Goal: Task Accomplishment & Management: Complete application form

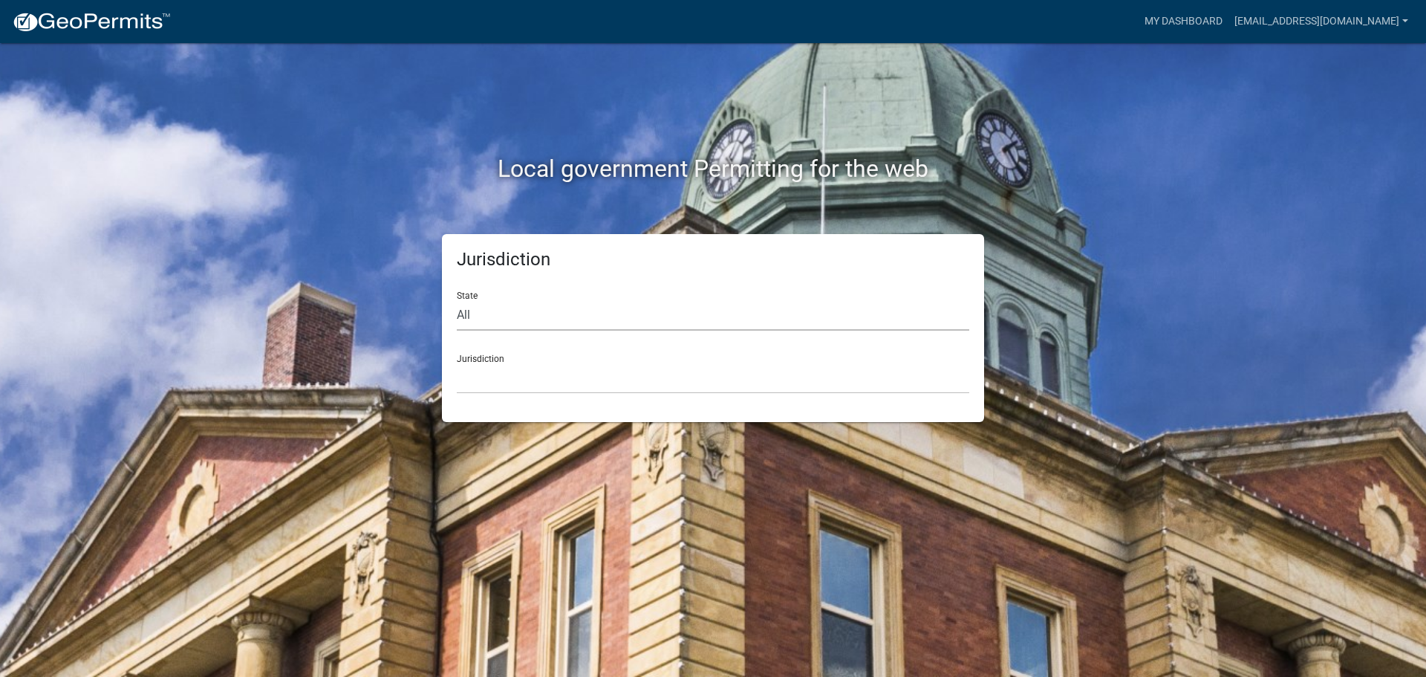
click at [531, 307] on select "All [US_STATE] [US_STATE] [US_STATE] [US_STATE] [US_STATE] [US_STATE] [US_STATE…" at bounding box center [713, 315] width 513 height 30
select select "[US_STATE]"
click at [457, 300] on select "All [US_STATE] [US_STATE] [US_STATE] [US_STATE] [US_STATE] [US_STATE] [US_STATE…" at bounding box center [713, 315] width 513 height 30
click at [506, 390] on select "City of [GEOGRAPHIC_DATA], [US_STATE] City of [GEOGRAPHIC_DATA], [US_STATE] Cit…" at bounding box center [713, 378] width 513 height 30
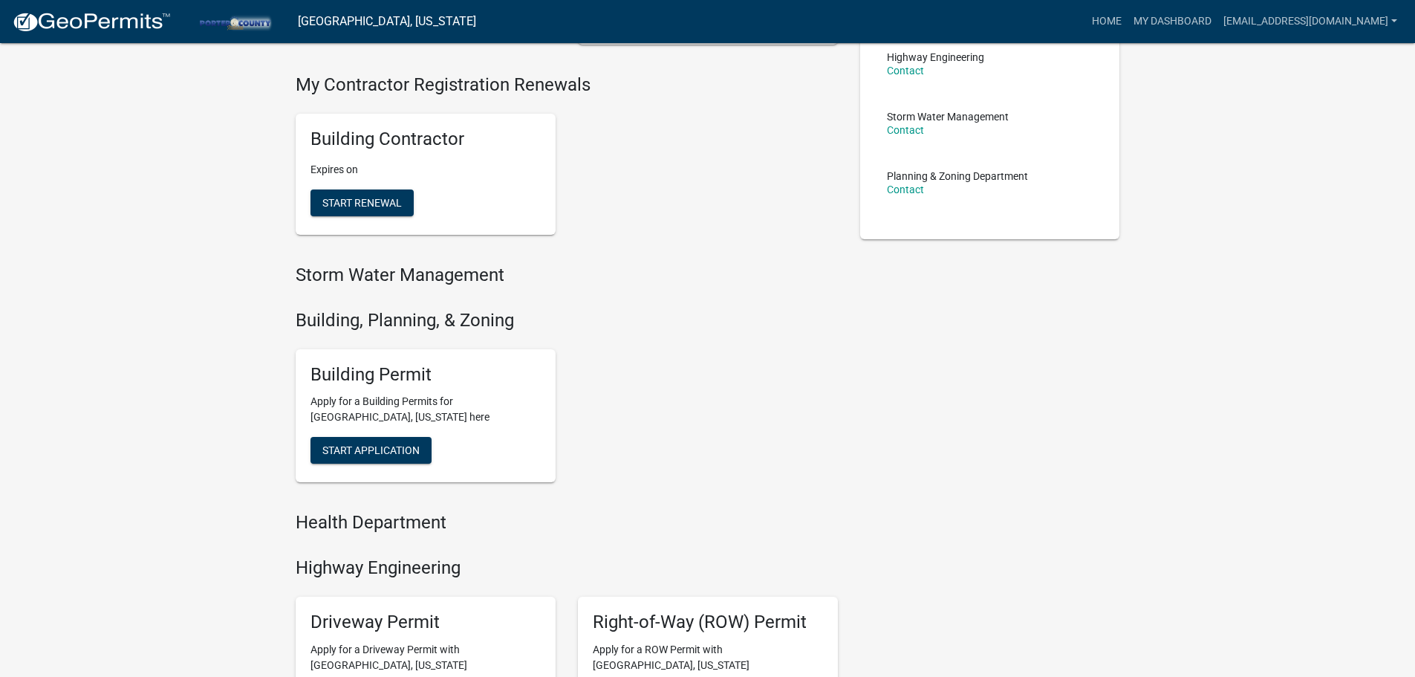
scroll to position [297, 0]
click at [385, 441] on button "Start Application" at bounding box center [370, 449] width 121 height 27
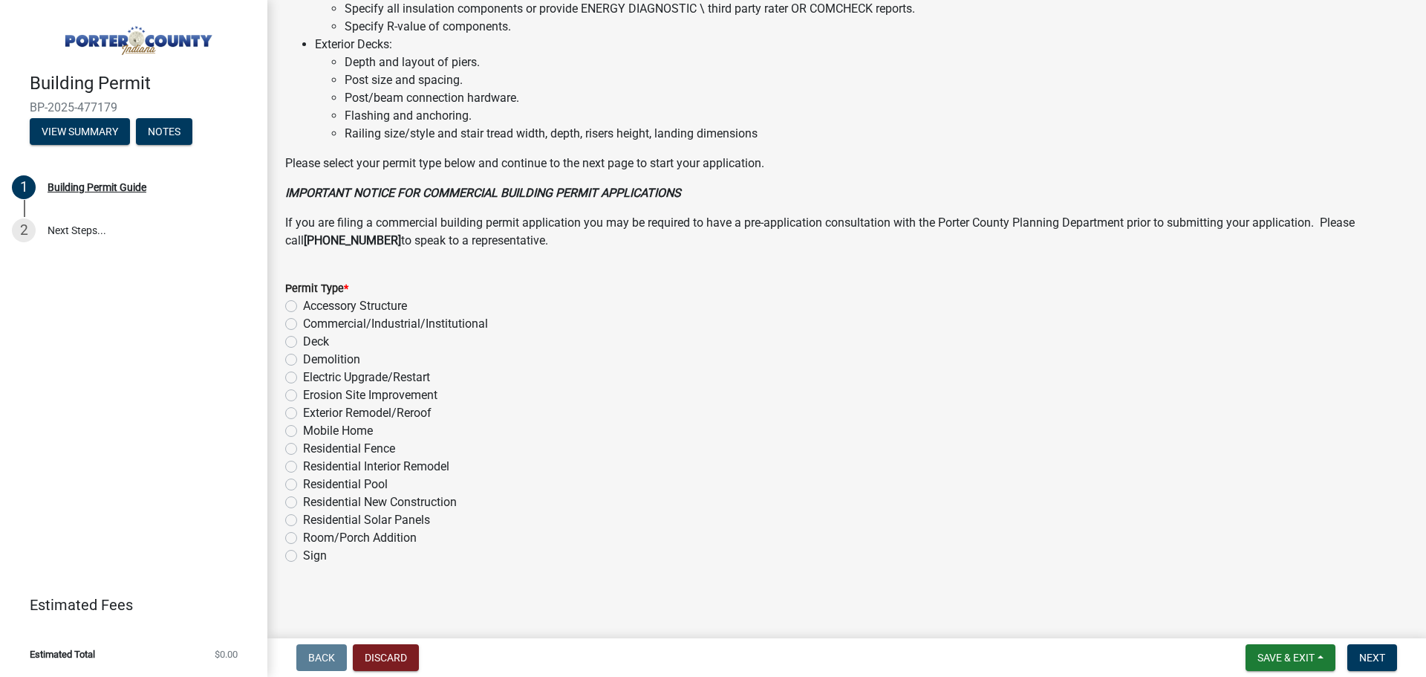
scroll to position [1003, 0]
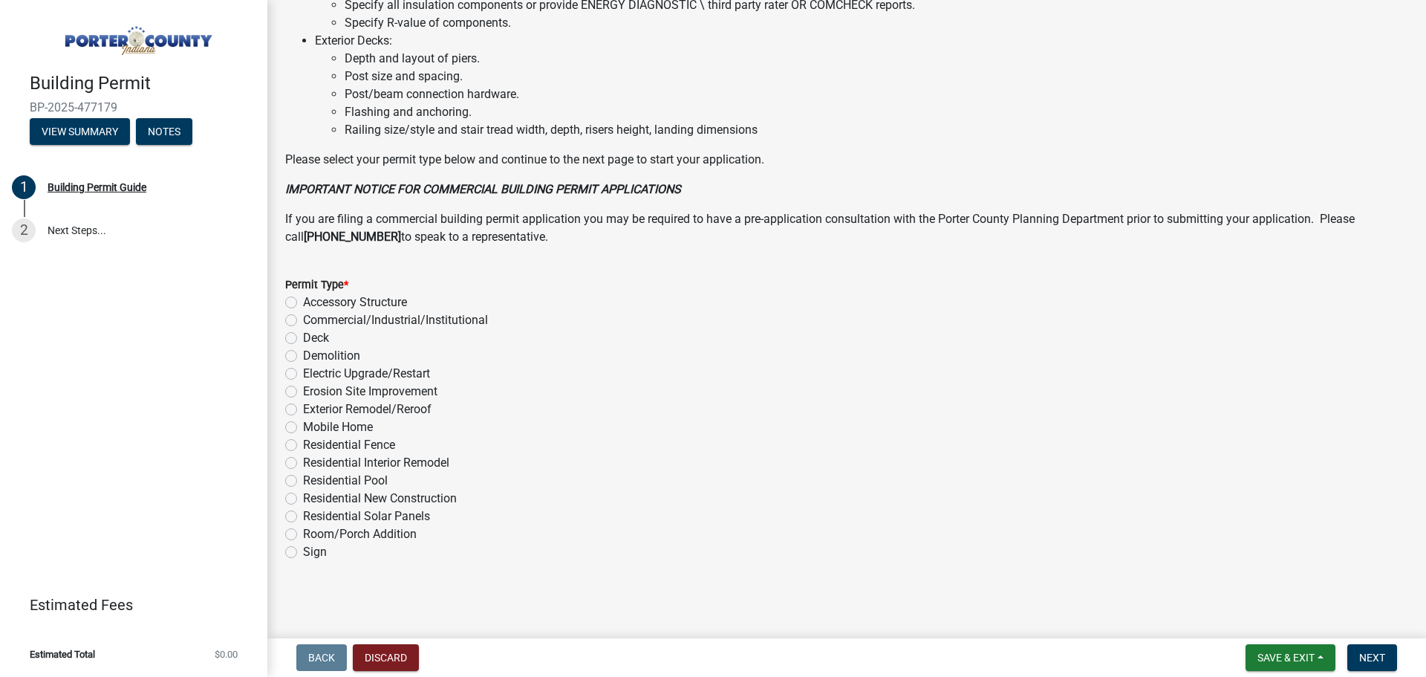
click at [303, 411] on label "Exterior Remodel/Reroof" at bounding box center [367, 409] width 128 height 18
click at [303, 410] on input "Exterior Remodel/Reroof" at bounding box center [308, 405] width 10 height 10
radio input "true"
click at [1354, 647] on button "Next" at bounding box center [1372, 657] width 50 height 27
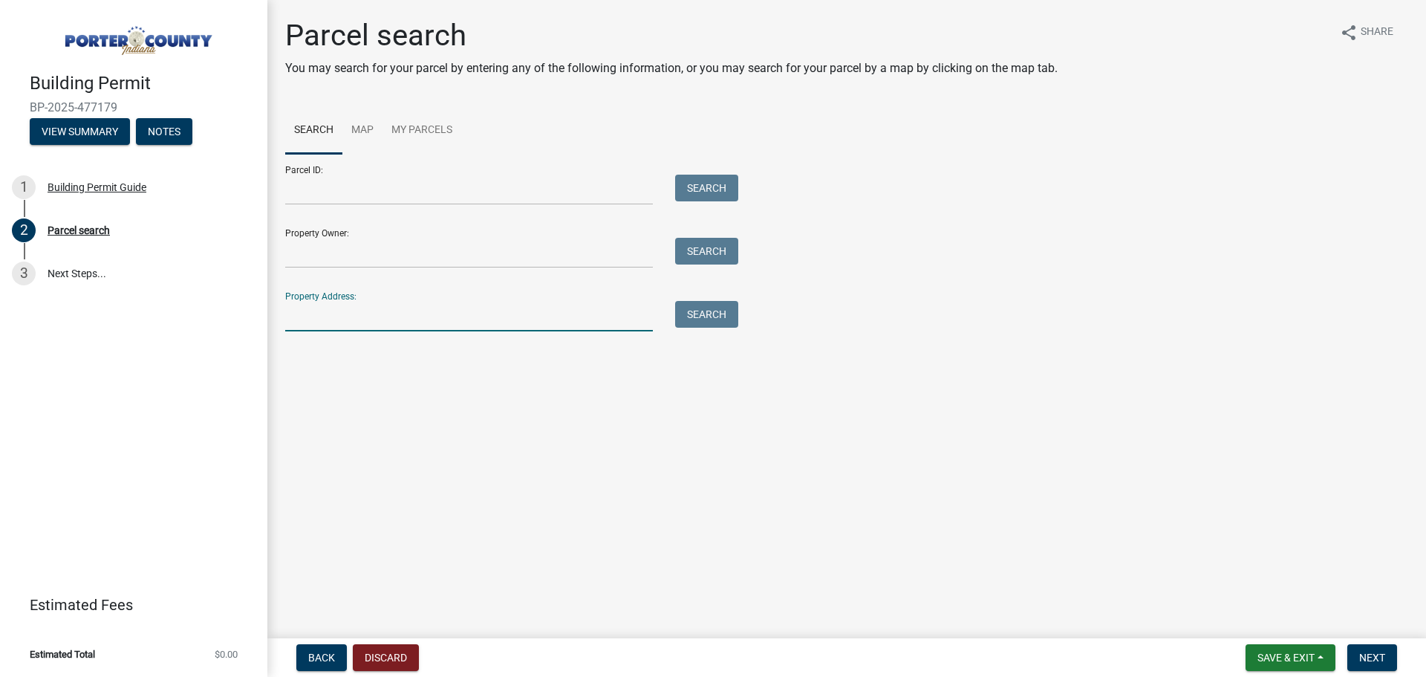
click at [383, 317] on input "Property Address:" at bounding box center [469, 316] width 368 height 30
type input "617 N 70 E"
click at [699, 313] on button "Search" at bounding box center [706, 314] width 63 height 27
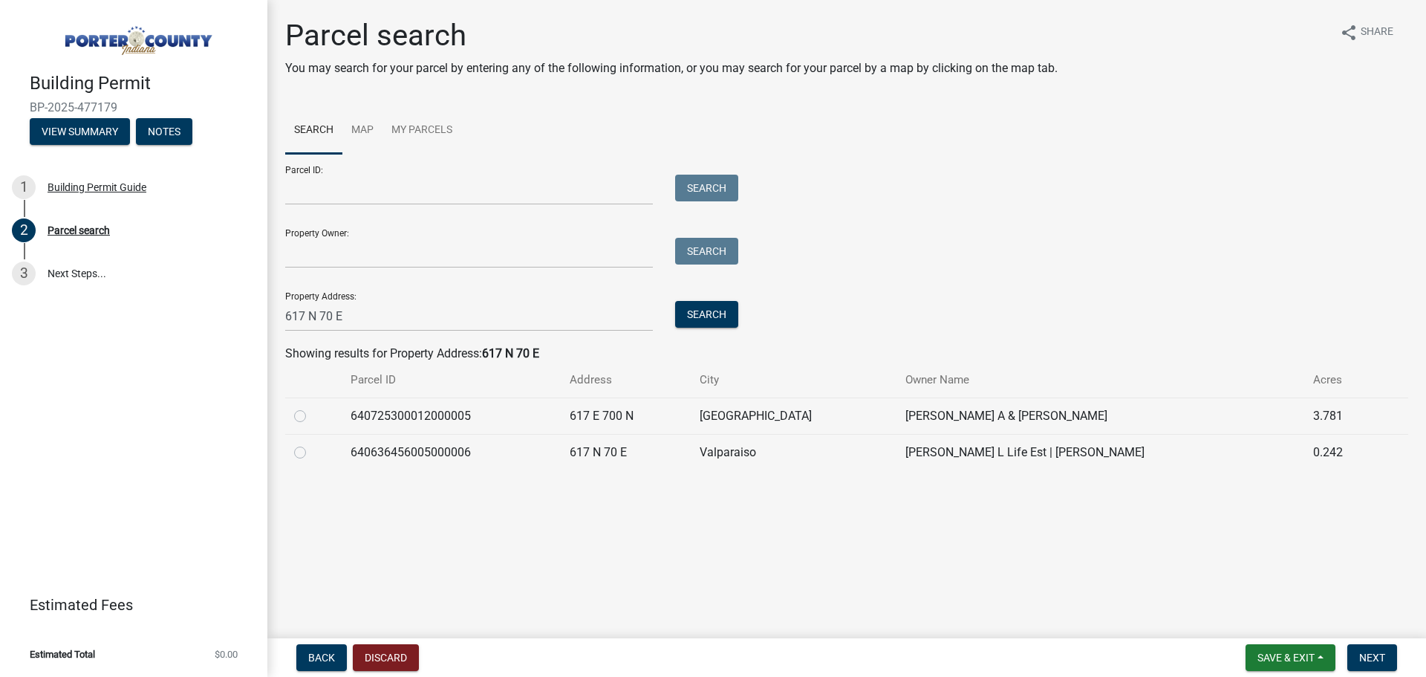
click at [312, 443] on label at bounding box center [312, 443] width 0 height 0
click at [312, 450] on input "radio" at bounding box center [317, 448] width 10 height 10
radio input "true"
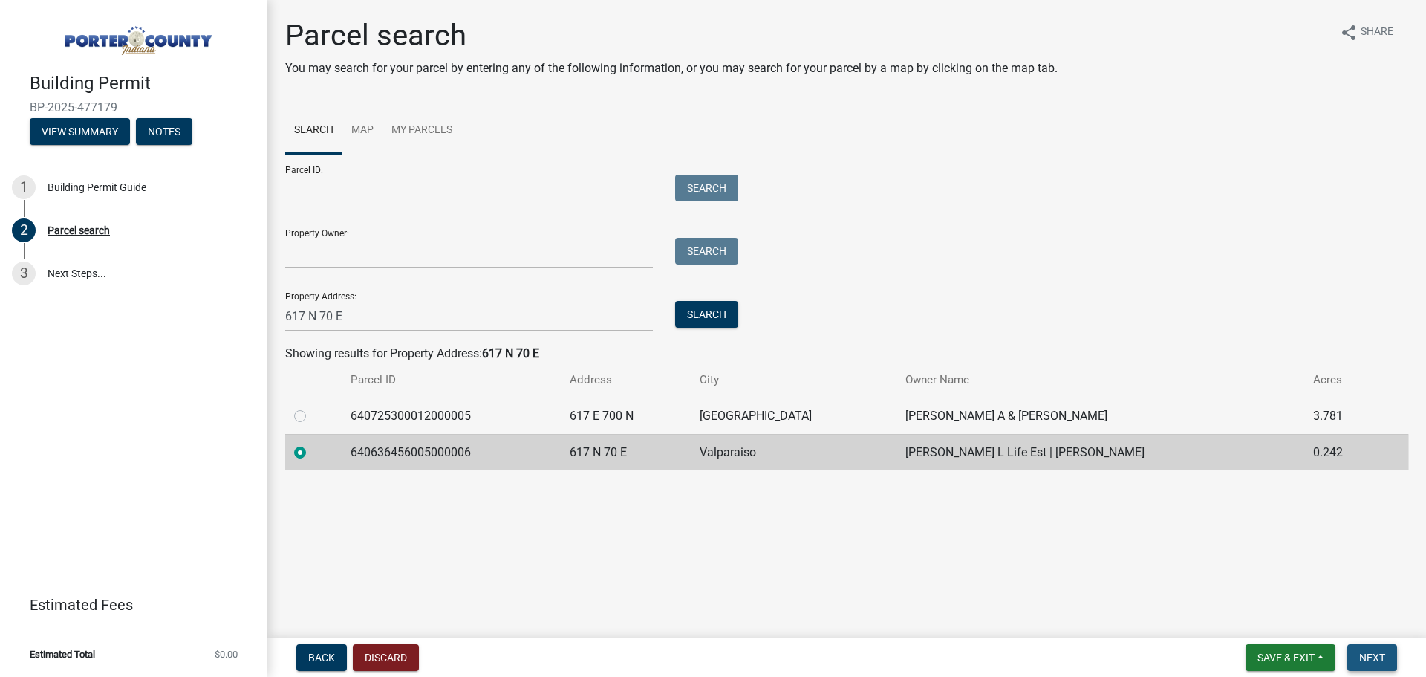
click at [1367, 657] on span "Next" at bounding box center [1372, 657] width 26 height 12
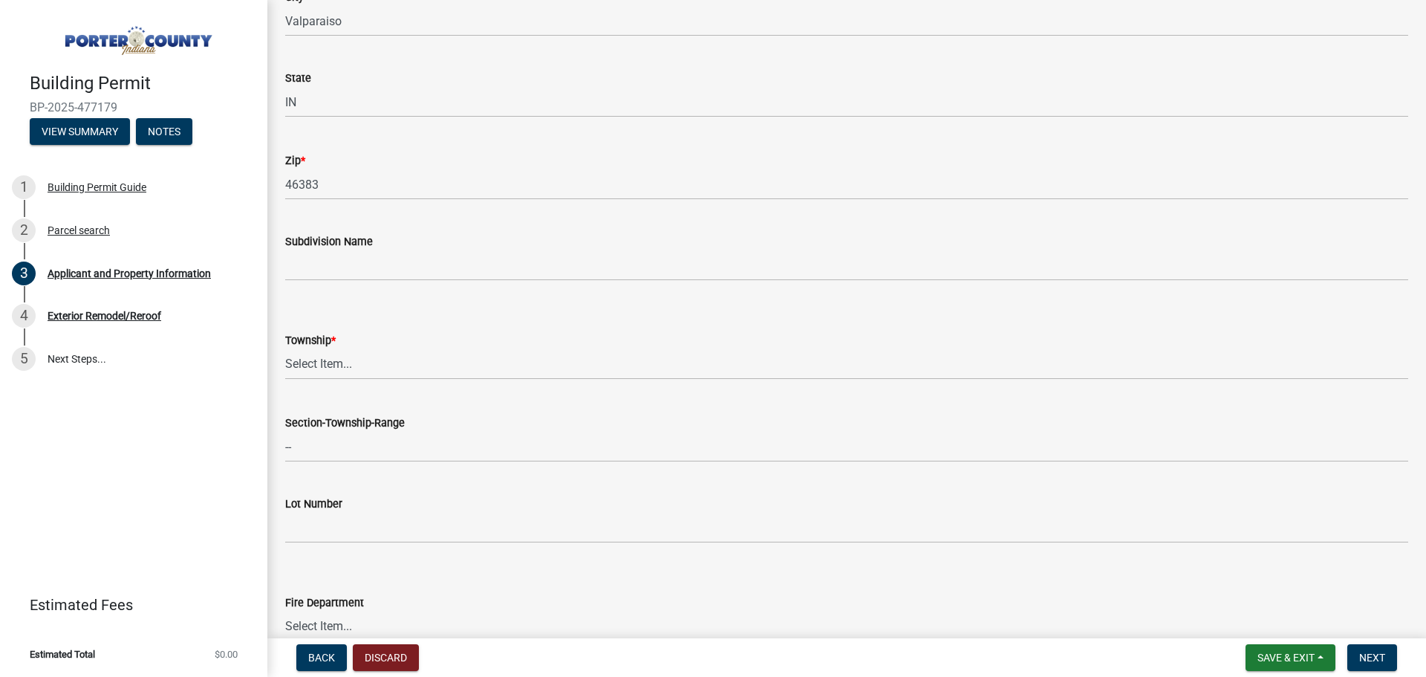
scroll to position [594, 0]
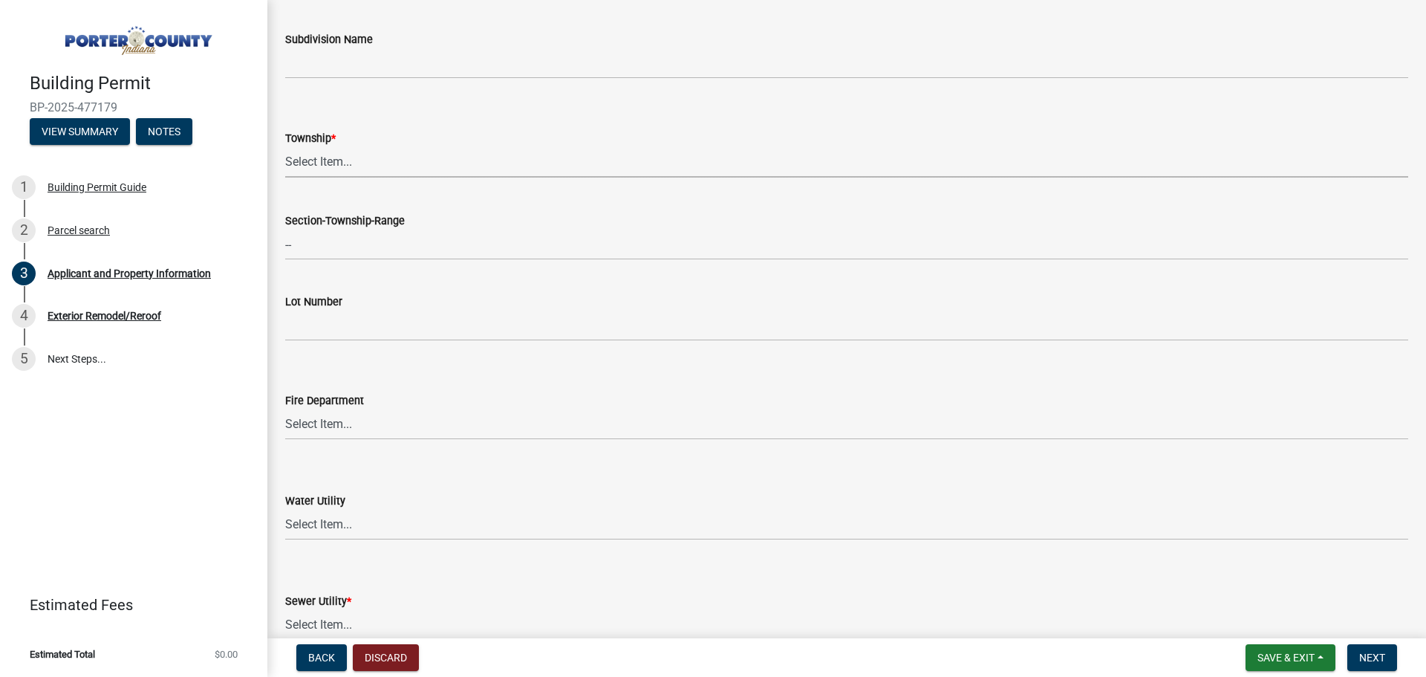
click at [348, 171] on select "Select Item... [PERSON_NAME][GEOGRAPHIC_DATA] [PERSON_NAME][GEOGRAPHIC_DATA] [G…" at bounding box center [846, 162] width 1123 height 30
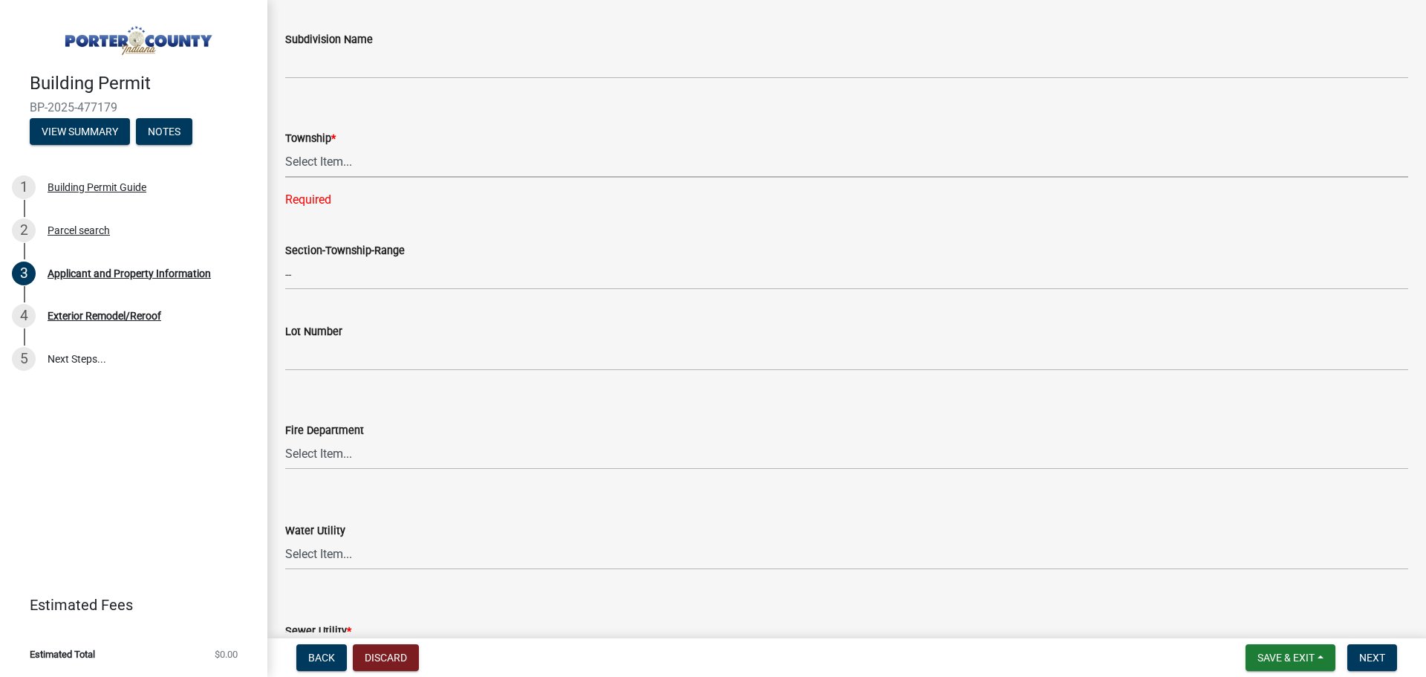
click at [361, 170] on select "Select Item... [PERSON_NAME][GEOGRAPHIC_DATA] [PERSON_NAME][GEOGRAPHIC_DATA] [G…" at bounding box center [846, 162] width 1123 height 30
click at [285, 147] on select "Select Item... [PERSON_NAME][GEOGRAPHIC_DATA] [PERSON_NAME][GEOGRAPHIC_DATA] [G…" at bounding box center [846, 162] width 1123 height 30
select select "403f4b3c-c23a-4b9f-b6b7-b4f73366513c"
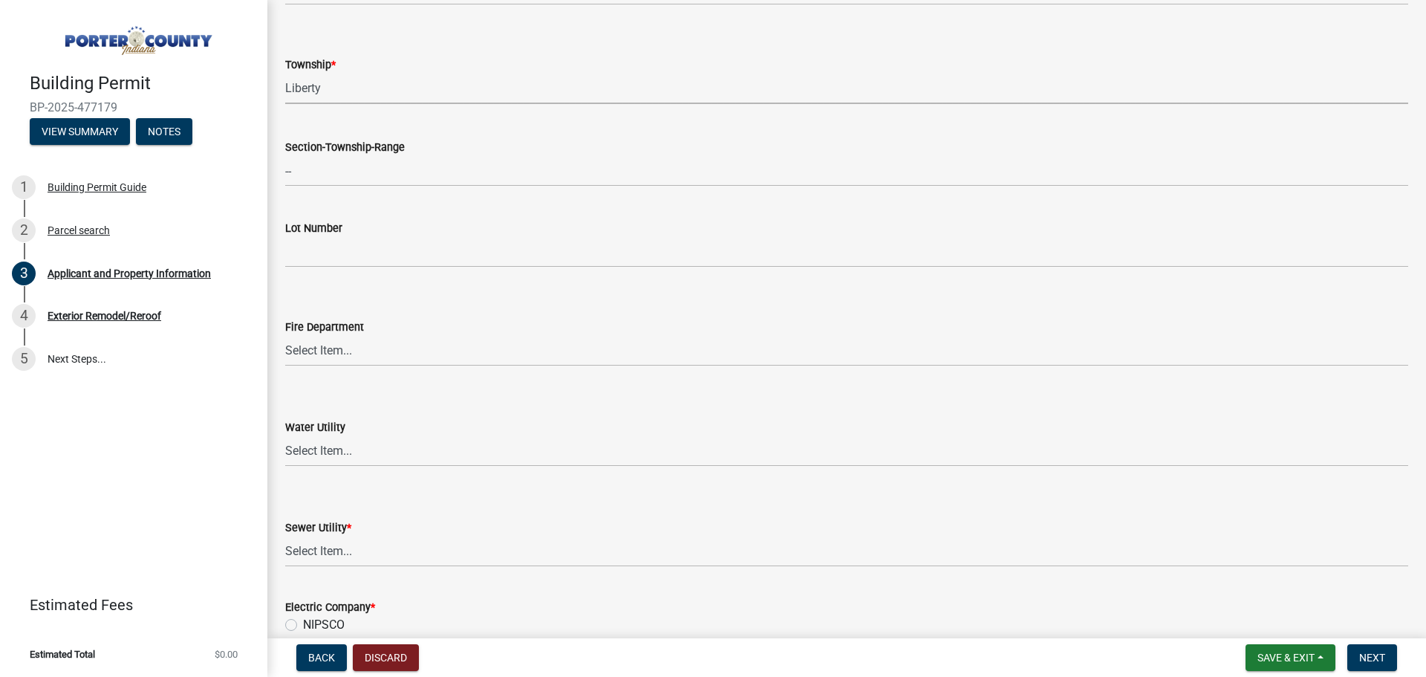
scroll to position [817, 0]
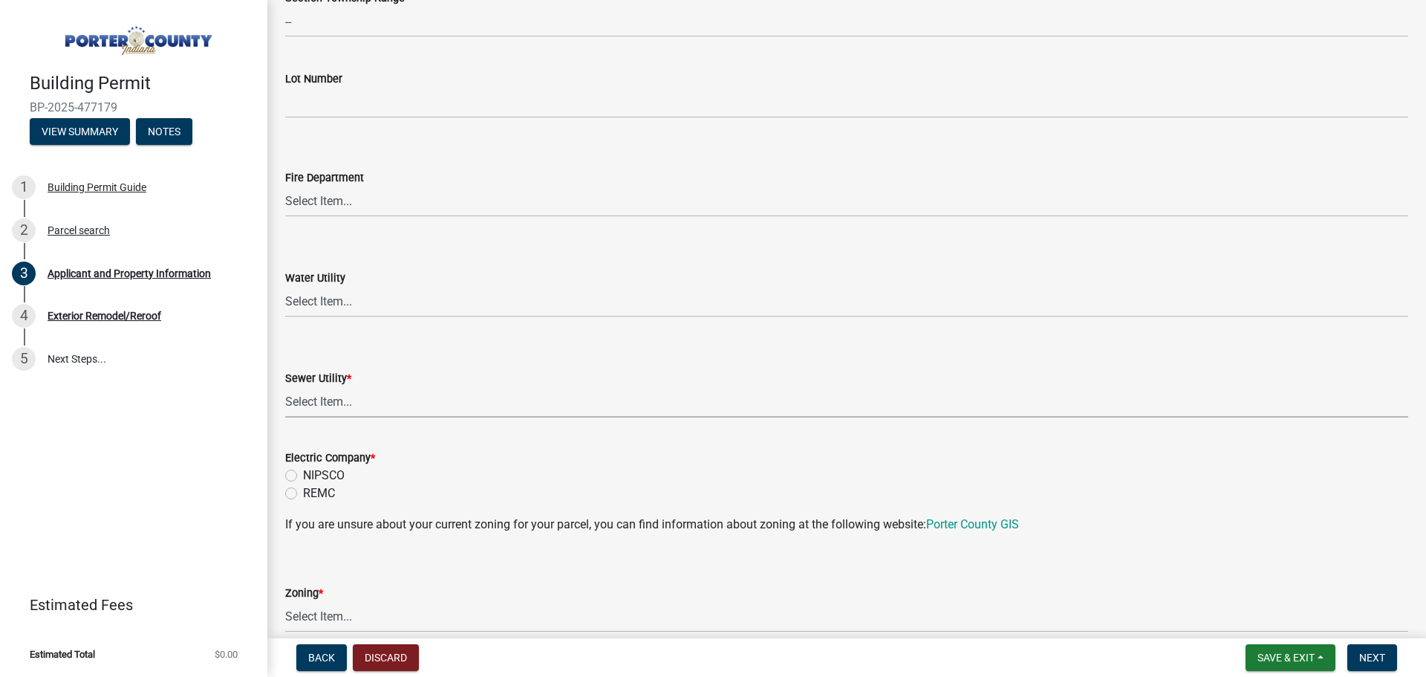
click at [313, 404] on select "Select Item... Aqua [US_STATE] Inc Damon Run Falling Waters Lake Eliza - LEACD …" at bounding box center [846, 402] width 1123 height 30
click at [285, 387] on select "Select Item... Aqua [US_STATE] Inc Damon Run Falling Waters Lake Eliza - LEACD …" at bounding box center [846, 402] width 1123 height 30
select select "ad46db9b-b68a-4590-8d08-f4fb10f3ead6"
click at [303, 475] on label "NIPSCO" at bounding box center [324, 475] width 42 height 18
click at [303, 475] on input "NIPSCO" at bounding box center [308, 471] width 10 height 10
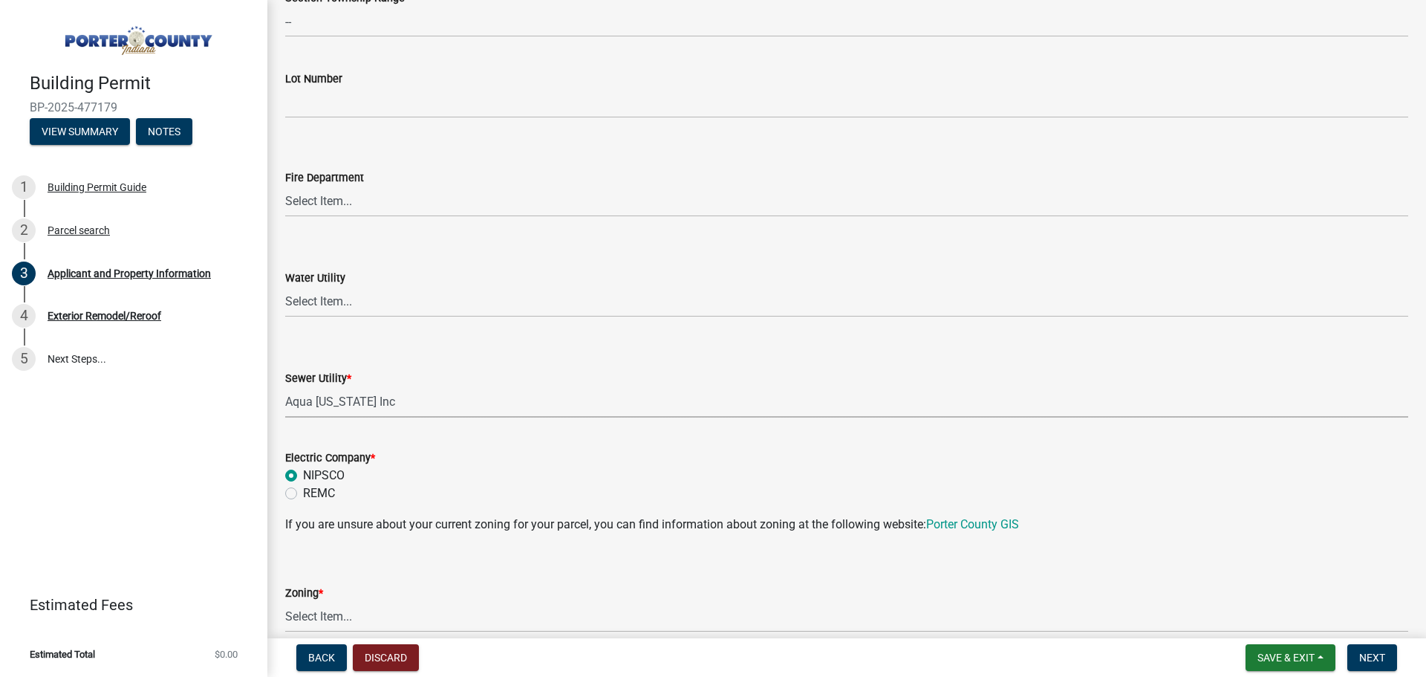
radio input "true"
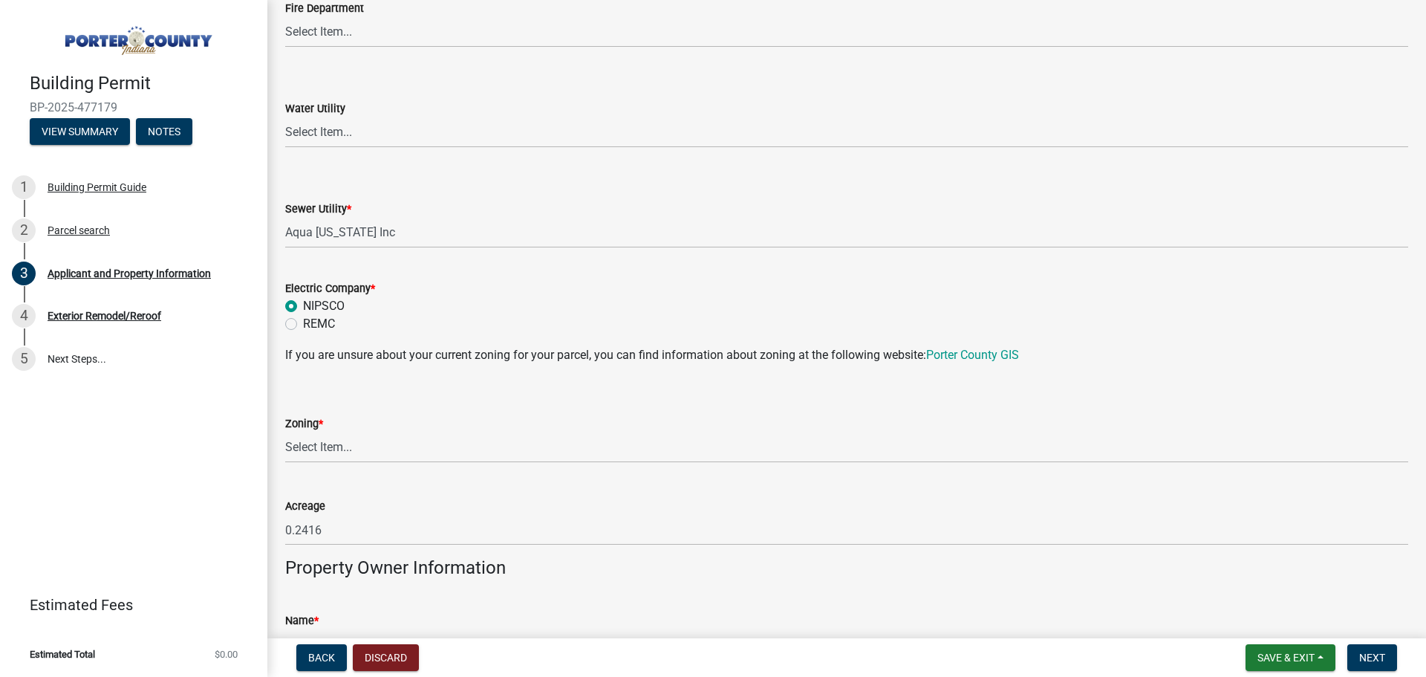
scroll to position [1188, 0]
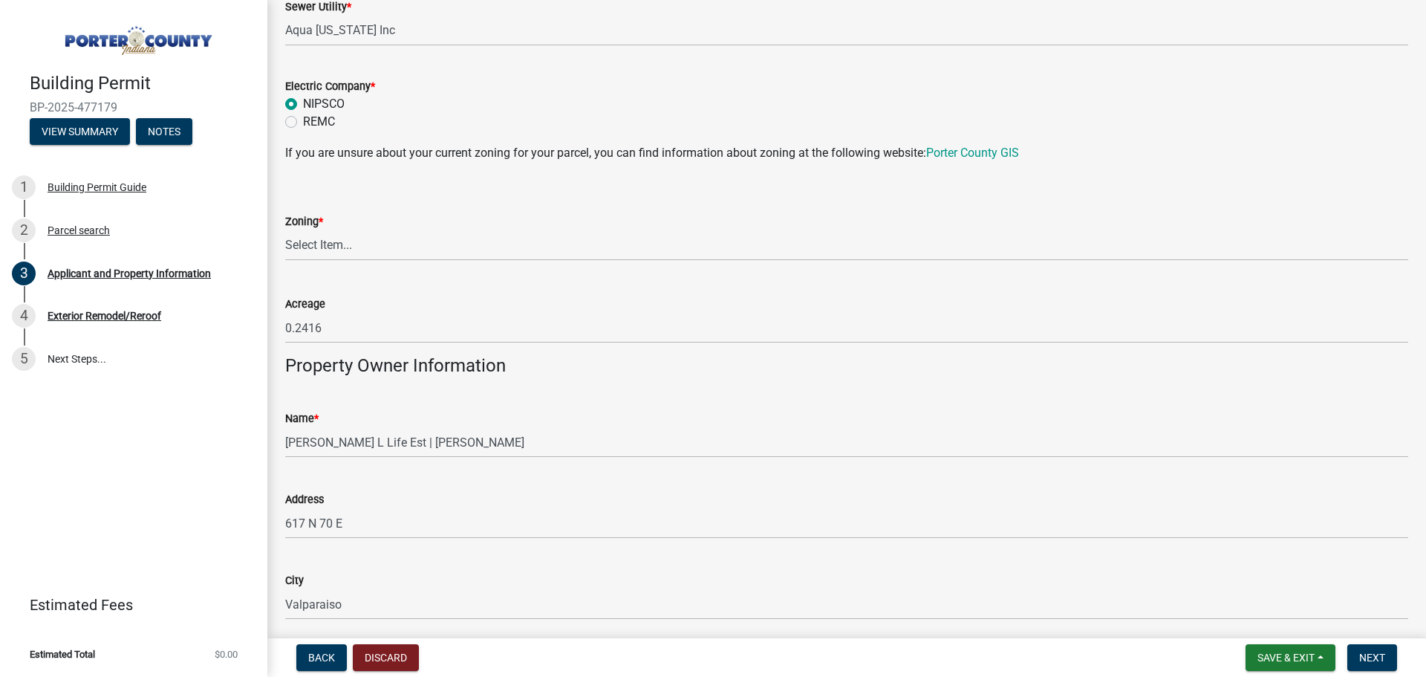
click at [336, 220] on div "Zoning *" at bounding box center [846, 221] width 1123 height 18
click at [336, 243] on select "Select Item... A1 A2 CH CM CN I1 I2 I3 IN MP OT P1 P2 PUD R1 R2 R3 R4 RL RR" at bounding box center [846, 245] width 1123 height 30
click at [285, 230] on select "Select Item... A1 A2 CH CM CN I1 I2 I3 IN MP OT P1 P2 PUD R1 R2 R3 R4 RL RR" at bounding box center [846, 245] width 1123 height 30
select select "c8d9bed4-fb8e-49e4-81c1-b9d22bb8efef"
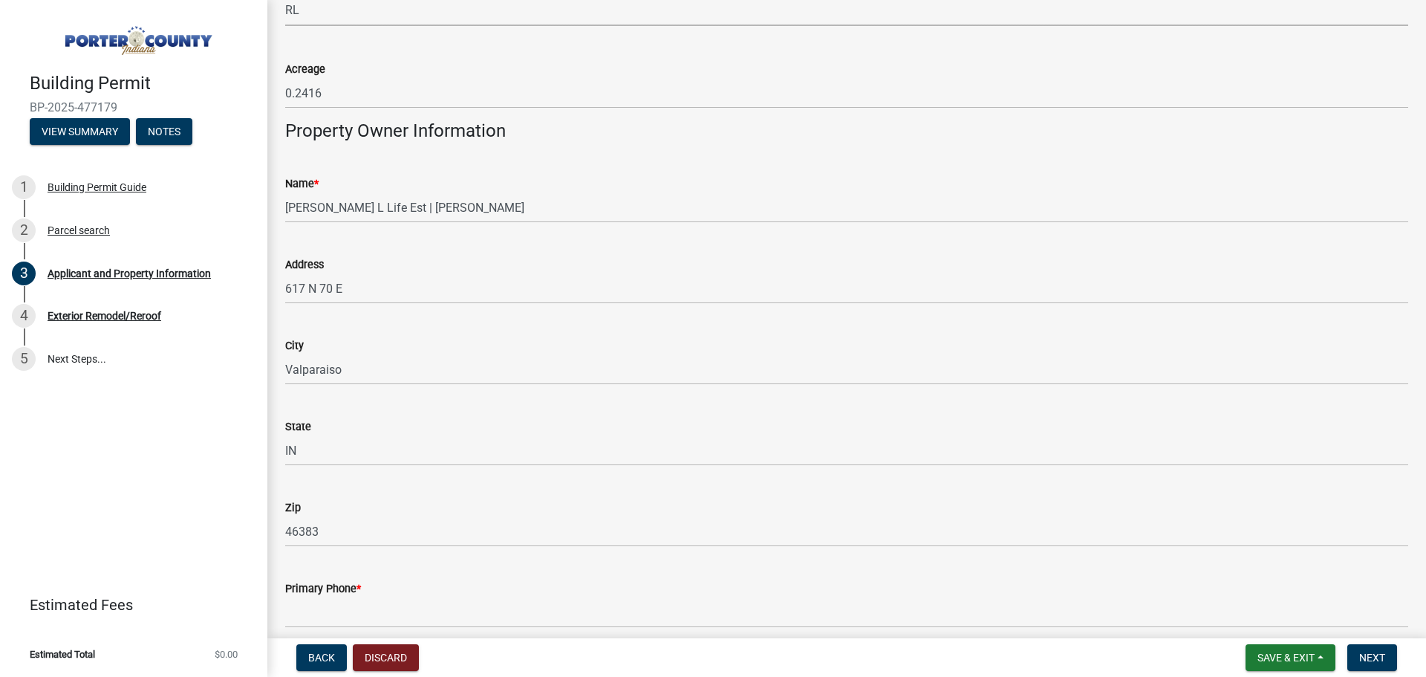
scroll to position [1560, 0]
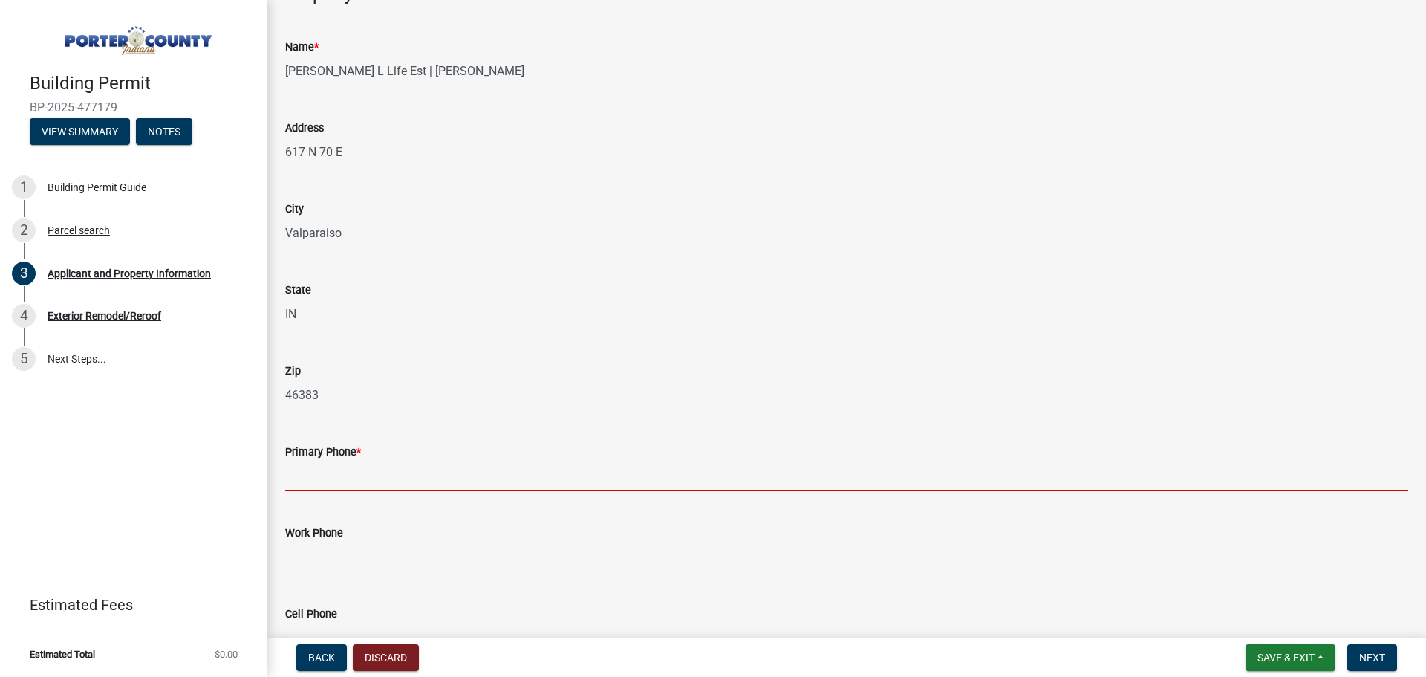
click at [340, 470] on input "Primary Phone *" at bounding box center [846, 476] width 1123 height 30
click at [380, 487] on input "Primary Phone *" at bounding box center [846, 476] width 1123 height 30
paste input "[PHONE_NUMBER]"
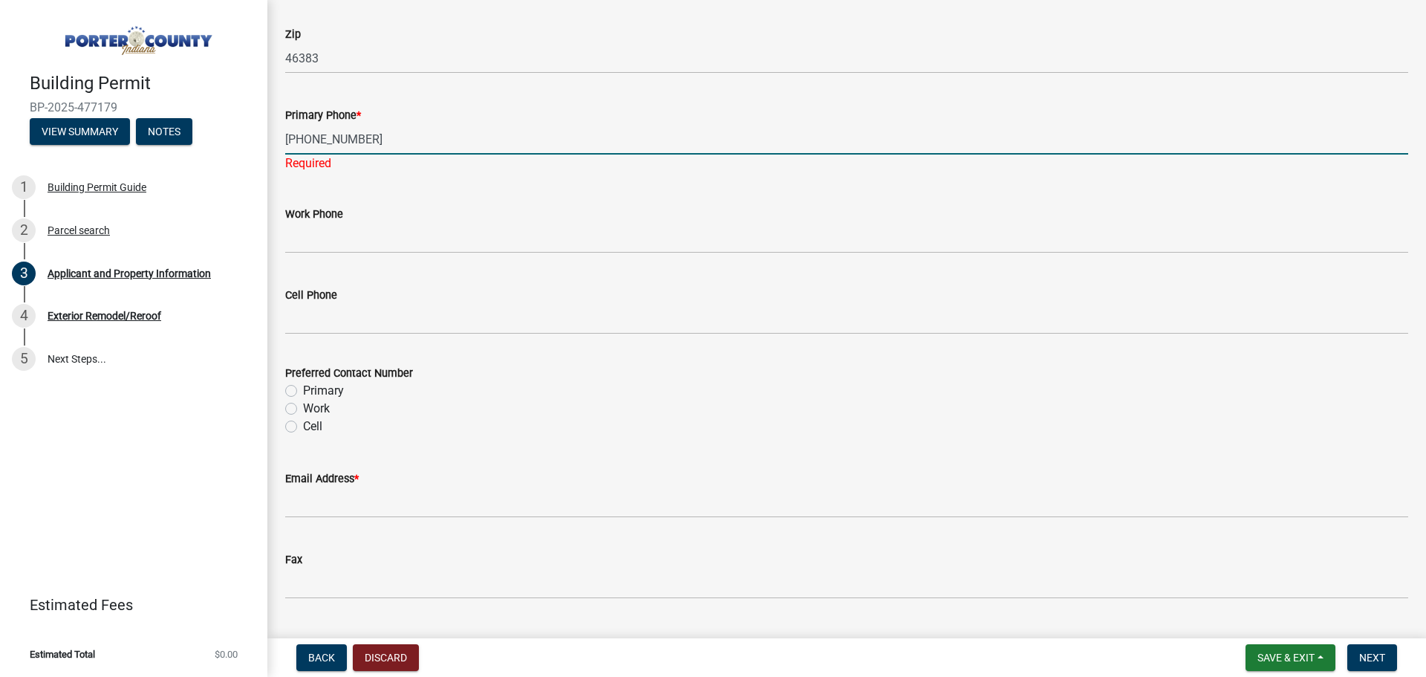
scroll to position [1931, 0]
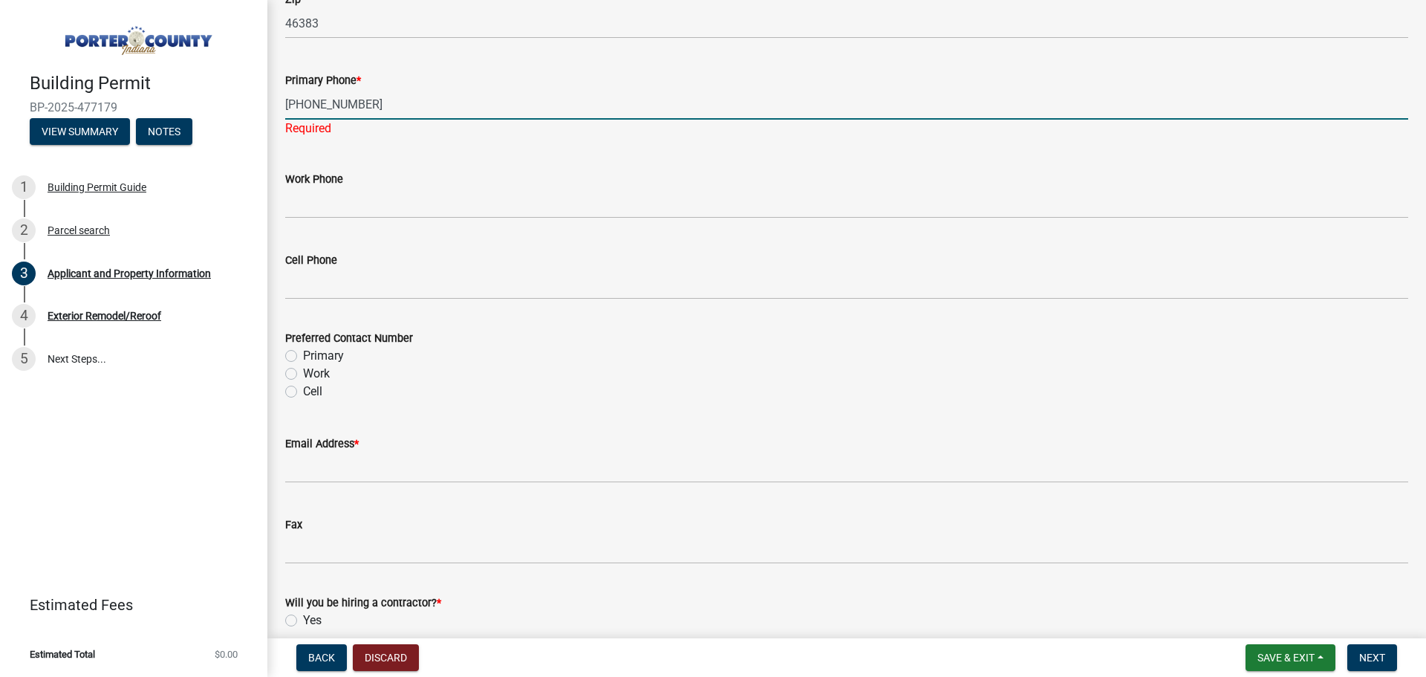
type input "[PHONE_NUMBER]"
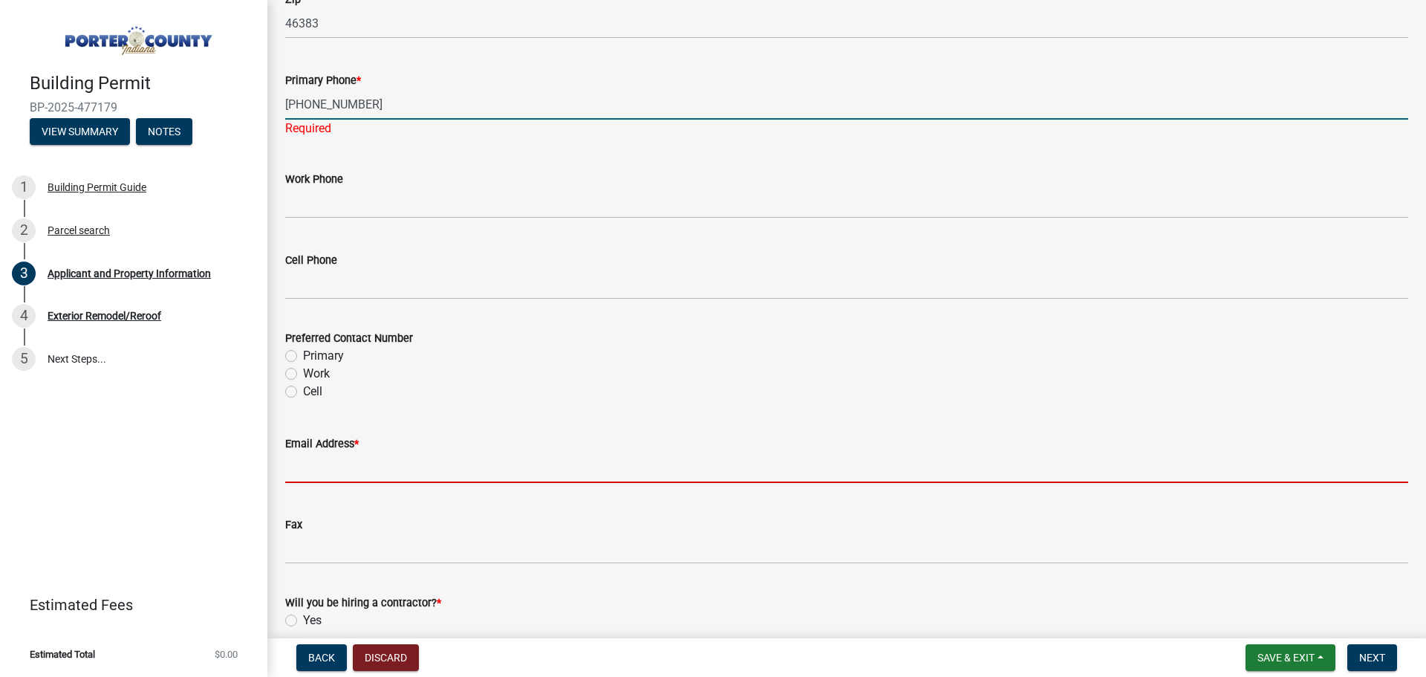
click at [357, 470] on wm-data-entity-input "Email Address *" at bounding box center [846, 454] width 1123 height 81
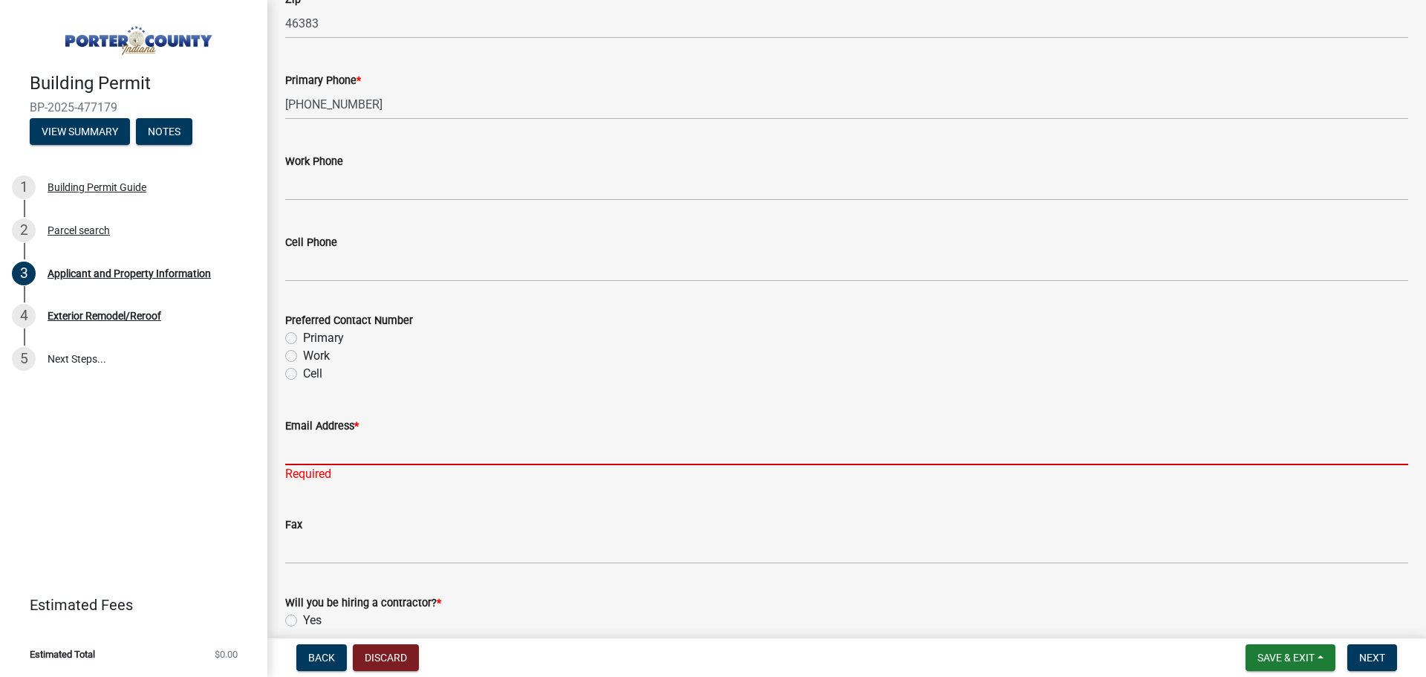
click at [398, 446] on input "Email Address *" at bounding box center [846, 450] width 1123 height 30
paste input "[EMAIL_ADDRESS][DOMAIN_NAME]"
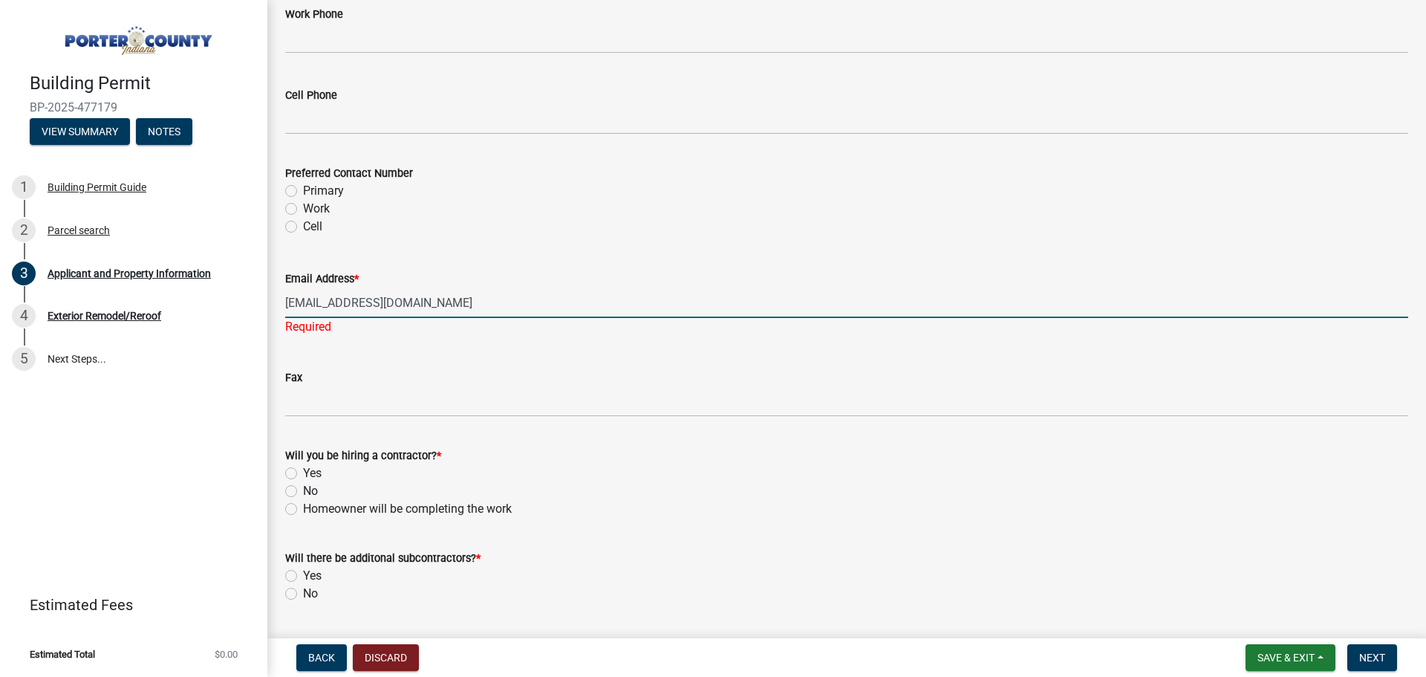
scroll to position [2080, 0]
type input "[EMAIL_ADDRESS][DOMAIN_NAME]"
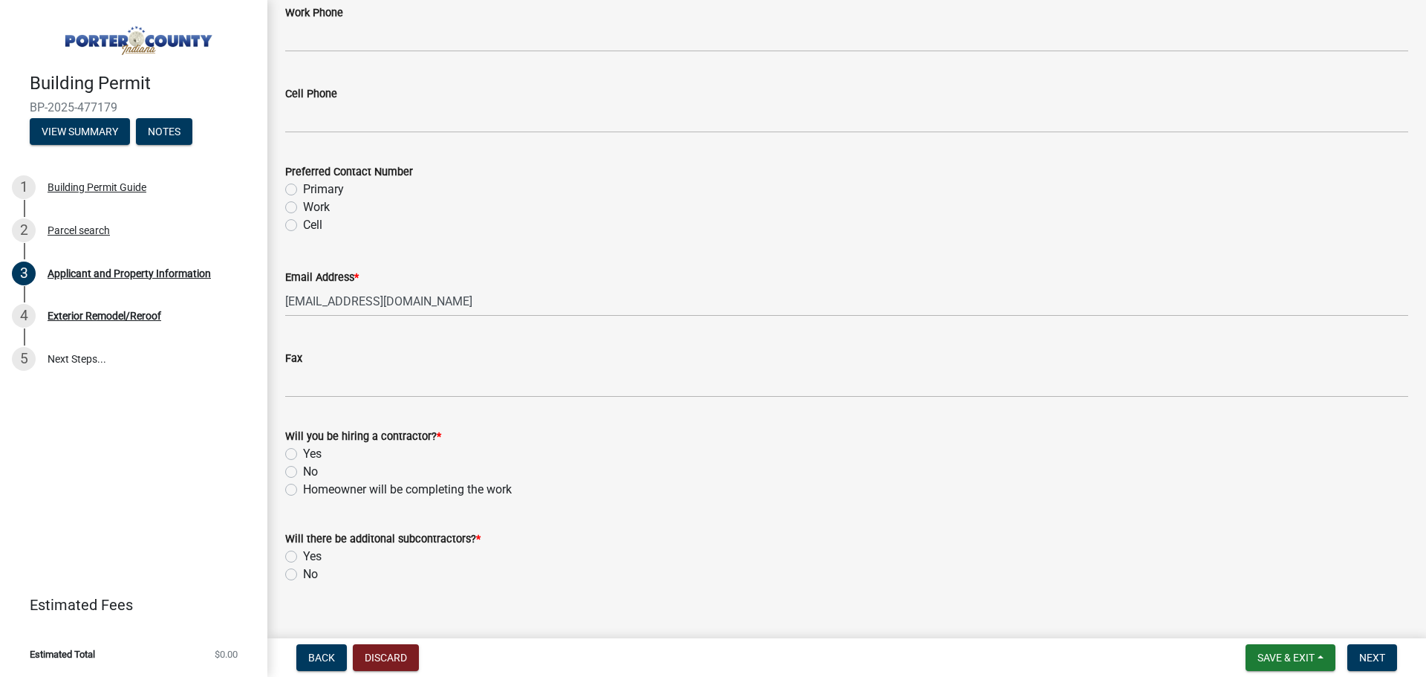
click at [363, 348] on div "Fax" at bounding box center [846, 362] width 1123 height 69
click at [303, 455] on label "Yes" at bounding box center [312, 454] width 19 height 18
click at [303, 455] on input "Yes" at bounding box center [308, 450] width 10 height 10
radio input "true"
click at [299, 575] on div "No" at bounding box center [846, 574] width 1123 height 18
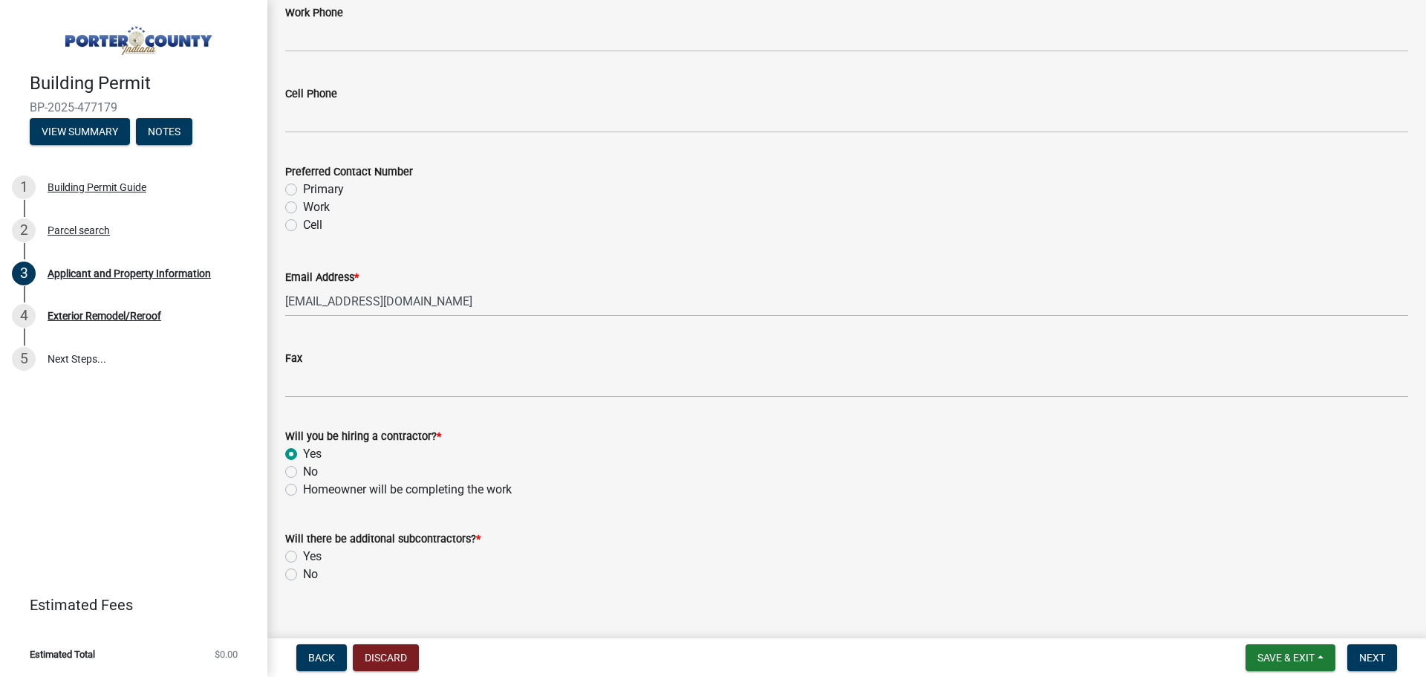
click at [303, 579] on label "No" at bounding box center [310, 574] width 15 height 18
click at [303, 575] on input "No" at bounding box center [308, 570] width 10 height 10
radio input "true"
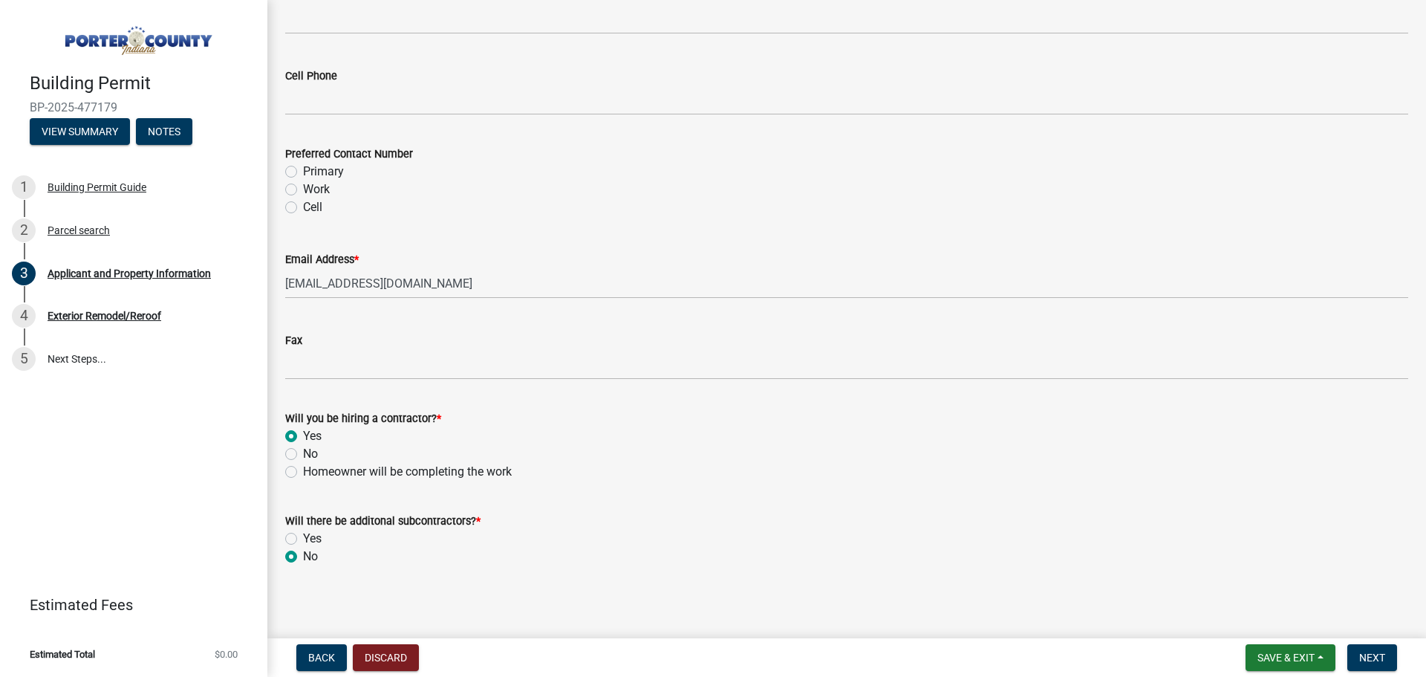
scroll to position [2102, 0]
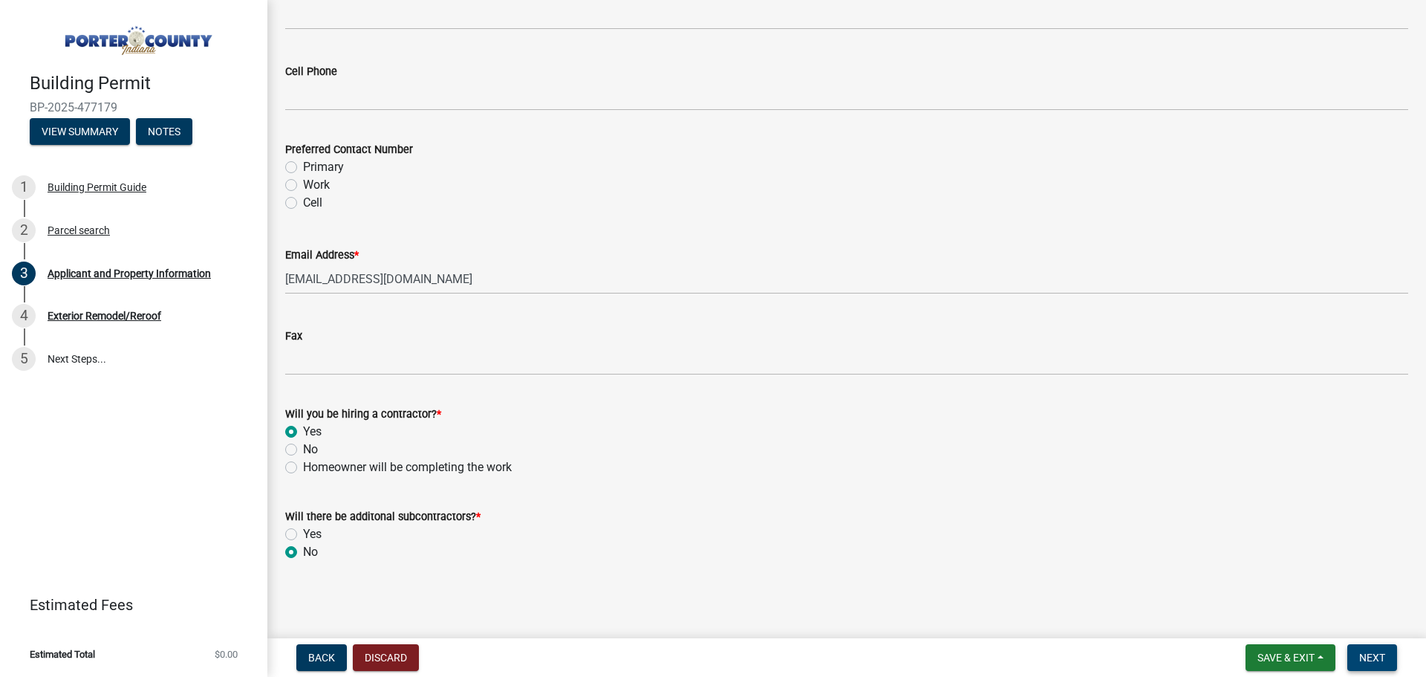
click at [1373, 655] on span "Next" at bounding box center [1372, 657] width 26 height 12
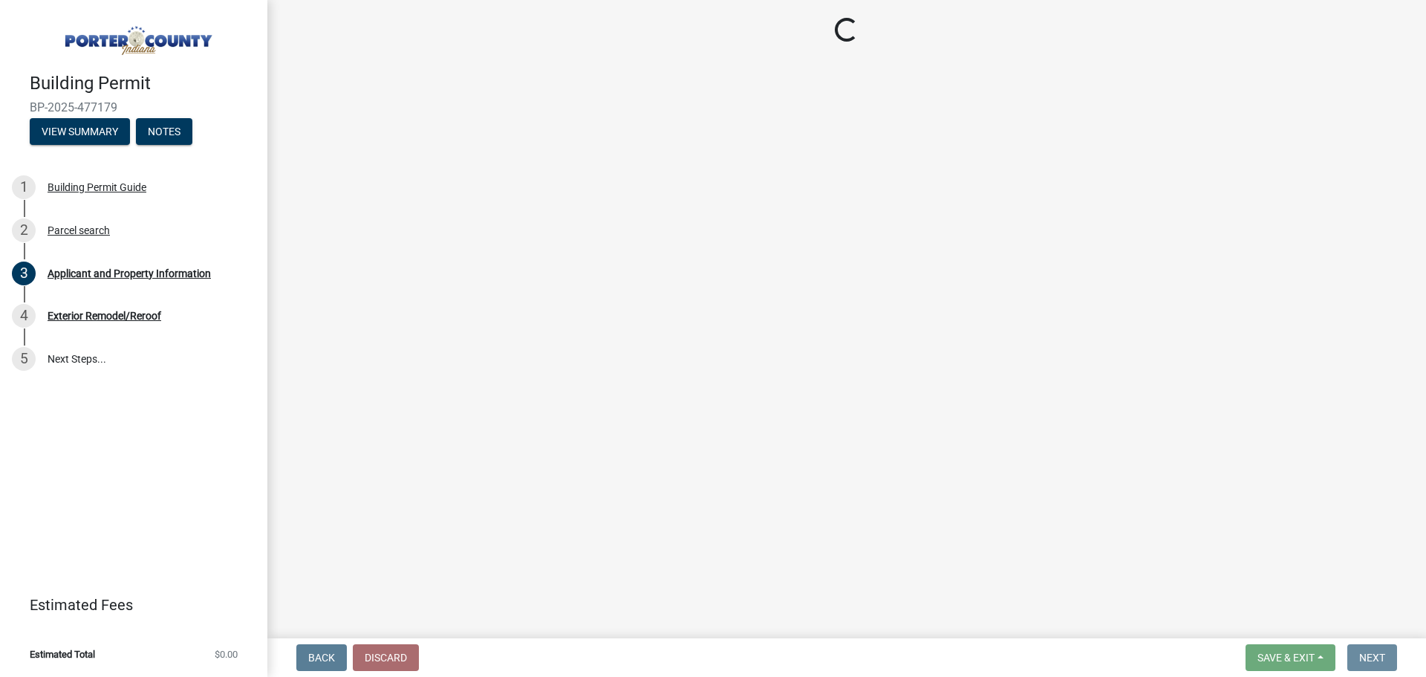
scroll to position [0, 0]
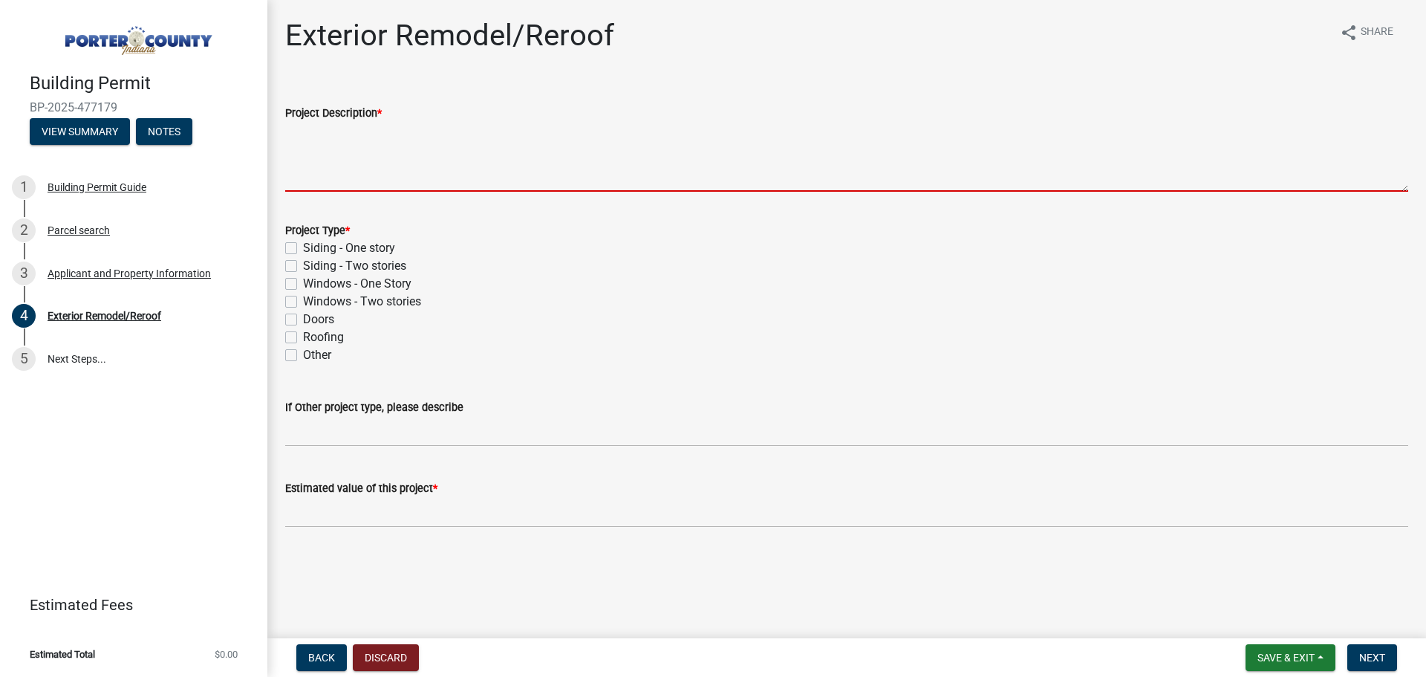
click at [436, 157] on textarea "Project Description *" at bounding box center [846, 157] width 1123 height 70
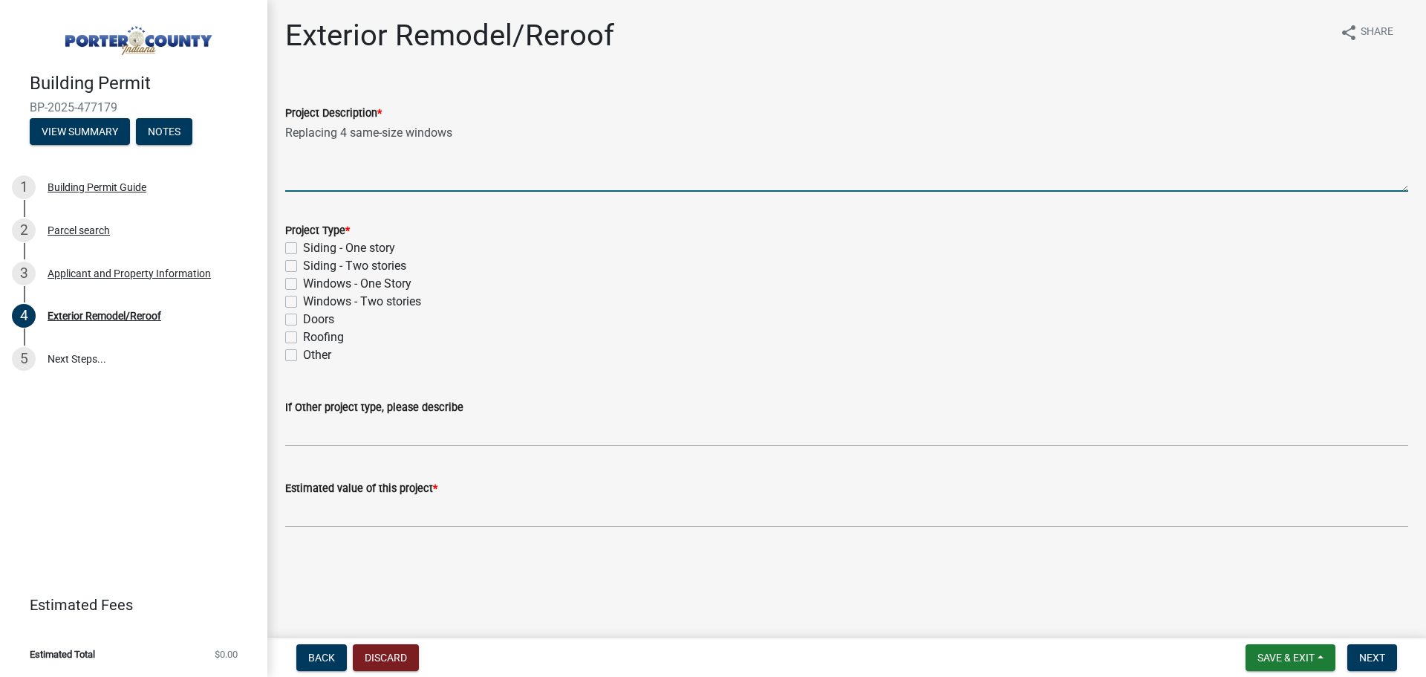
type textarea "Replacing 4 same-size windows"
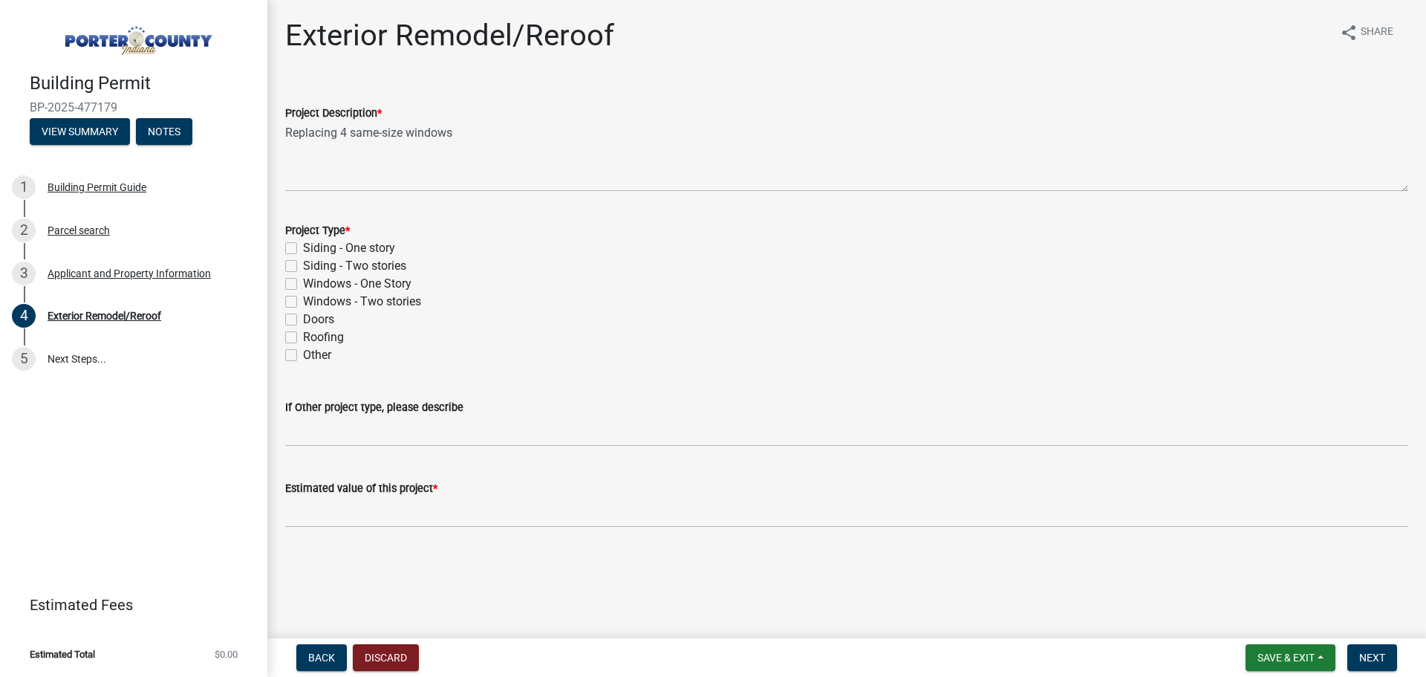
click at [299, 285] on div "Windows - One Story" at bounding box center [846, 284] width 1123 height 18
click at [303, 287] on label "Windows - One Story" at bounding box center [357, 284] width 108 height 18
click at [303, 284] on input "Windows - One Story" at bounding box center [308, 280] width 10 height 10
checkbox input "true"
checkbox input "false"
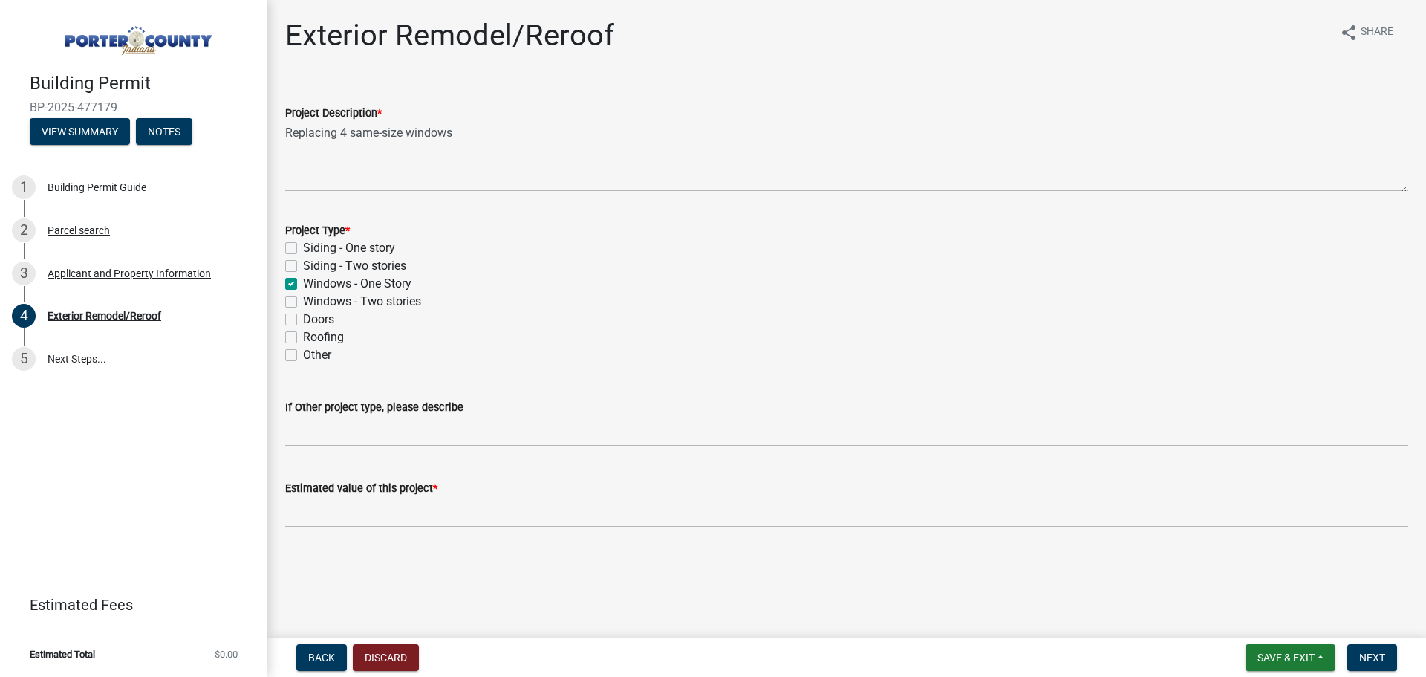
checkbox input "false"
checkbox input "true"
checkbox input "false"
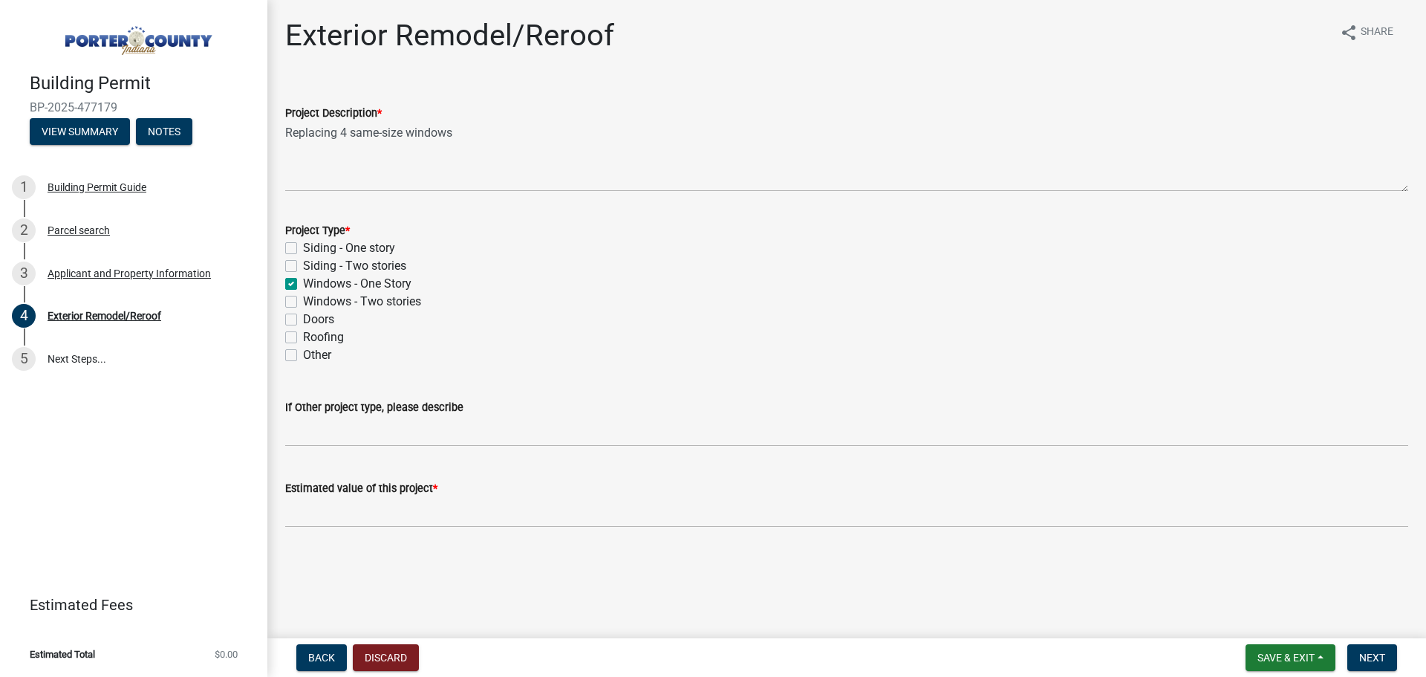
checkbox input "false"
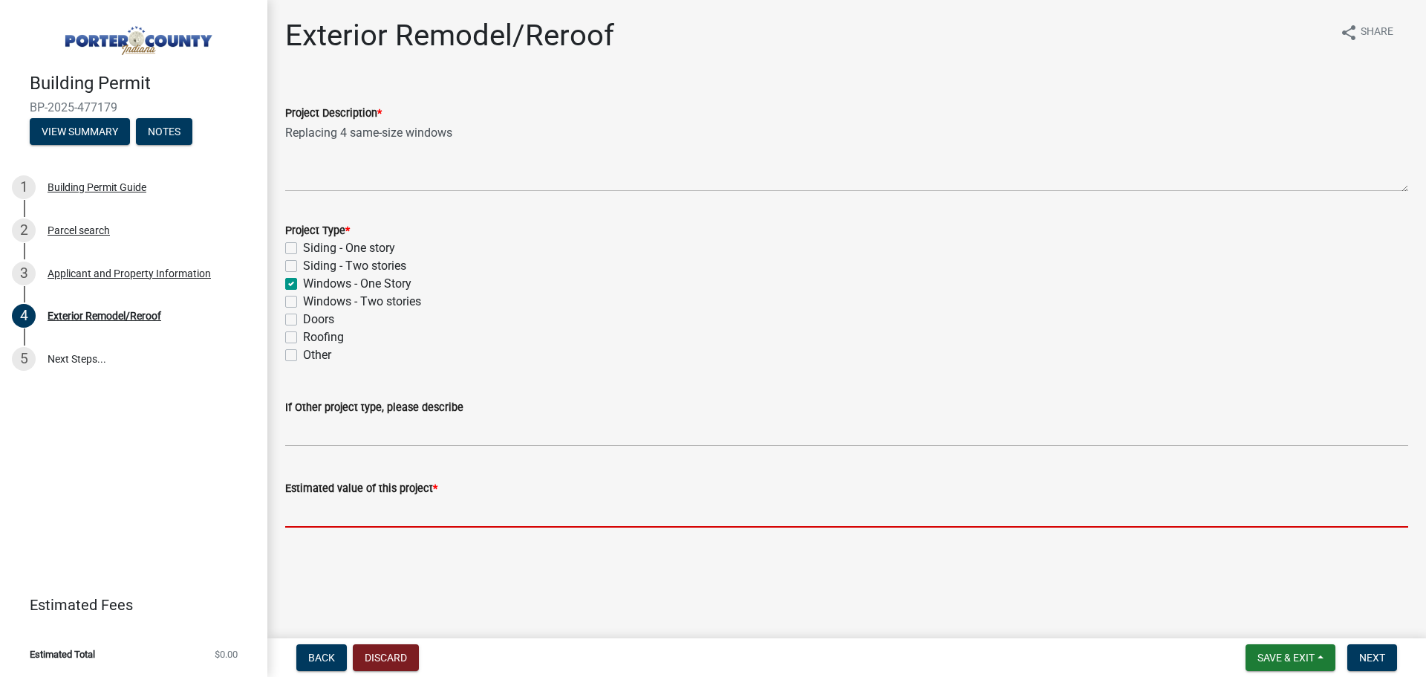
click at [664, 513] on input "text" at bounding box center [846, 512] width 1123 height 30
click at [356, 525] on input "text" at bounding box center [846, 512] width 1123 height 30
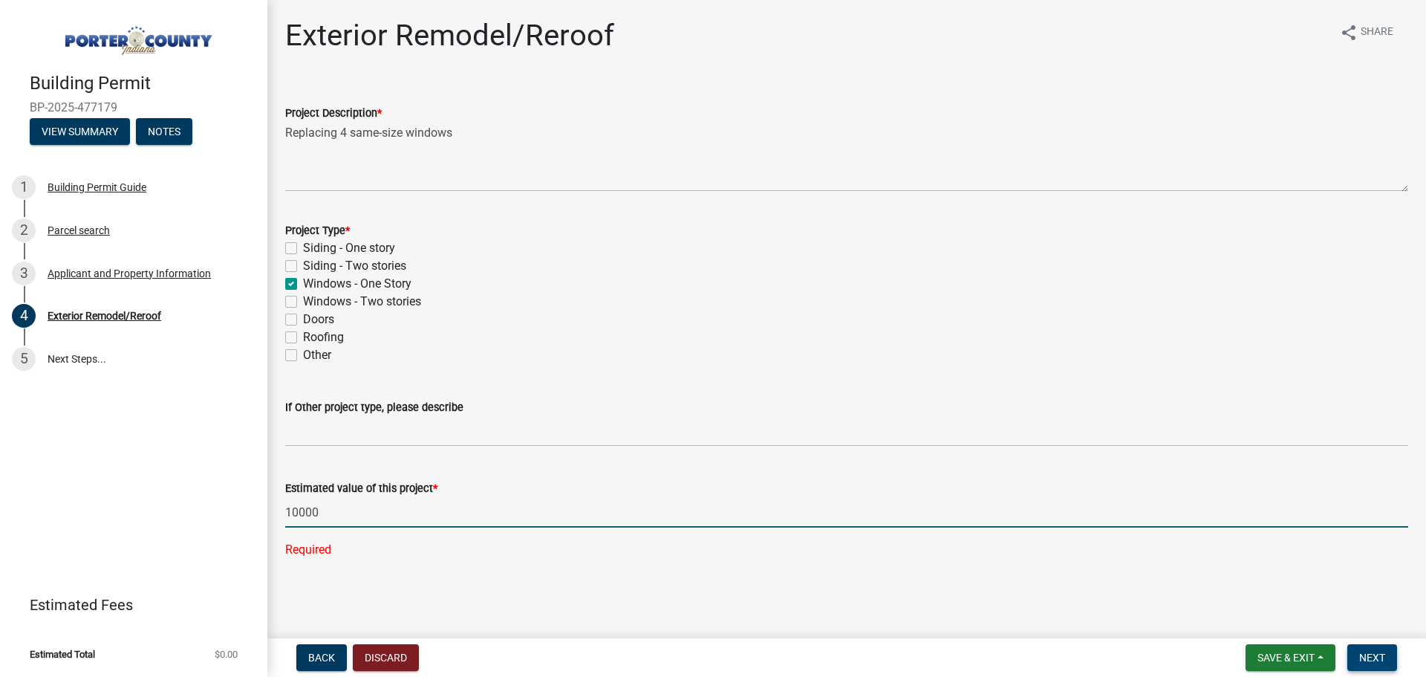
type input "10000"
click at [1356, 653] on button "Next" at bounding box center [1372, 657] width 50 height 27
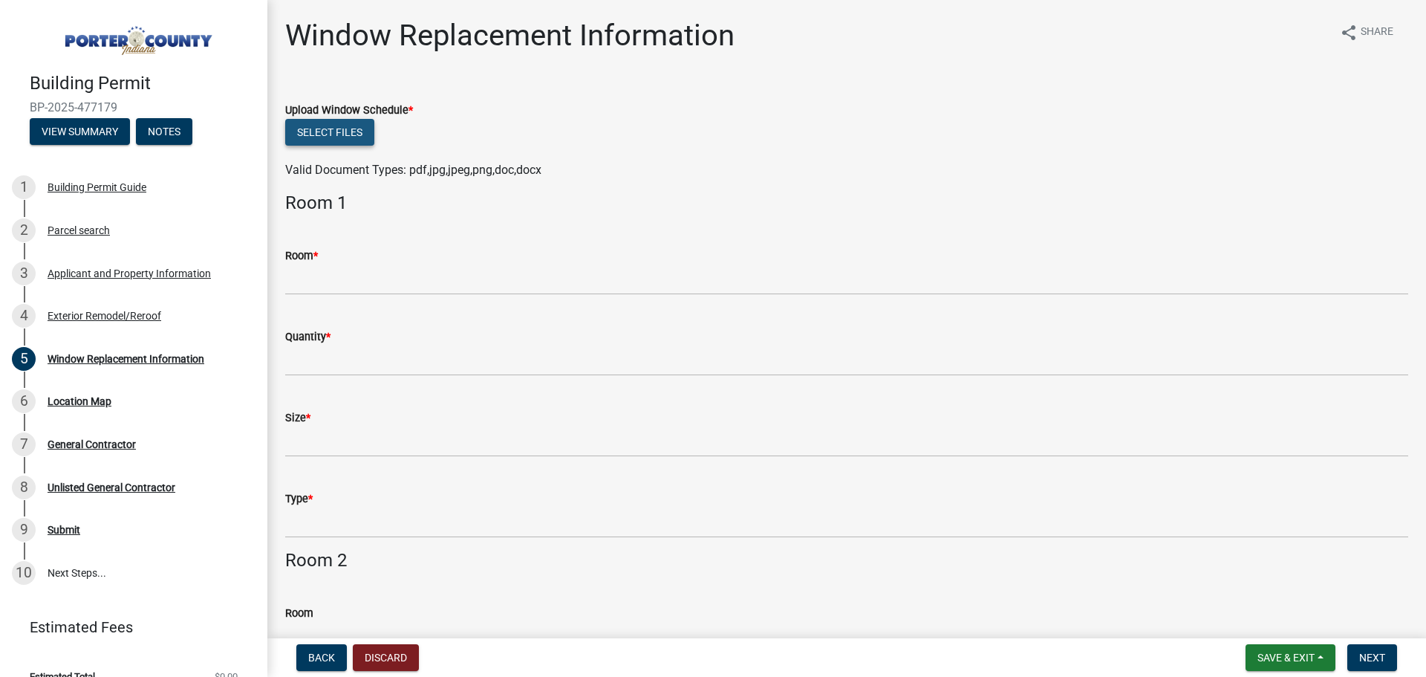
click at [339, 129] on button "Select files" at bounding box center [329, 132] width 89 height 27
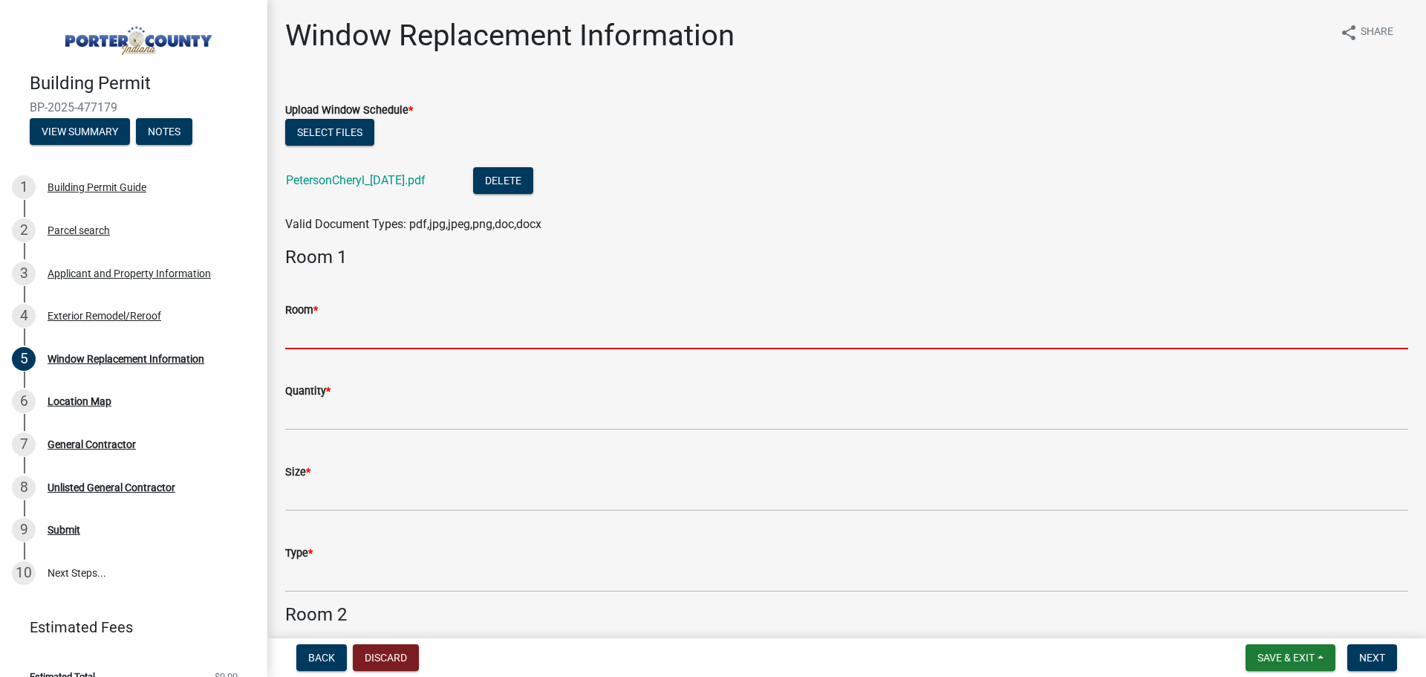
click at [327, 325] on input "Room *" at bounding box center [846, 334] width 1123 height 30
click at [336, 325] on input "Room *" at bounding box center [846, 334] width 1123 height 30
click at [323, 327] on input "Room *" at bounding box center [846, 334] width 1123 height 30
click at [316, 341] on input "Room *" at bounding box center [846, 334] width 1123 height 30
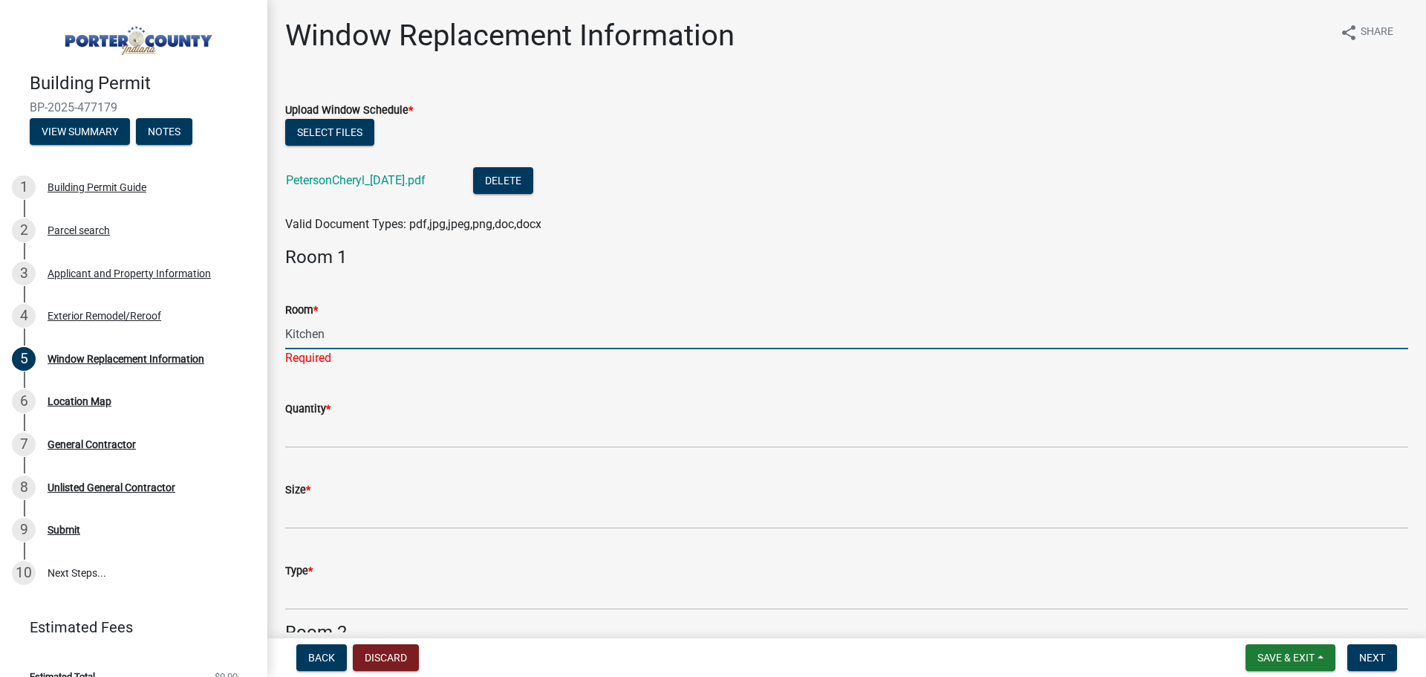
type input "Kitchen"
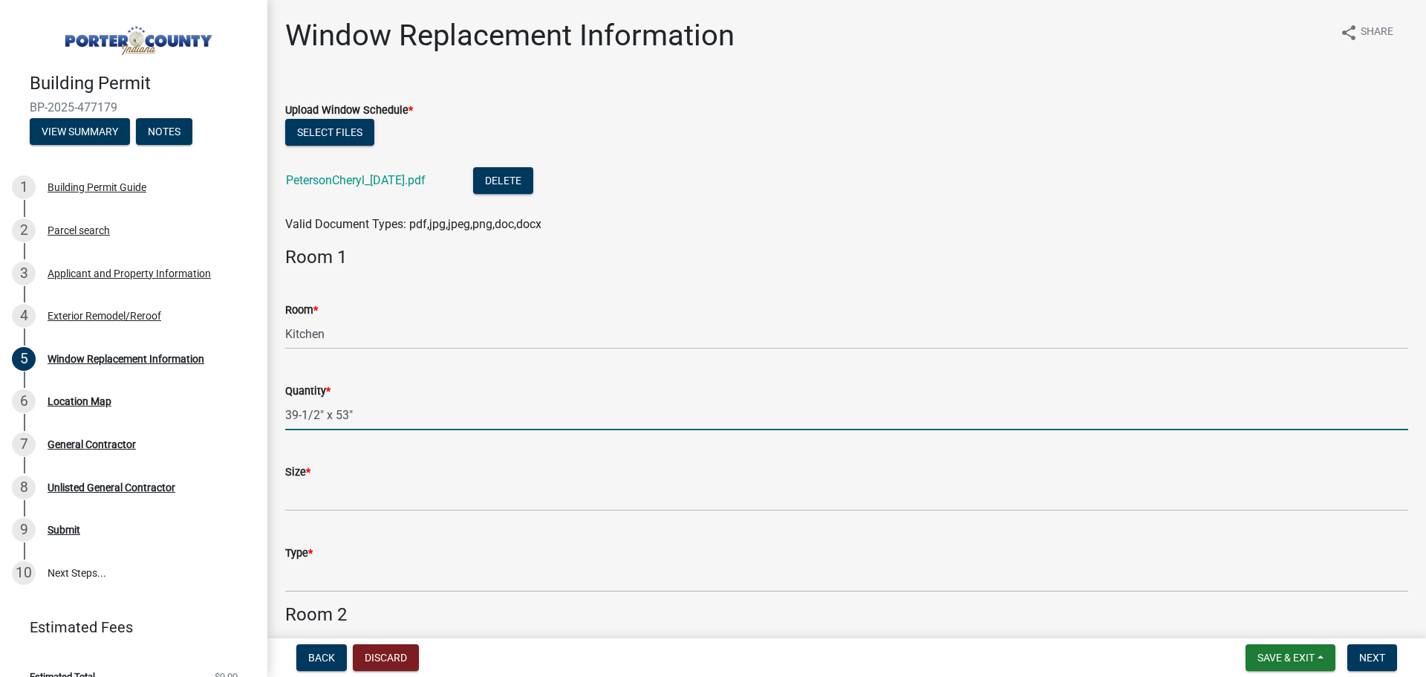
type input "39-1/2" x 53""
drag, startPoint x: 381, startPoint y: 412, endPoint x: 238, endPoint y: 385, distance: 145.1
click at [238, 385] on div "Building Permit BP-2025-477179 View Summary Notes 1 Building Permit Guide 2 Par…" at bounding box center [713, 338] width 1426 height 677
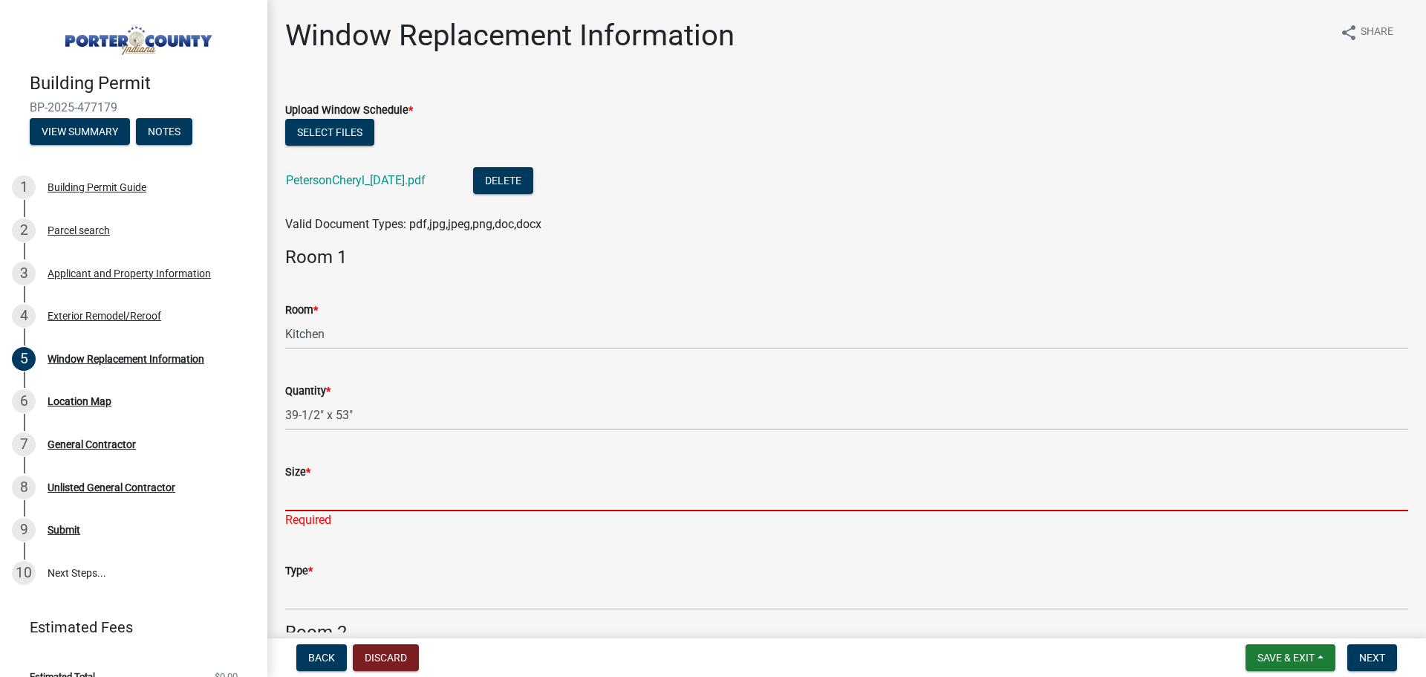
click at [379, 498] on input "Size *" at bounding box center [846, 496] width 1123 height 30
paste input "39-1/2" x 53""
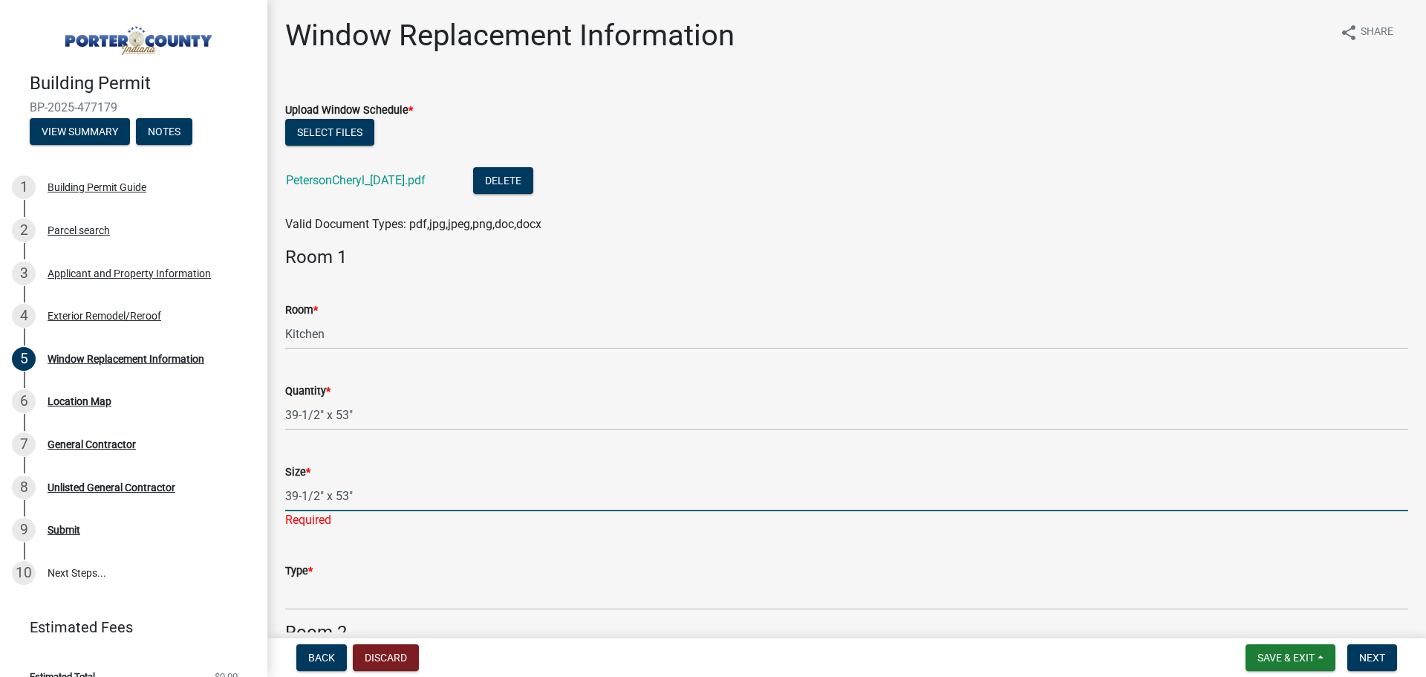
type input "39-1/2" x 53""
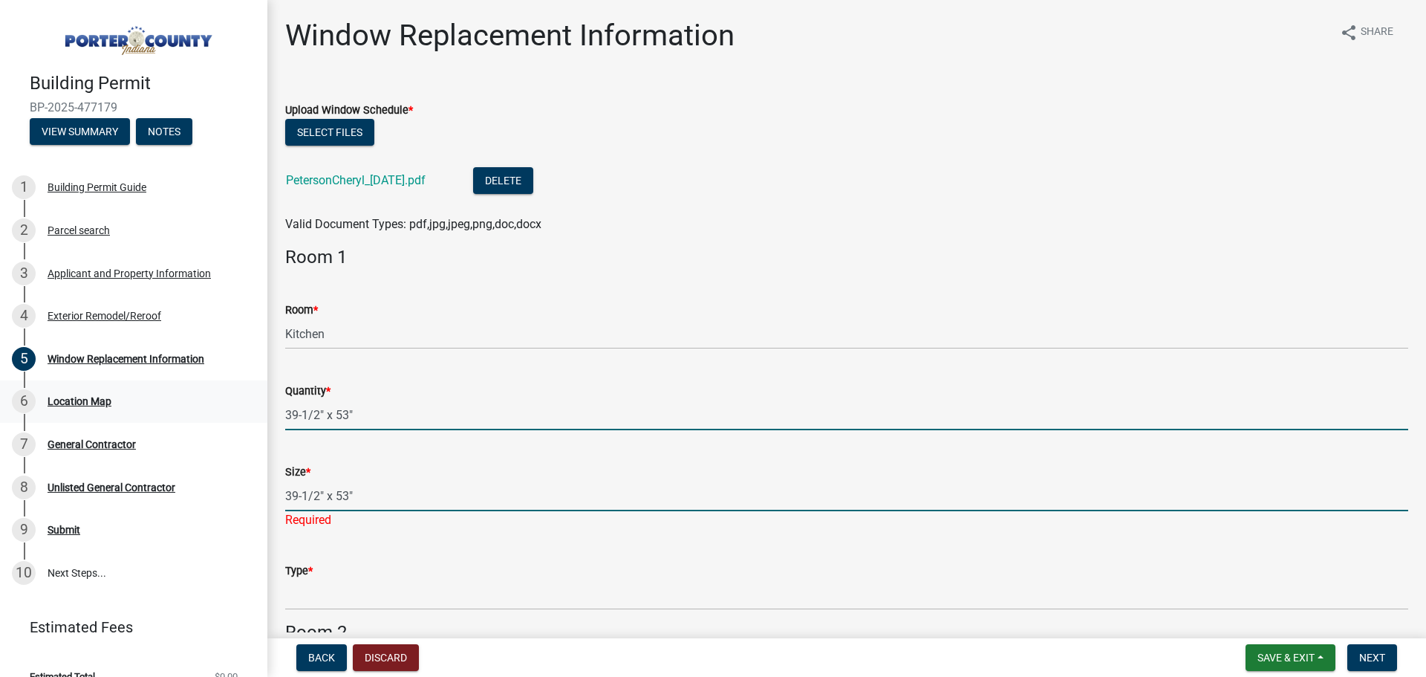
drag, startPoint x: 377, startPoint y: 406, endPoint x: 174, endPoint y: 378, distance: 204.7
click at [174, 378] on div "Building Permit BP-2025-477179 View Summary Notes 1 Building Permit Guide 2 Par…" at bounding box center [713, 338] width 1426 height 677
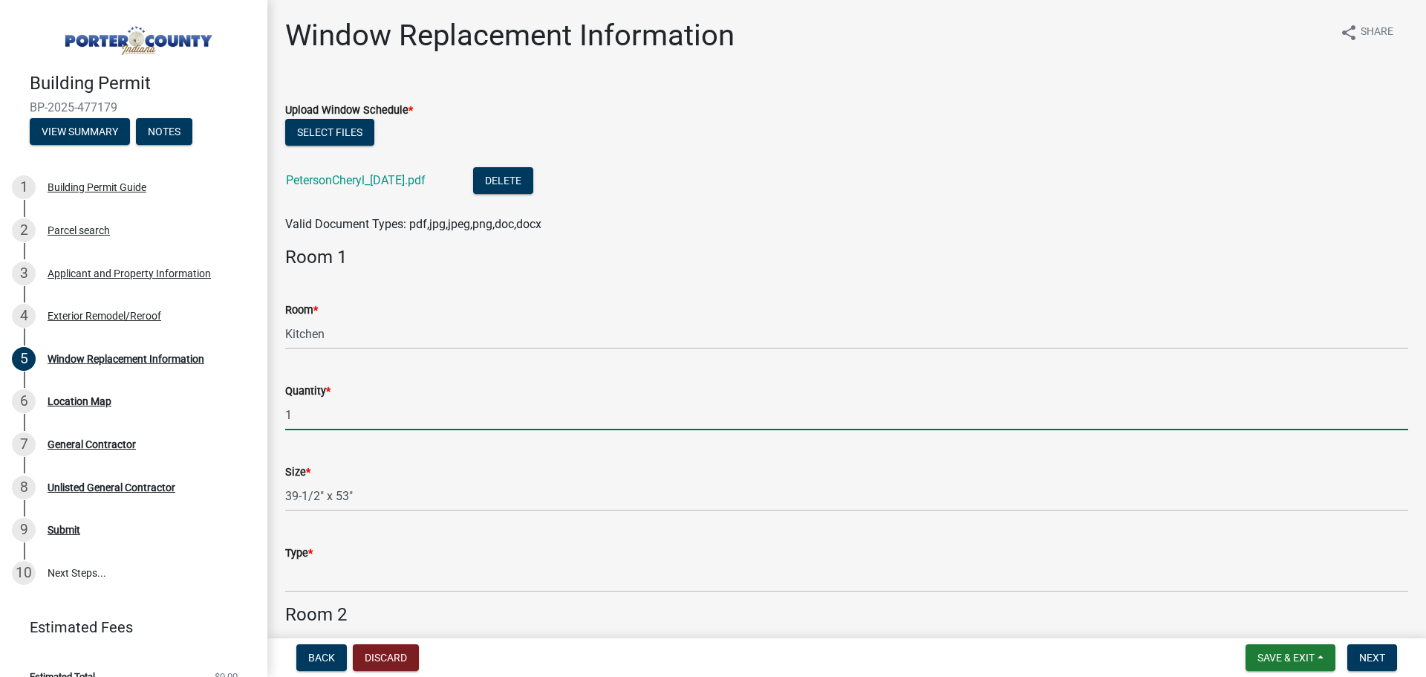
type input "1"
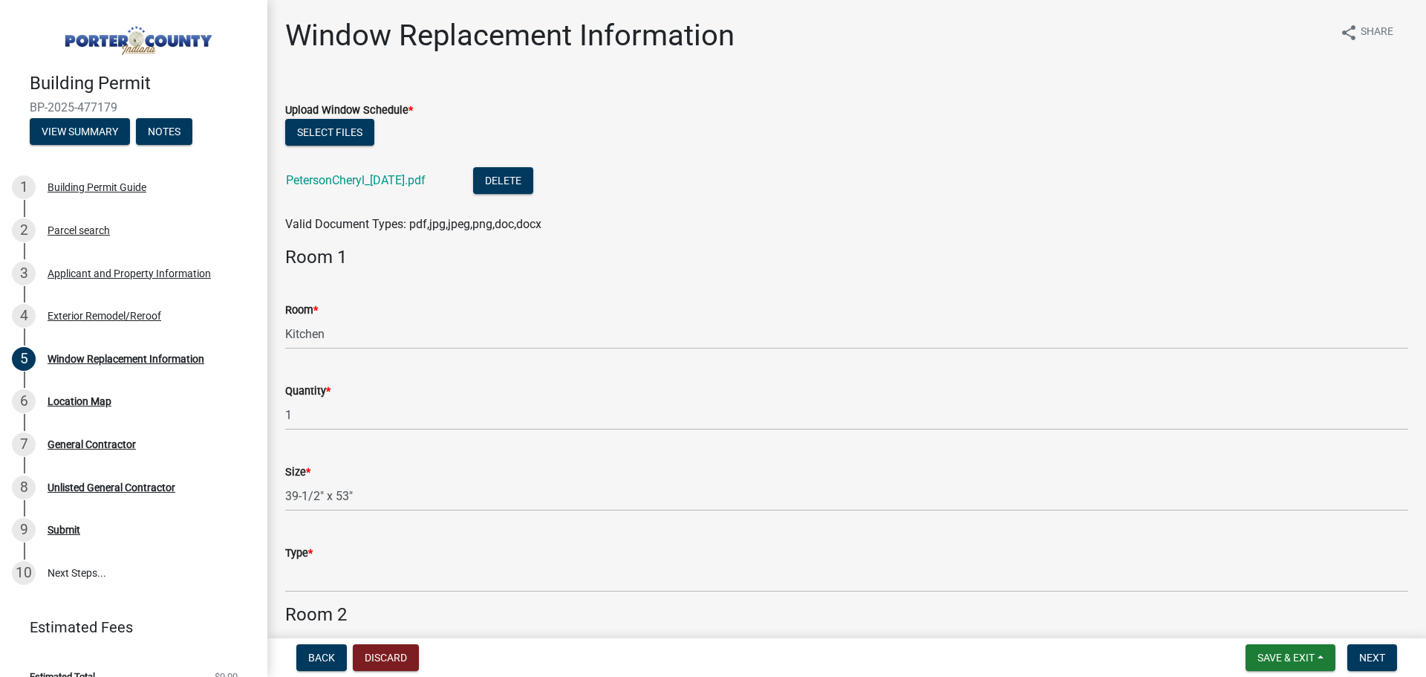
click at [412, 380] on div "Quantity * 1" at bounding box center [846, 395] width 1123 height 69
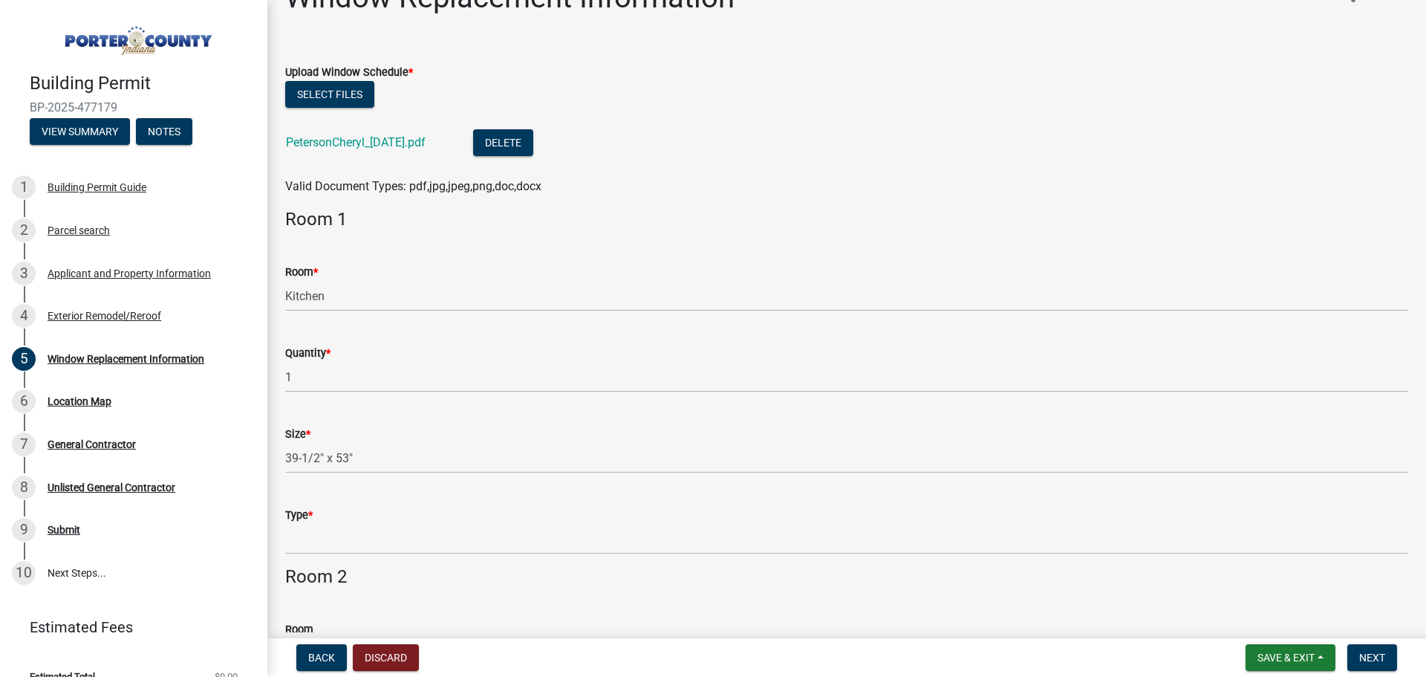
scroll to position [74, 0]
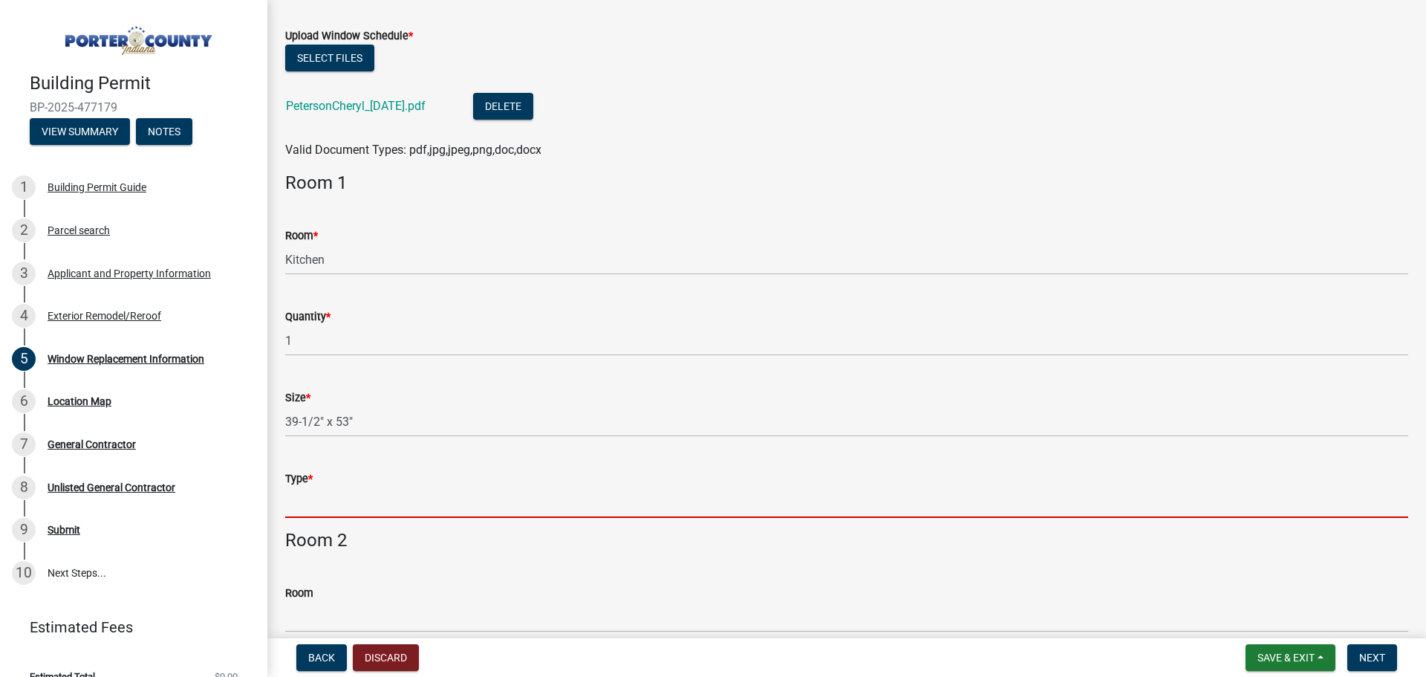
click at [373, 499] on input "Type *" at bounding box center [846, 502] width 1123 height 30
click at [310, 507] on input "Type *" at bounding box center [846, 502] width 1123 height 30
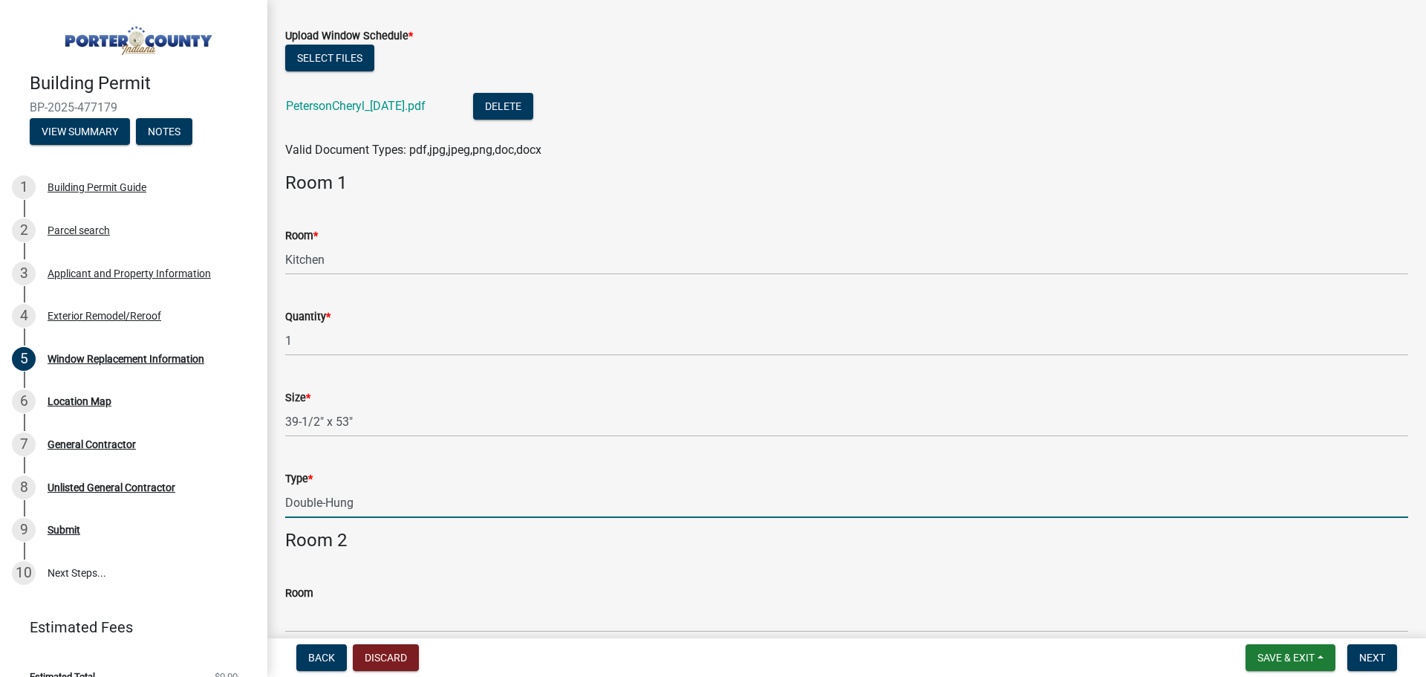
type input "Double-Hung"
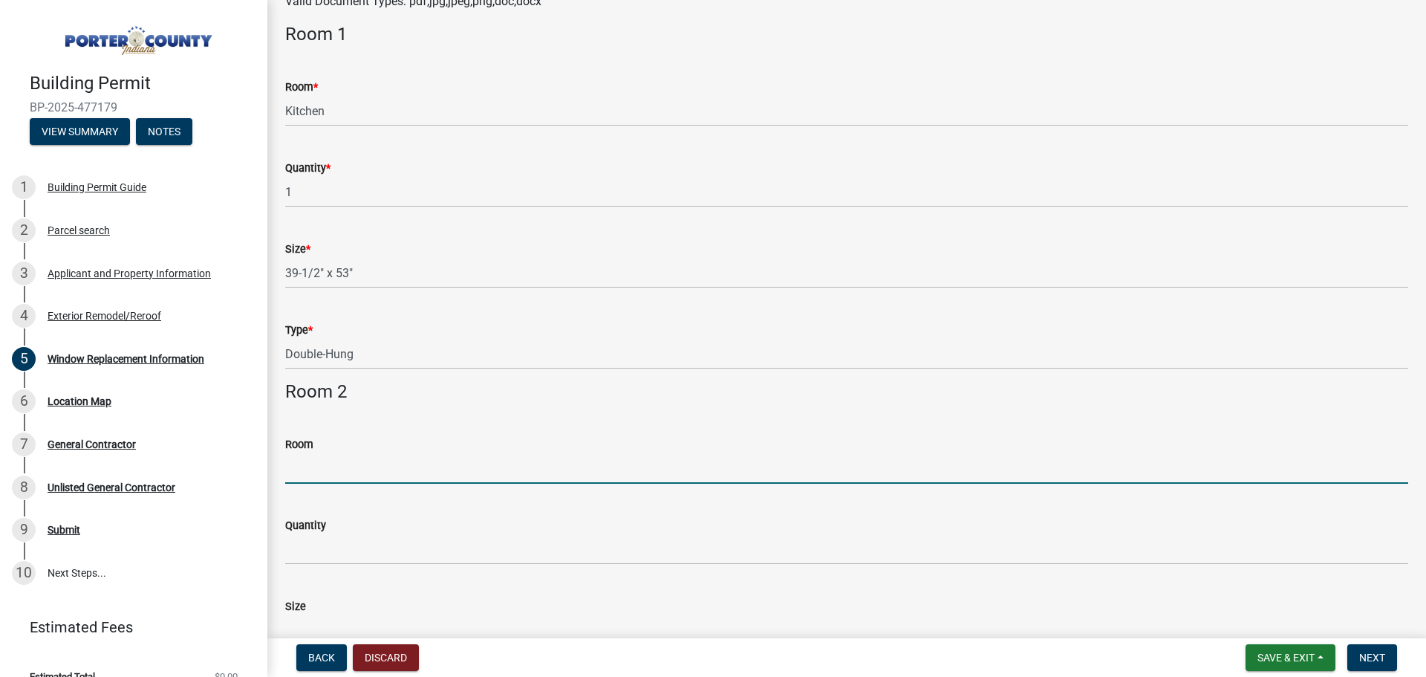
click at [325, 465] on input "Room" at bounding box center [846, 468] width 1123 height 30
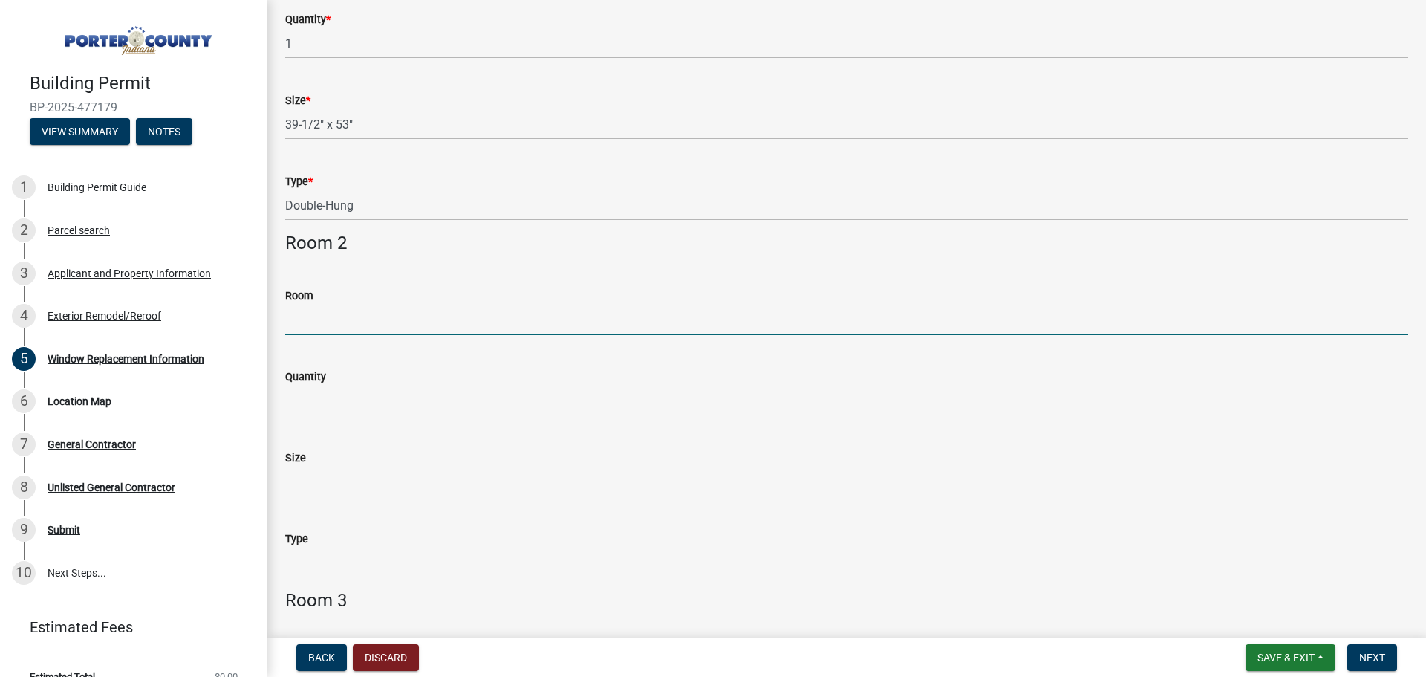
click at [309, 313] on input "Room" at bounding box center [846, 320] width 1123 height 30
click at [305, 314] on input "Room" at bounding box center [846, 320] width 1123 height 30
type input "H"
type input "hallway"
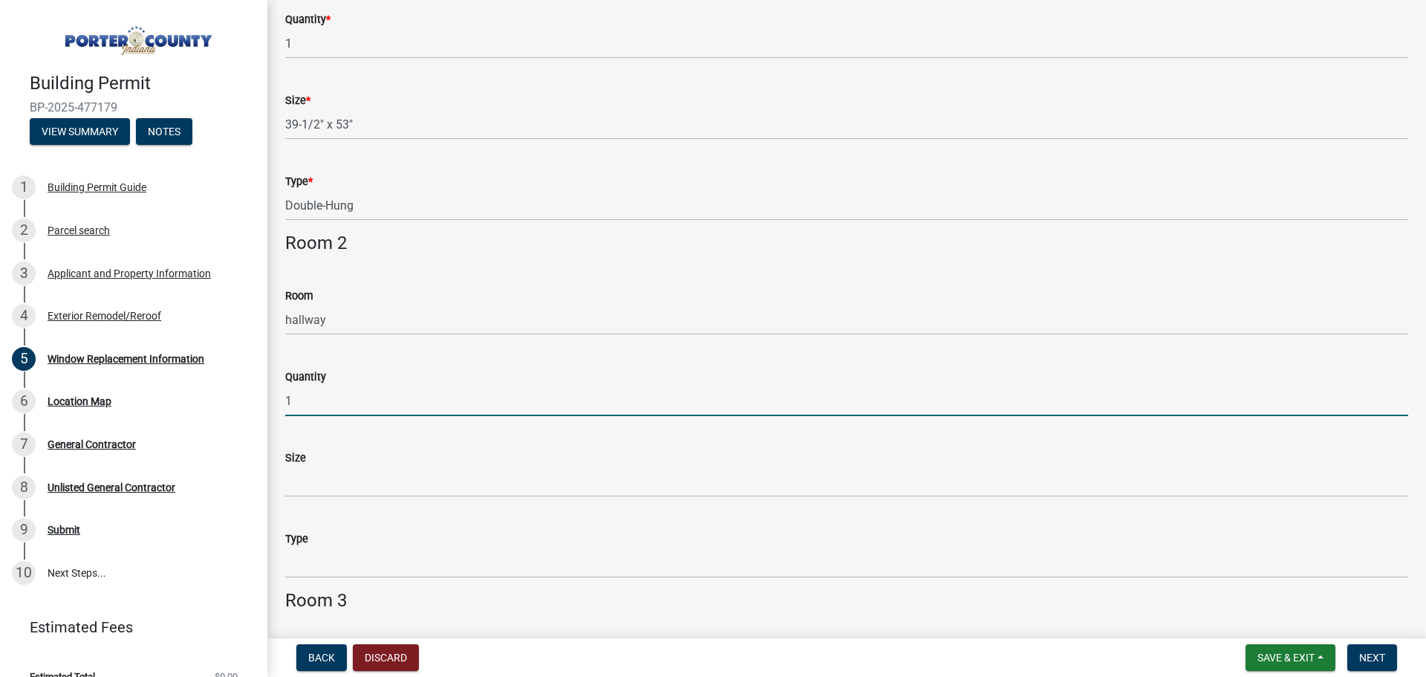
type input "1"
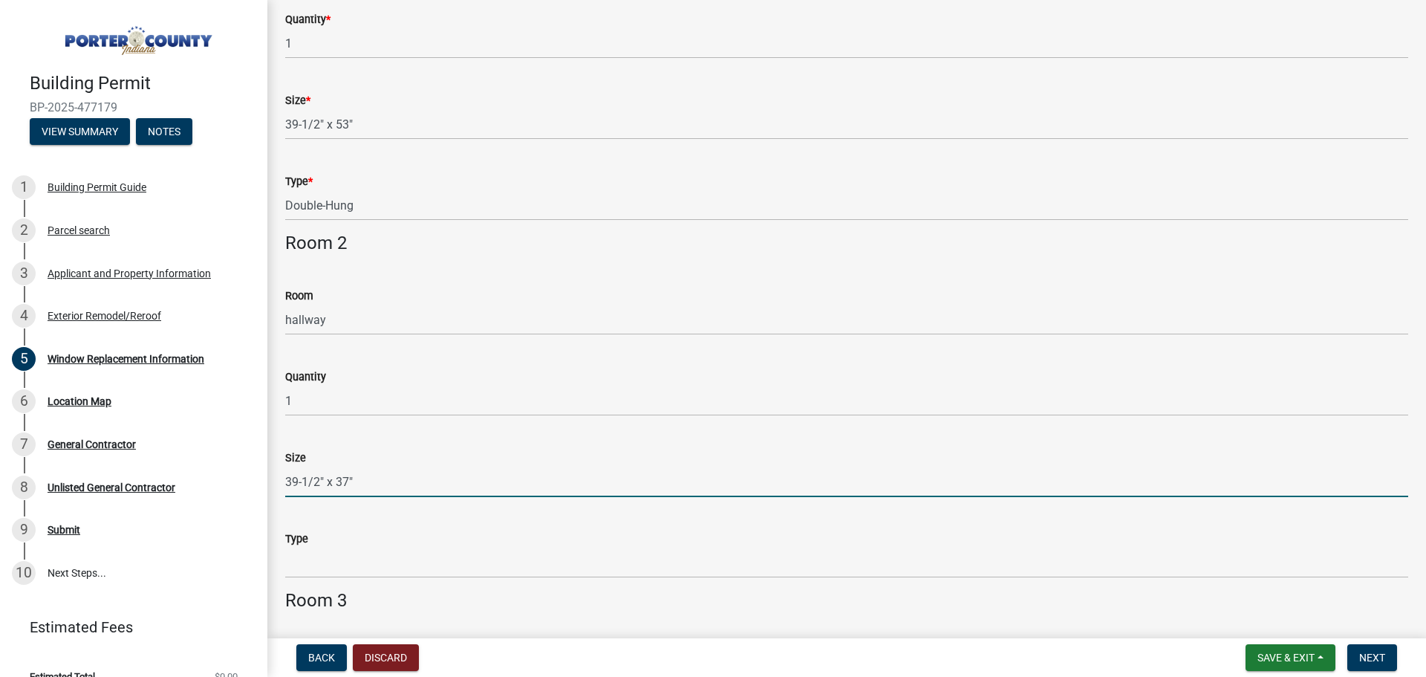
type input "39-1/2" x 37""
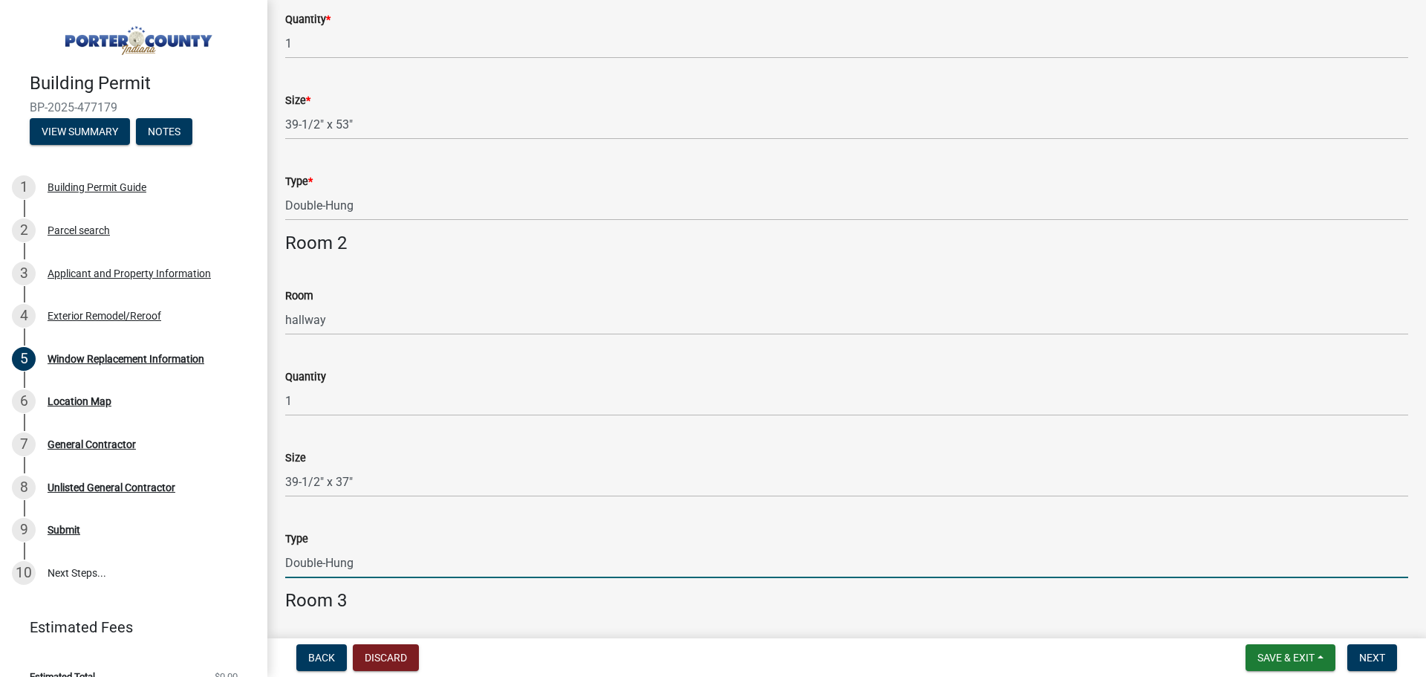
type input "Double-Hung"
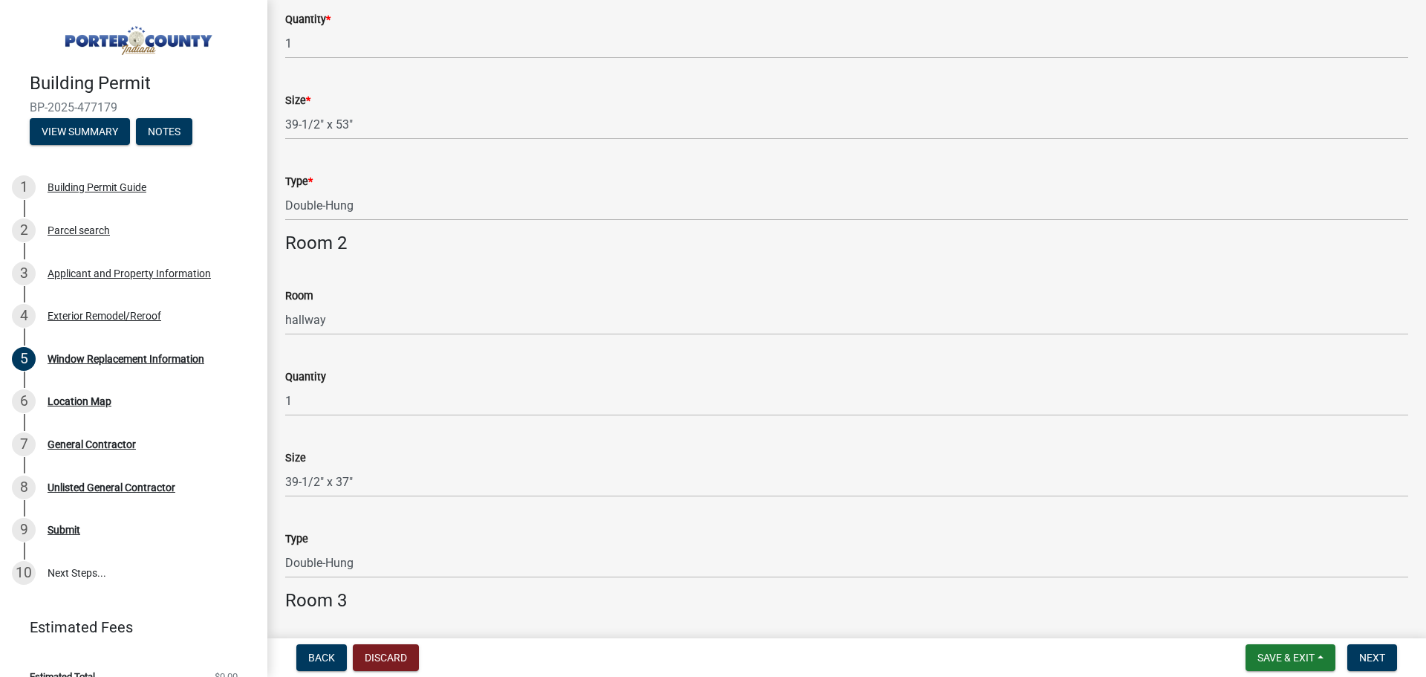
scroll to position [732, 0]
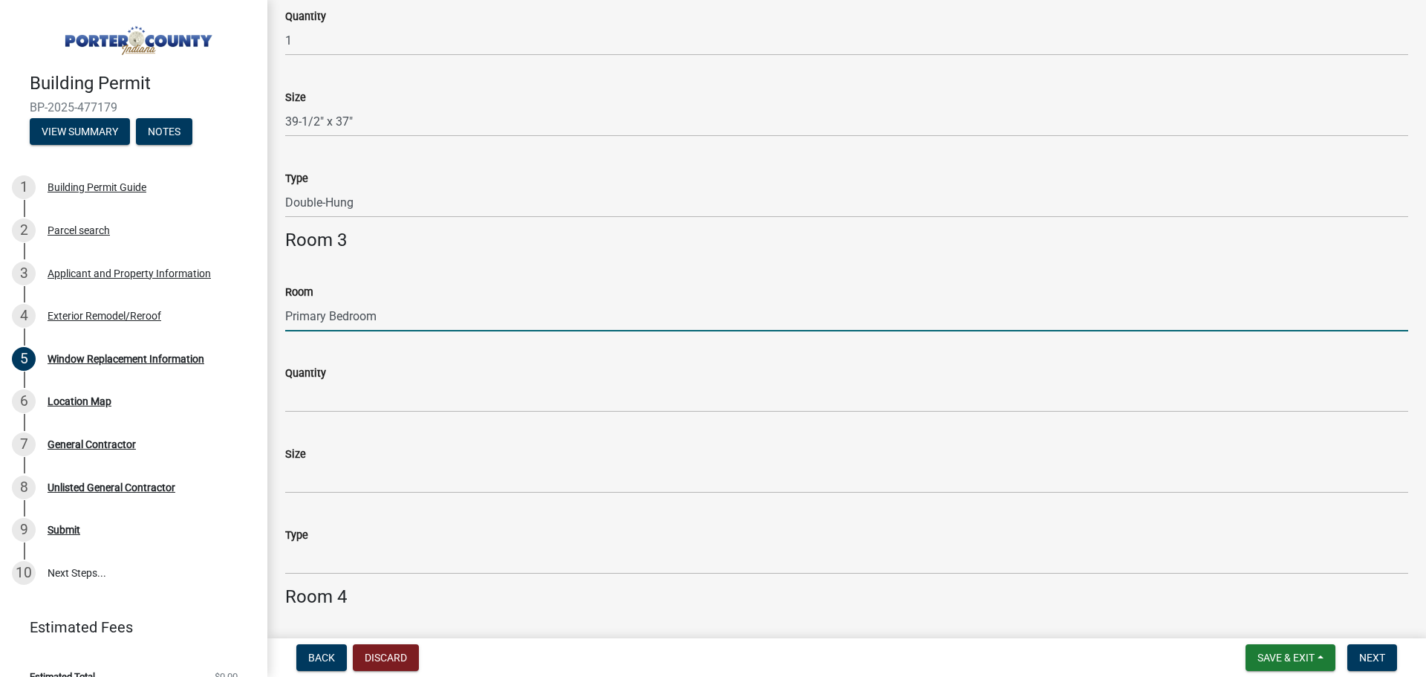
type input "Primary Bedroom"
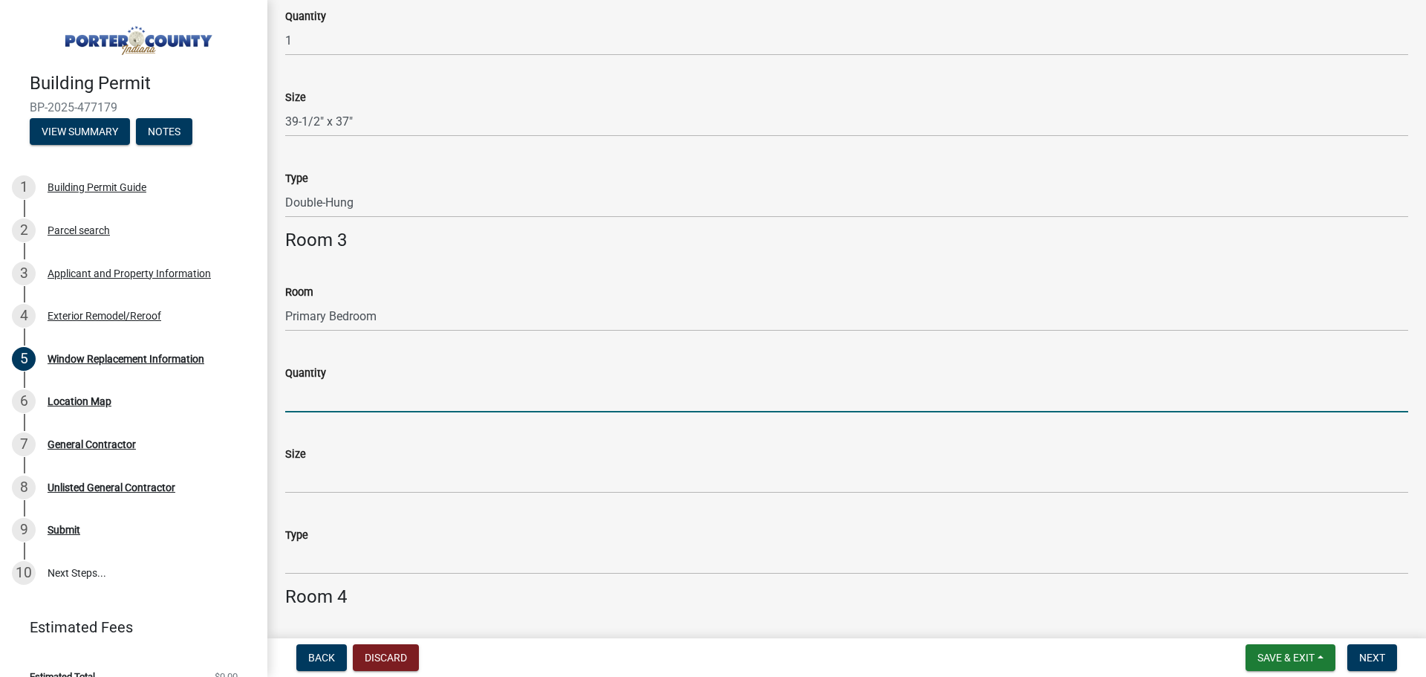
type input "1"
type input "2"
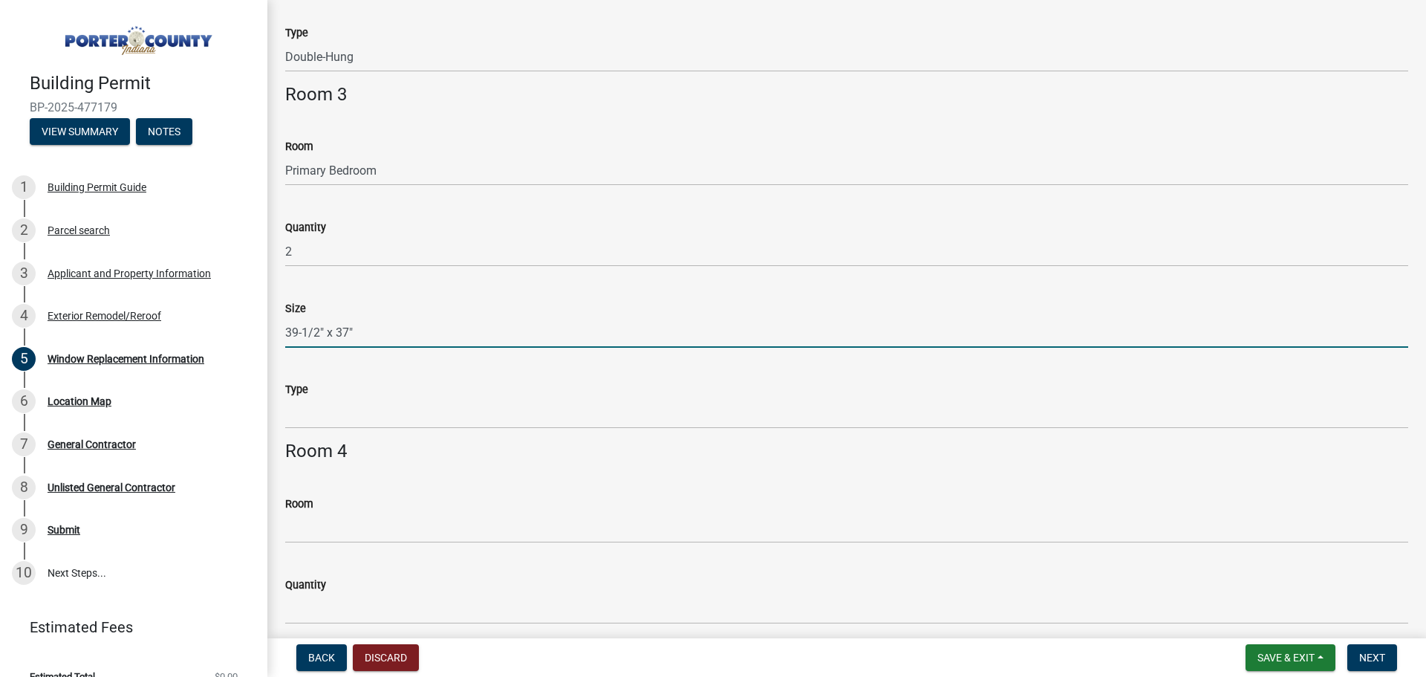
scroll to position [880, 0]
type input "39-1/2" x 37""
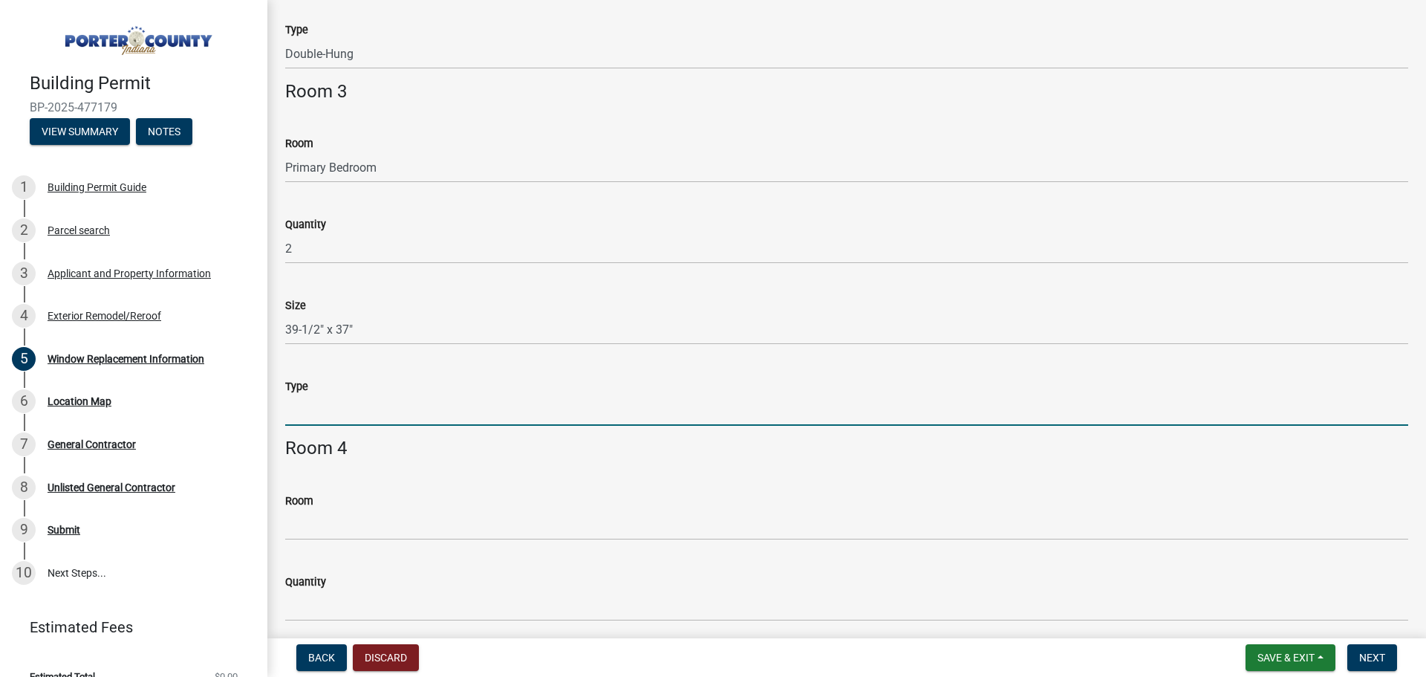
click at [363, 408] on input "Type" at bounding box center [846, 410] width 1123 height 30
type input "Double Hung"
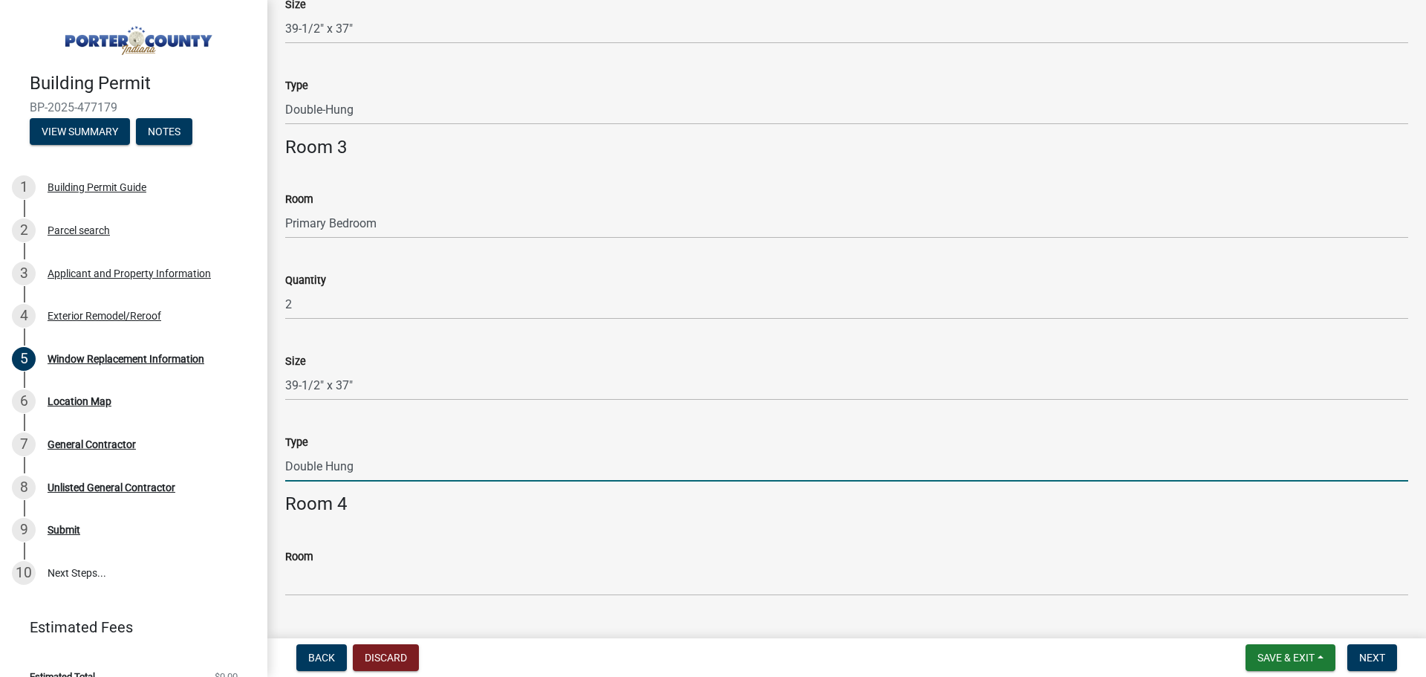
scroll to position [657, 0]
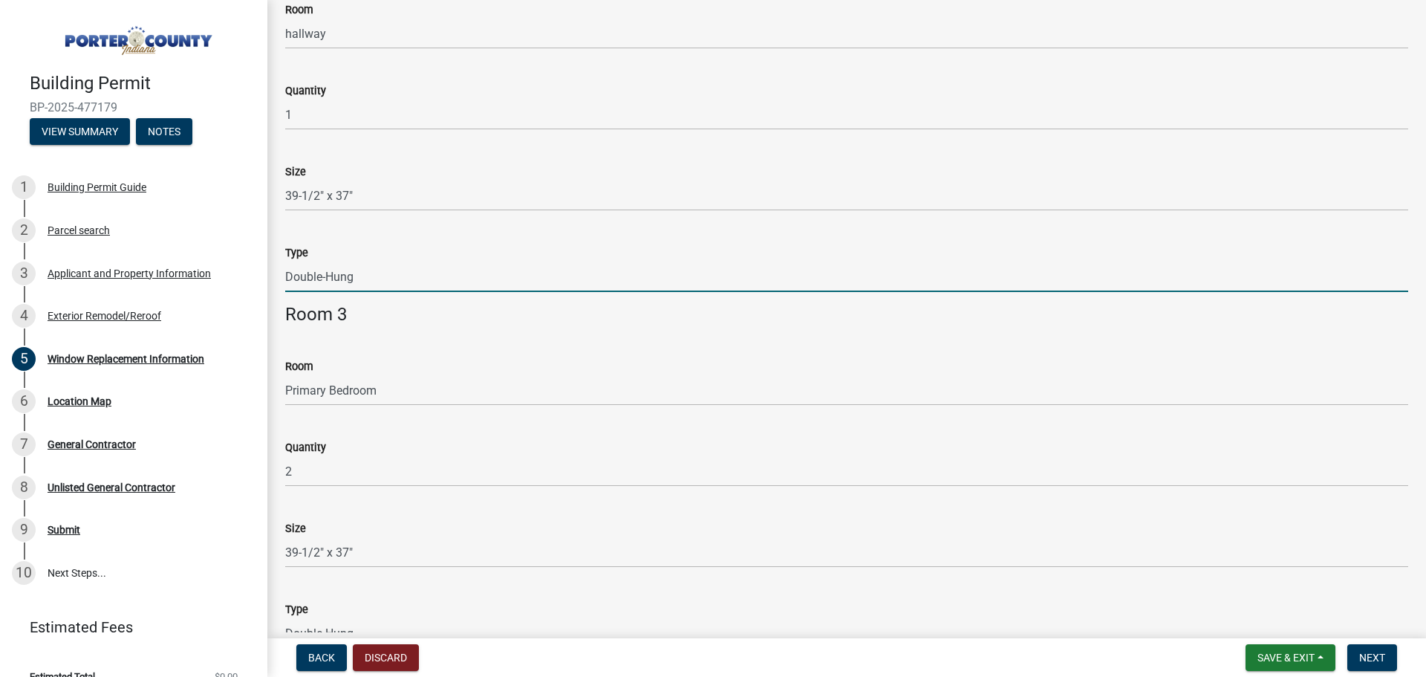
click at [328, 281] on input "Double-Hung" at bounding box center [846, 276] width 1123 height 30
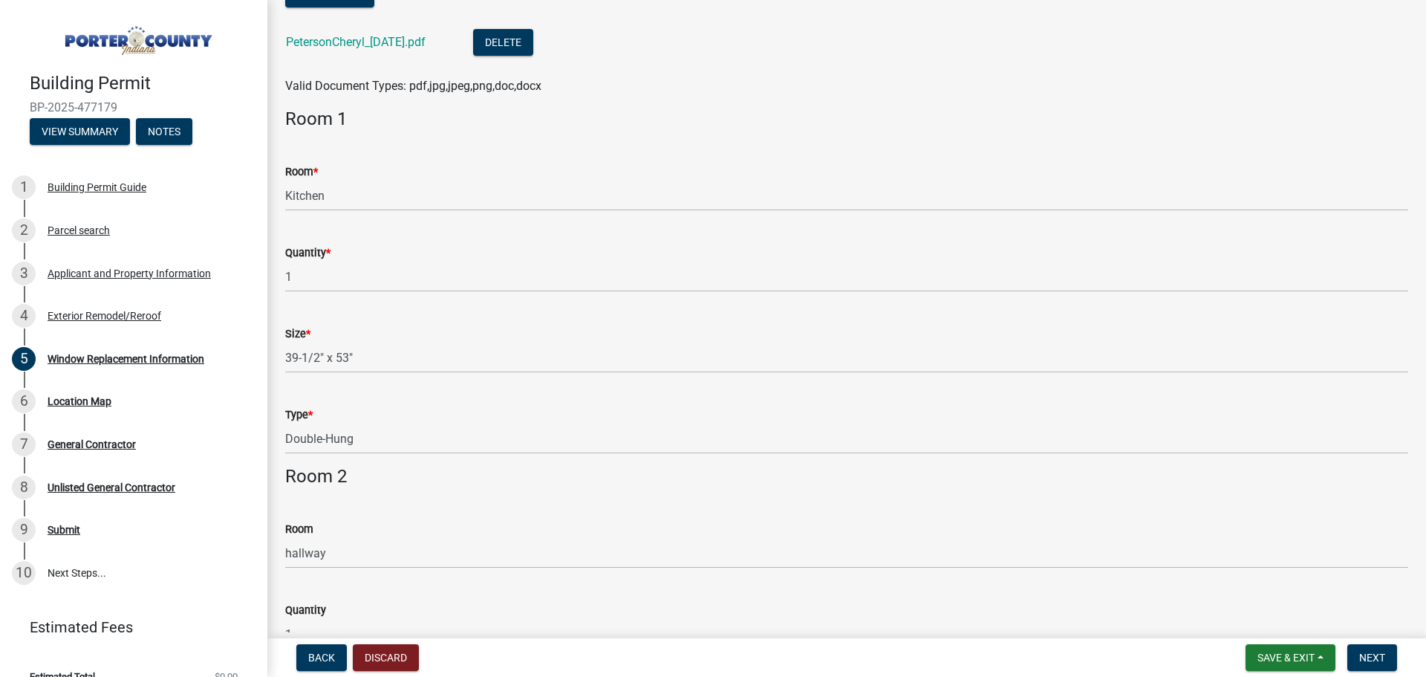
scroll to position [137, 0]
type input "Double Hung"
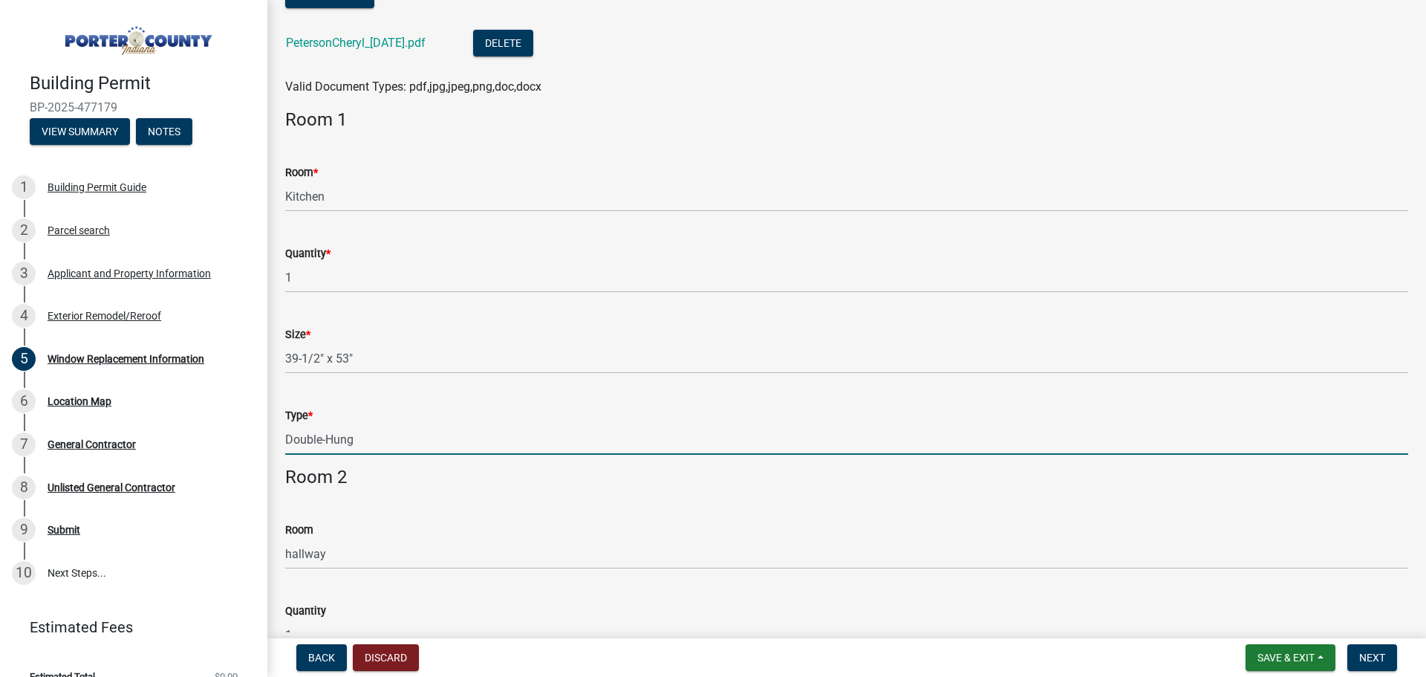
click at [325, 435] on input "Double-Hung" at bounding box center [846, 439] width 1123 height 30
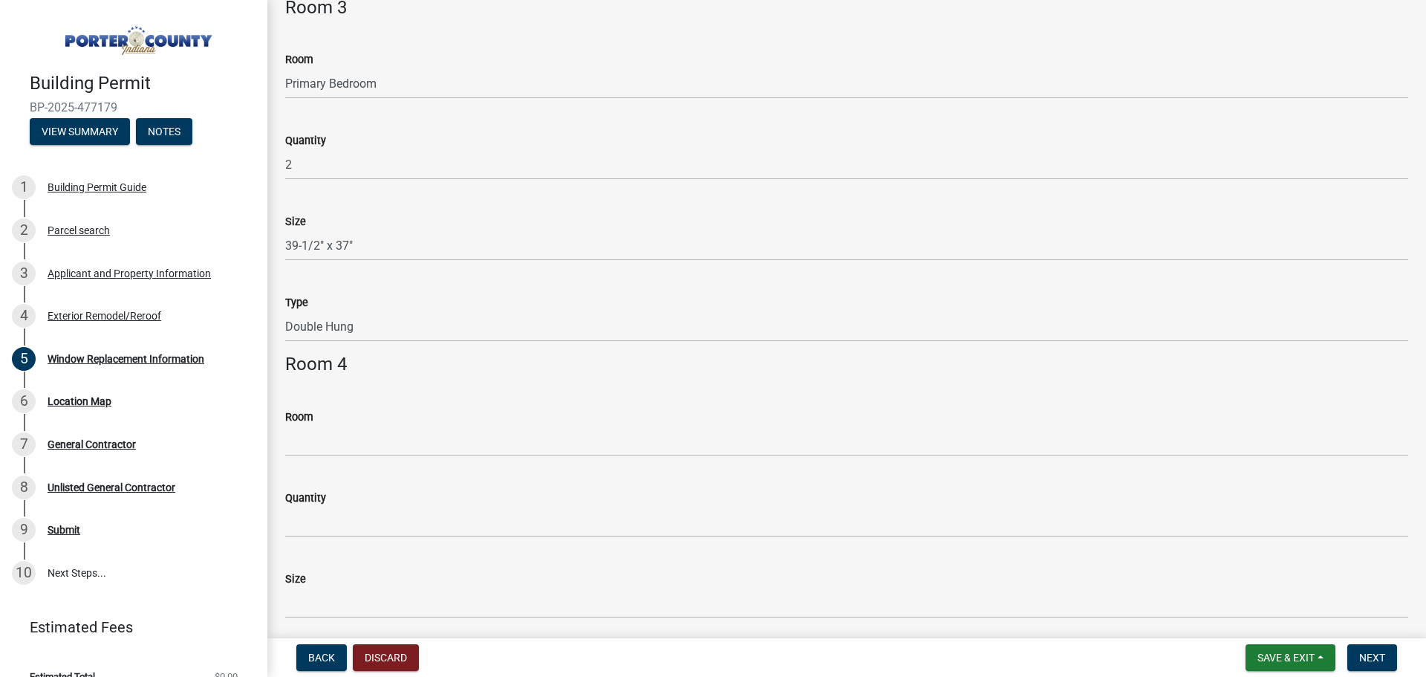
scroll to position [954, 0]
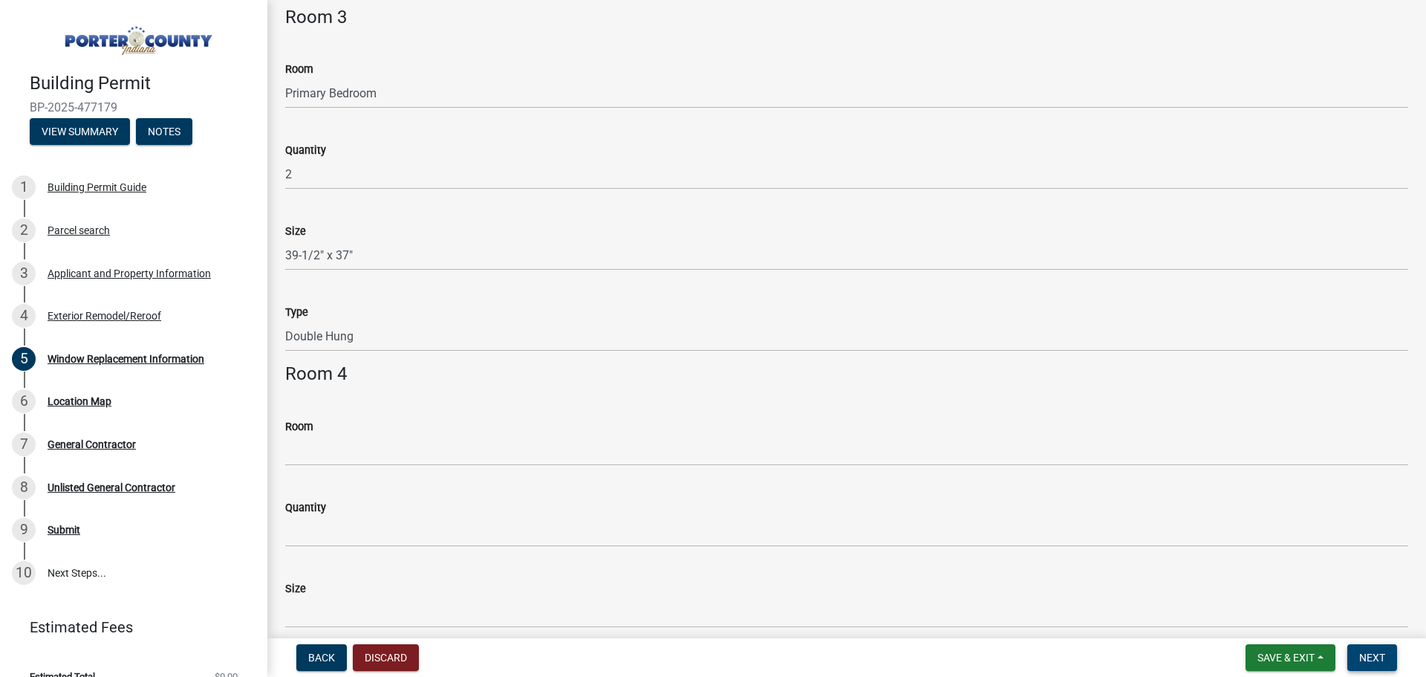
type input "Double Hung"
click at [1382, 651] on span "Next" at bounding box center [1372, 657] width 26 height 12
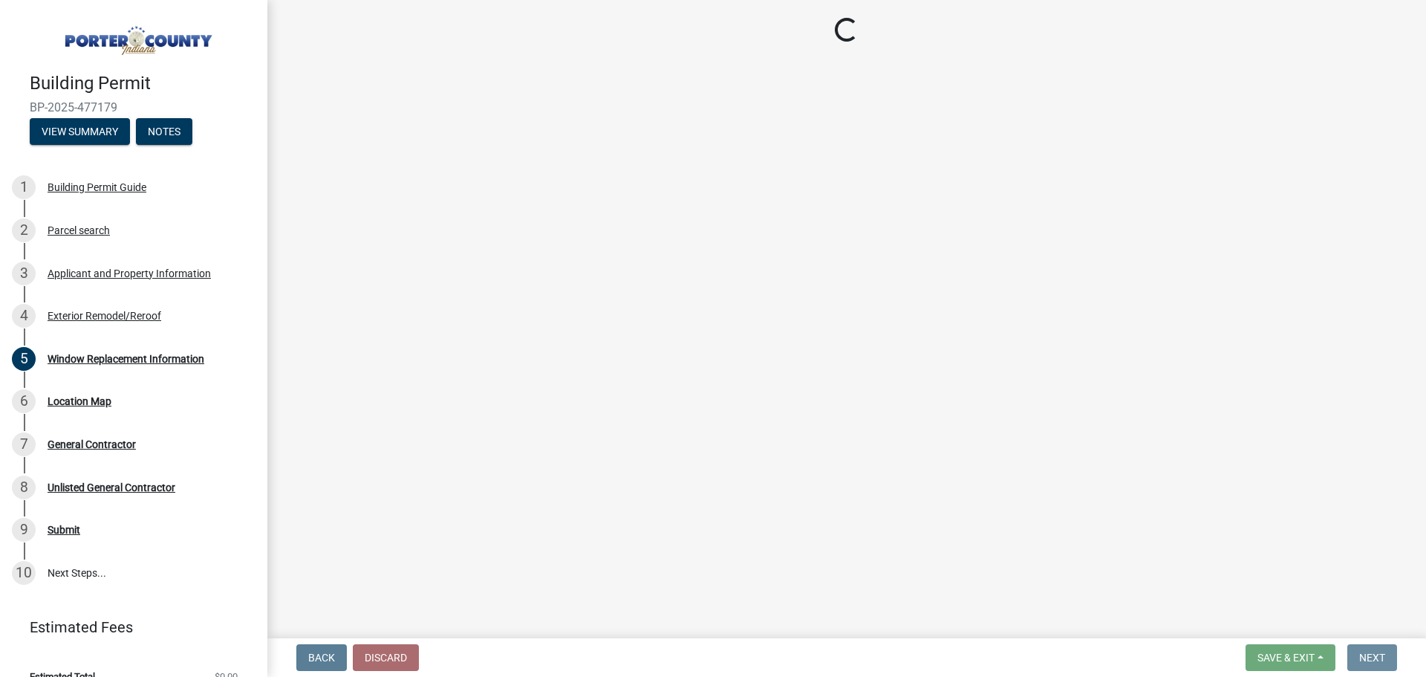
scroll to position [0, 0]
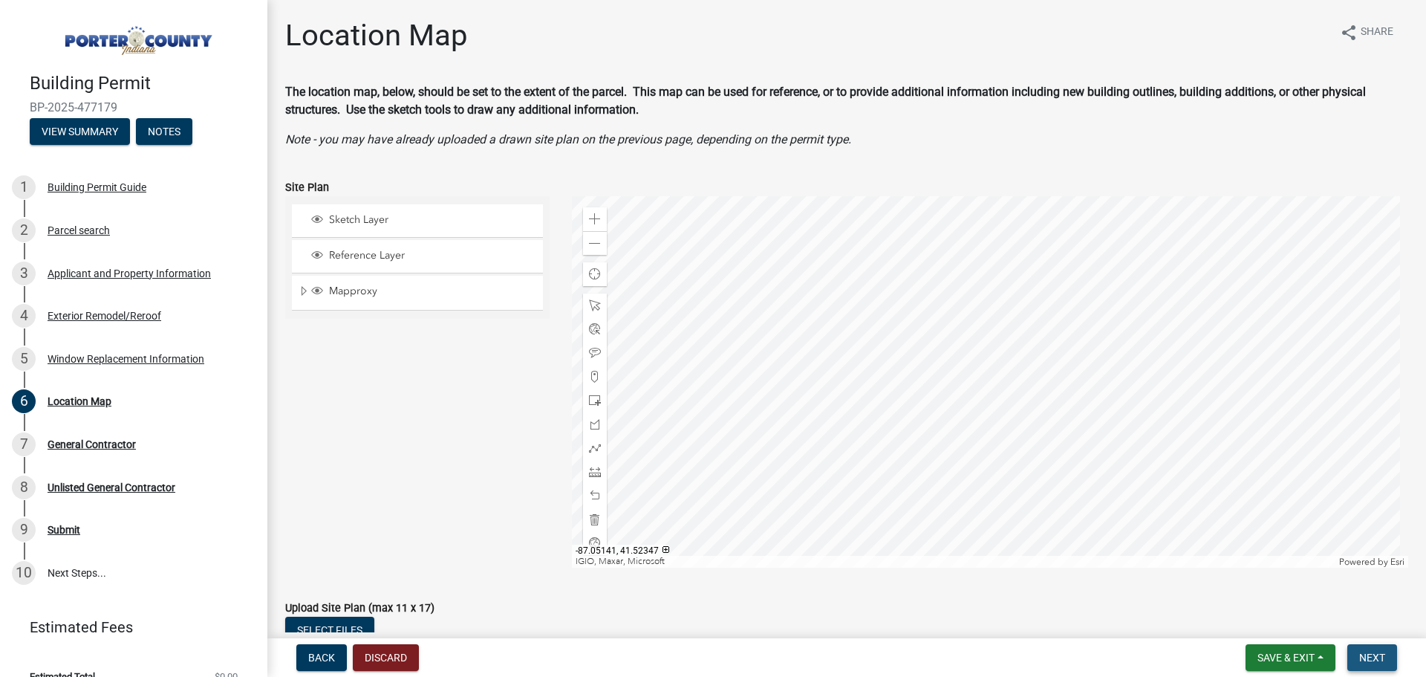
click at [1370, 662] on span "Next" at bounding box center [1372, 657] width 26 height 12
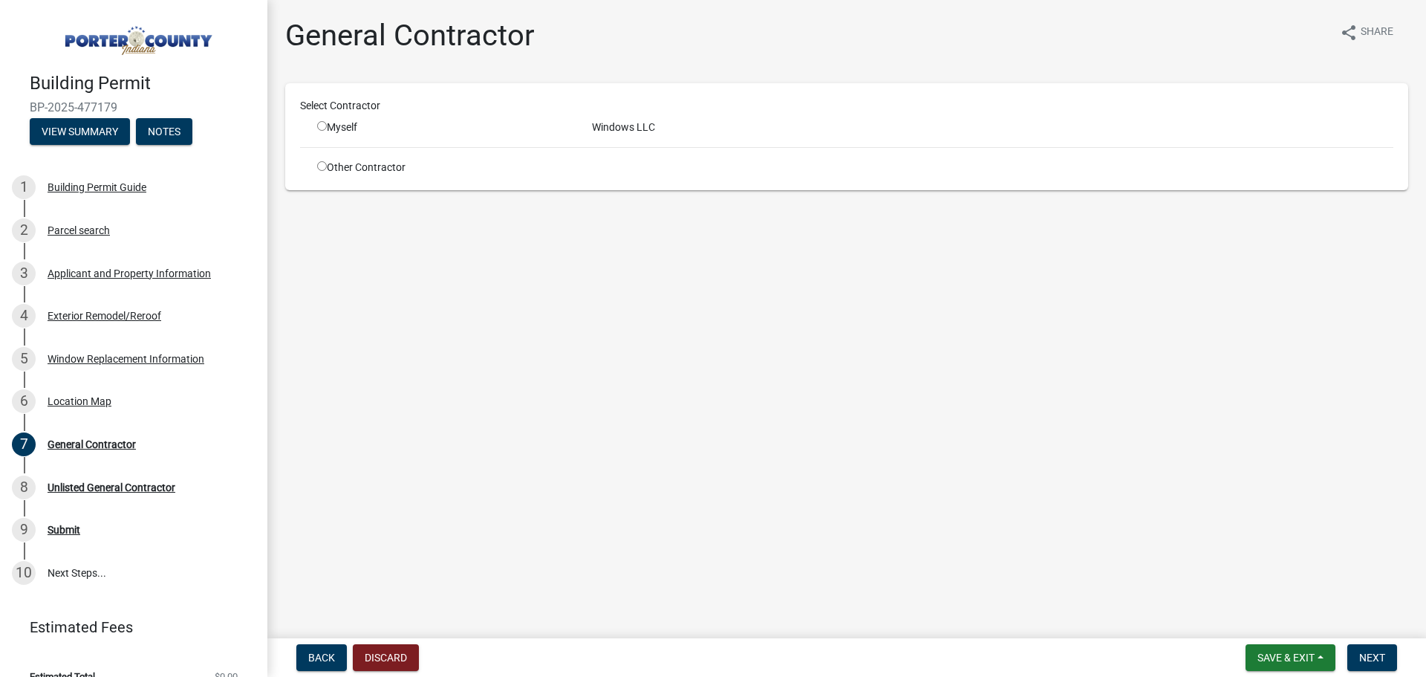
click at [324, 126] on input "radio" at bounding box center [322, 126] width 10 height 10
radio input "true"
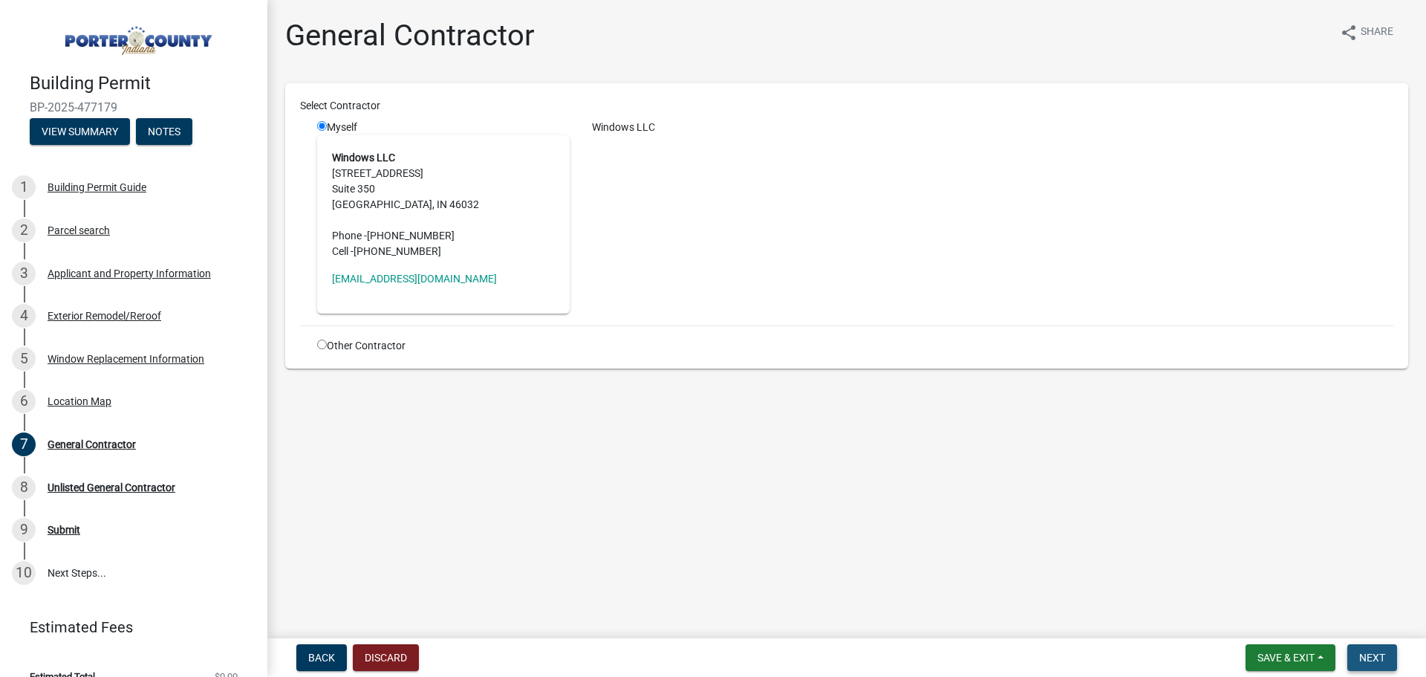
click at [1367, 663] on span "Next" at bounding box center [1372, 657] width 26 height 12
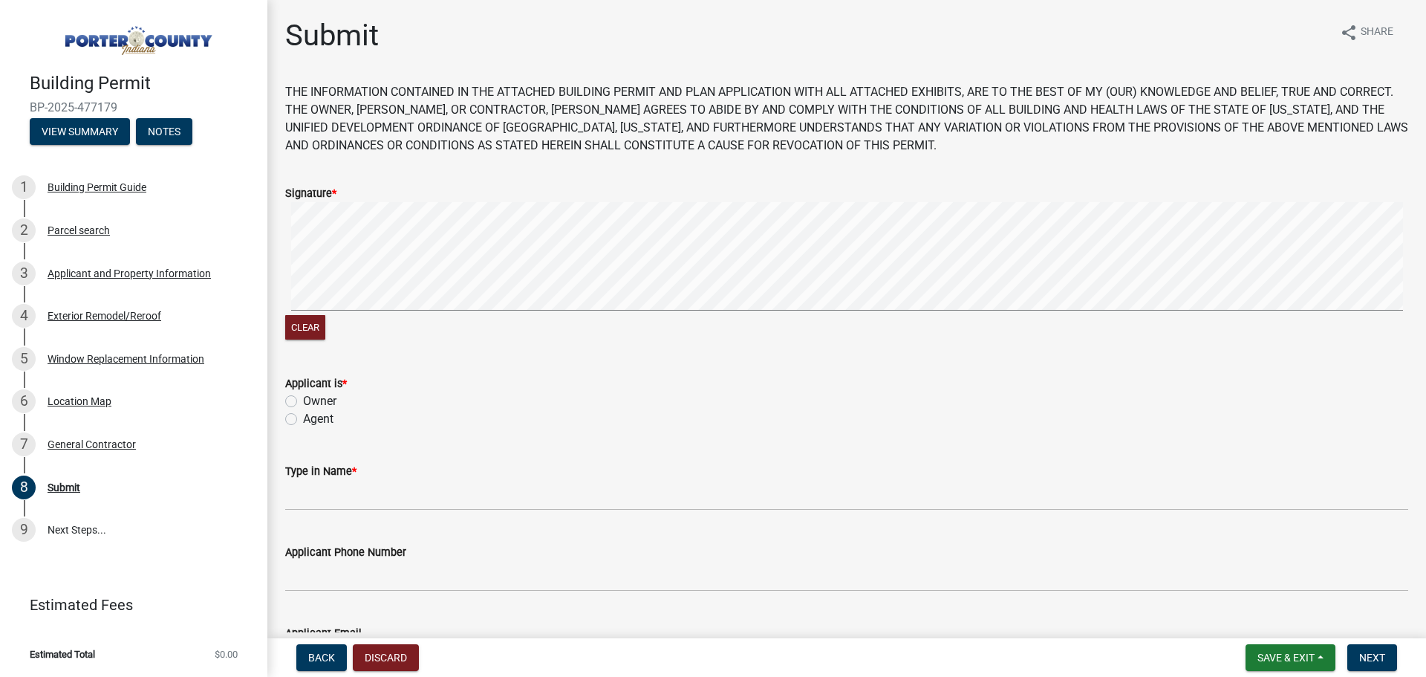
click at [303, 416] on label "Agent" at bounding box center [318, 419] width 30 height 18
click at [303, 416] on input "Agent" at bounding box center [308, 415] width 10 height 10
radio input "true"
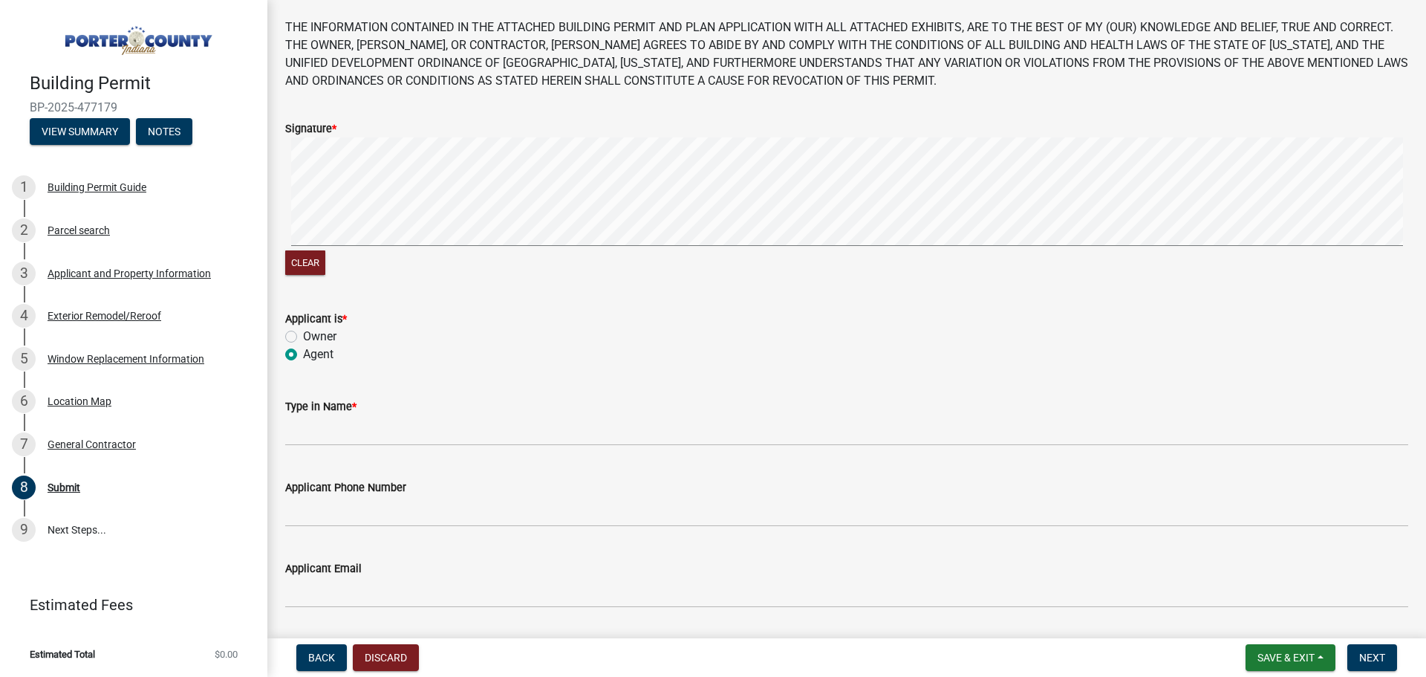
scroll to position [149, 0]
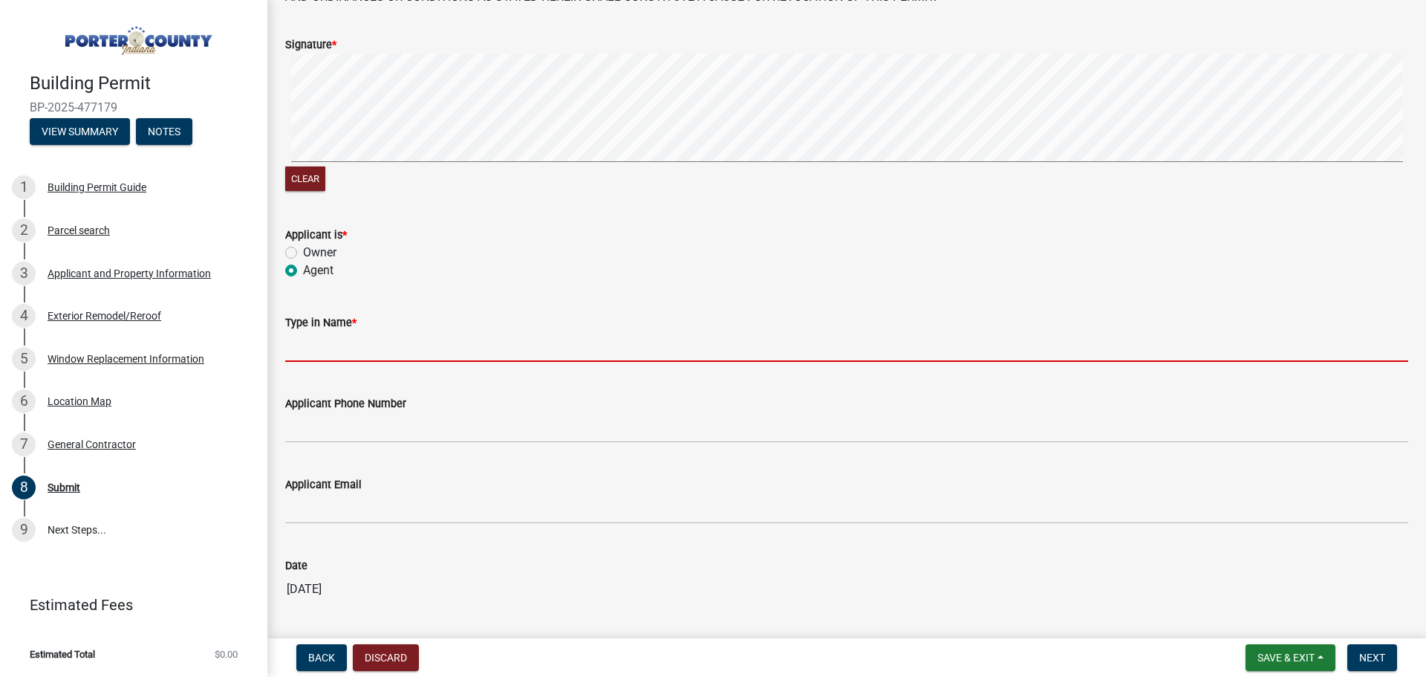
click at [357, 348] on input "Type in Name *" at bounding box center [846, 346] width 1123 height 30
type input "[PERSON_NAME]"
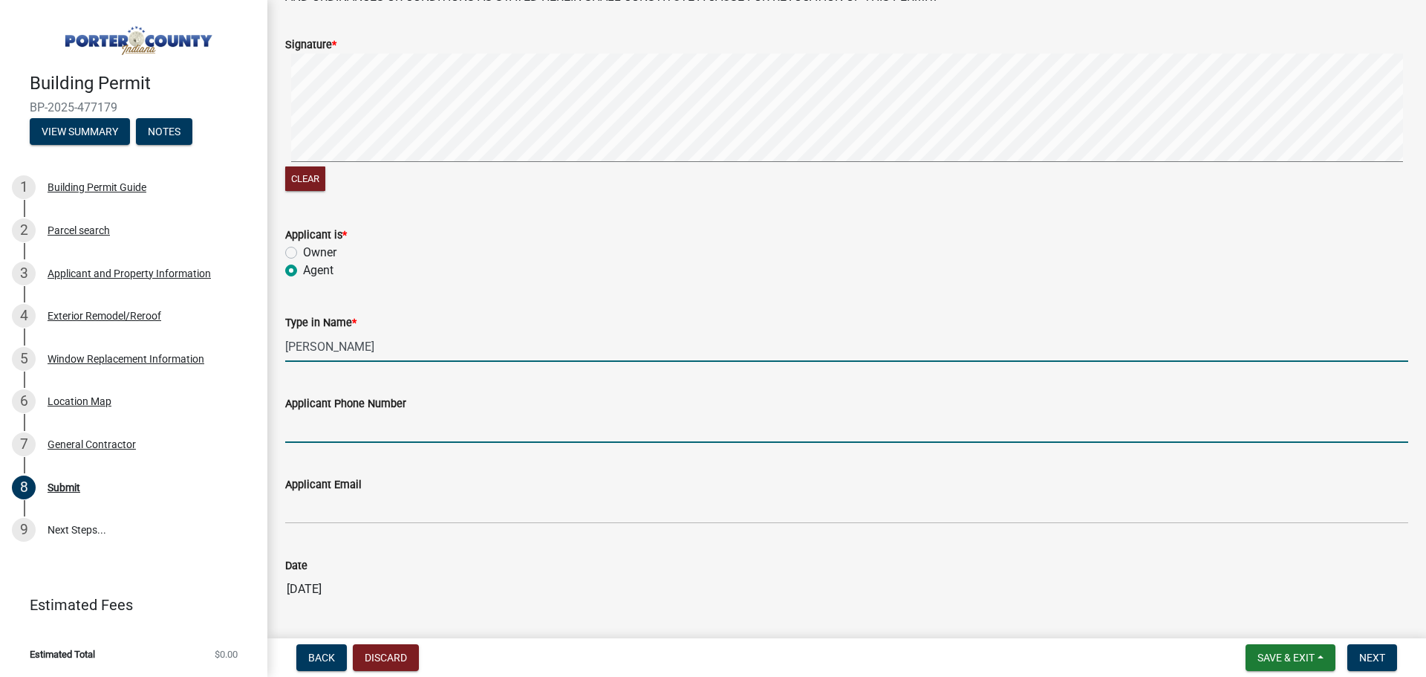
click at [373, 423] on input "Applicant Phone Number" at bounding box center [846, 427] width 1123 height 30
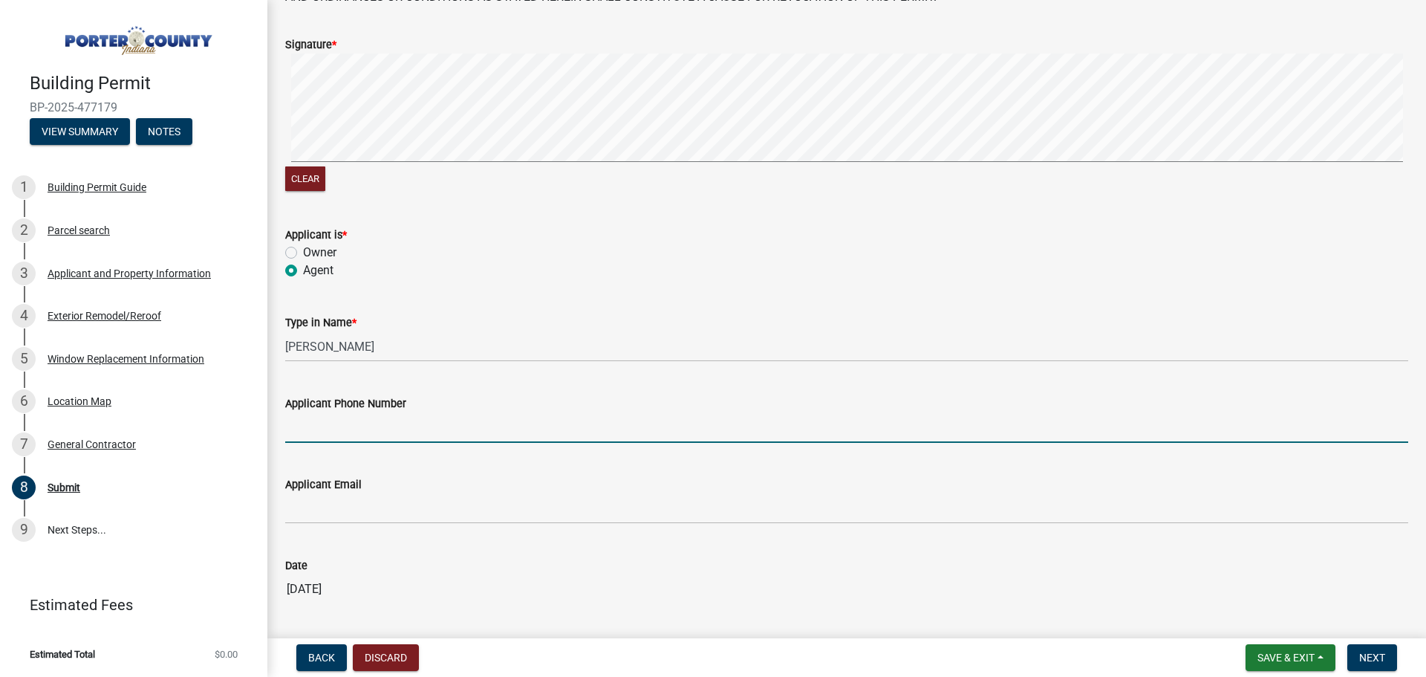
type input "3175755574"
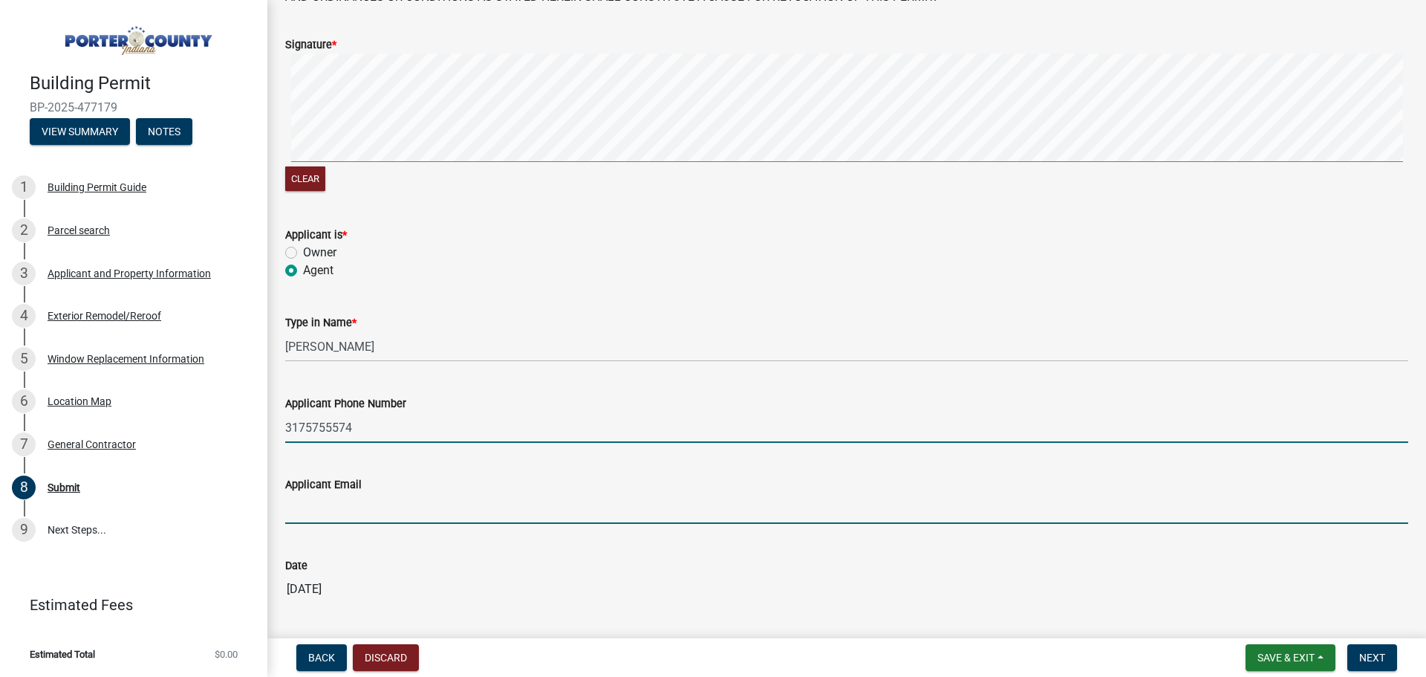
click at [385, 512] on input "Applicant Email" at bounding box center [846, 508] width 1123 height 30
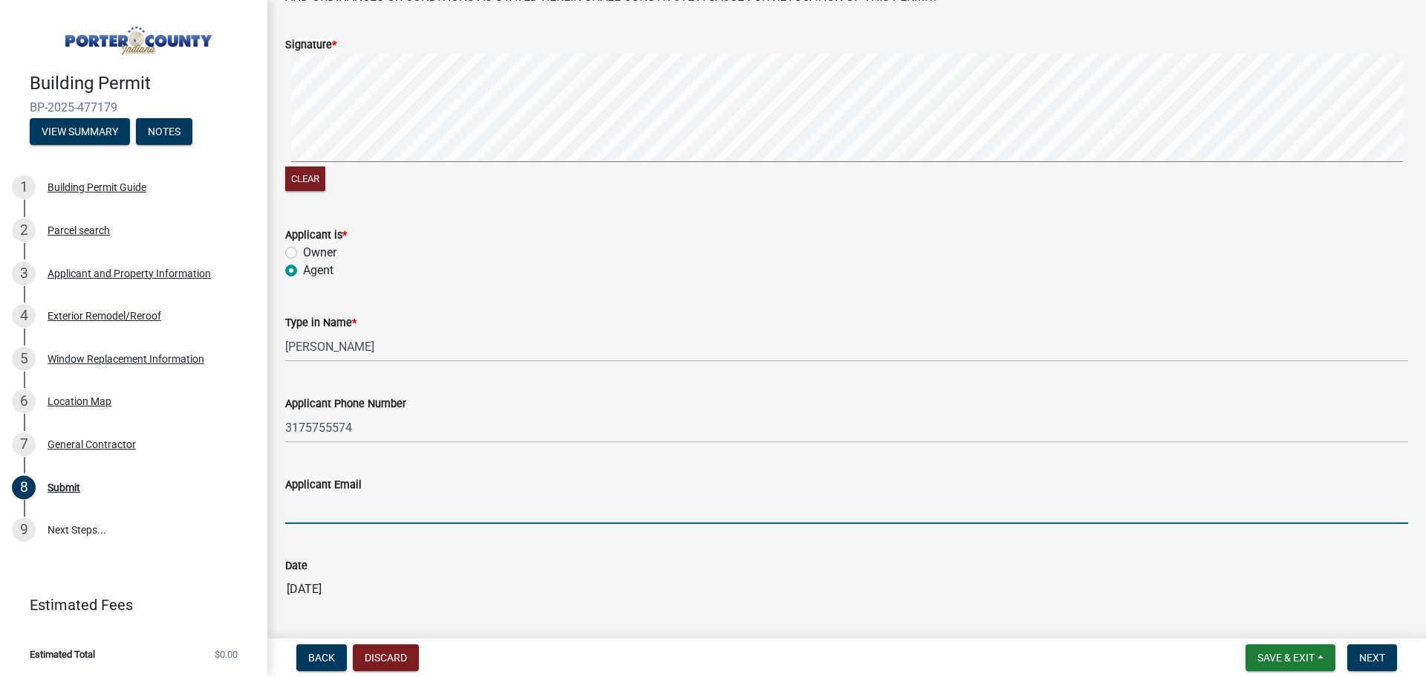
type input "[EMAIL_ADDRESS][DOMAIN_NAME]"
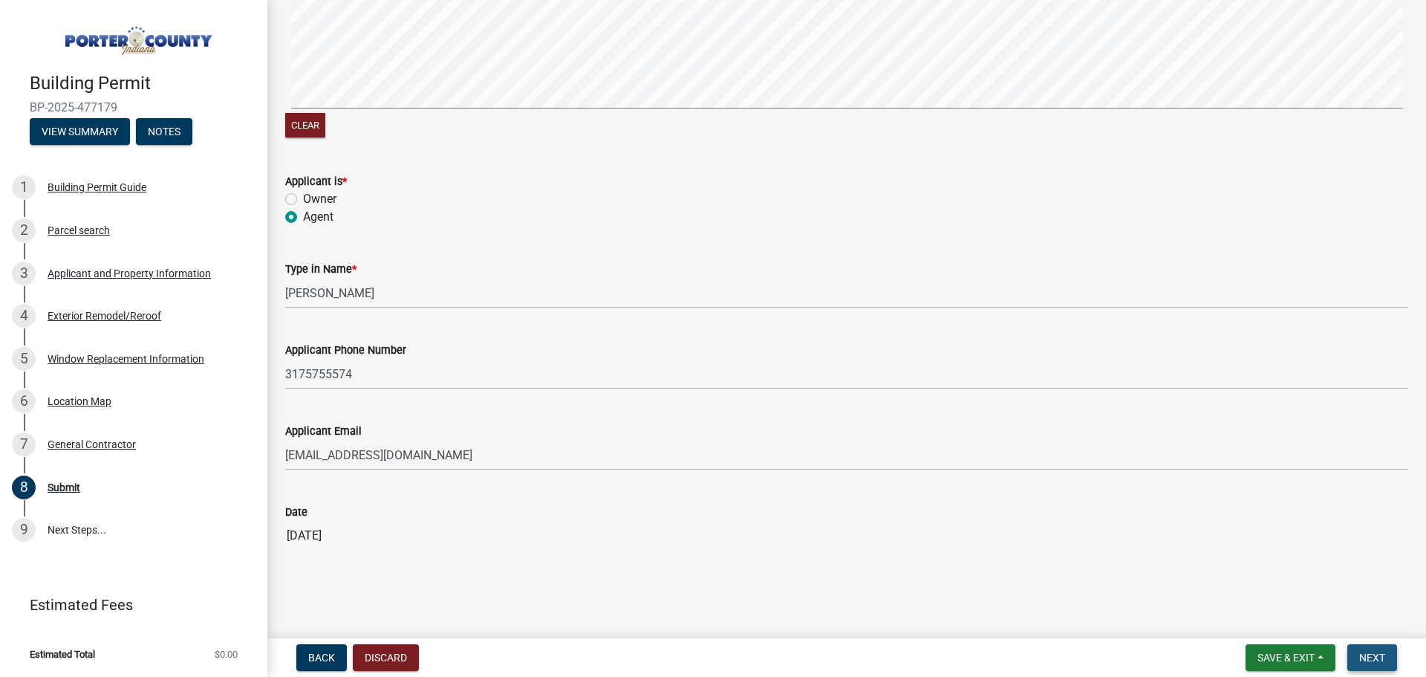
click at [1361, 645] on button "Next" at bounding box center [1372, 657] width 50 height 27
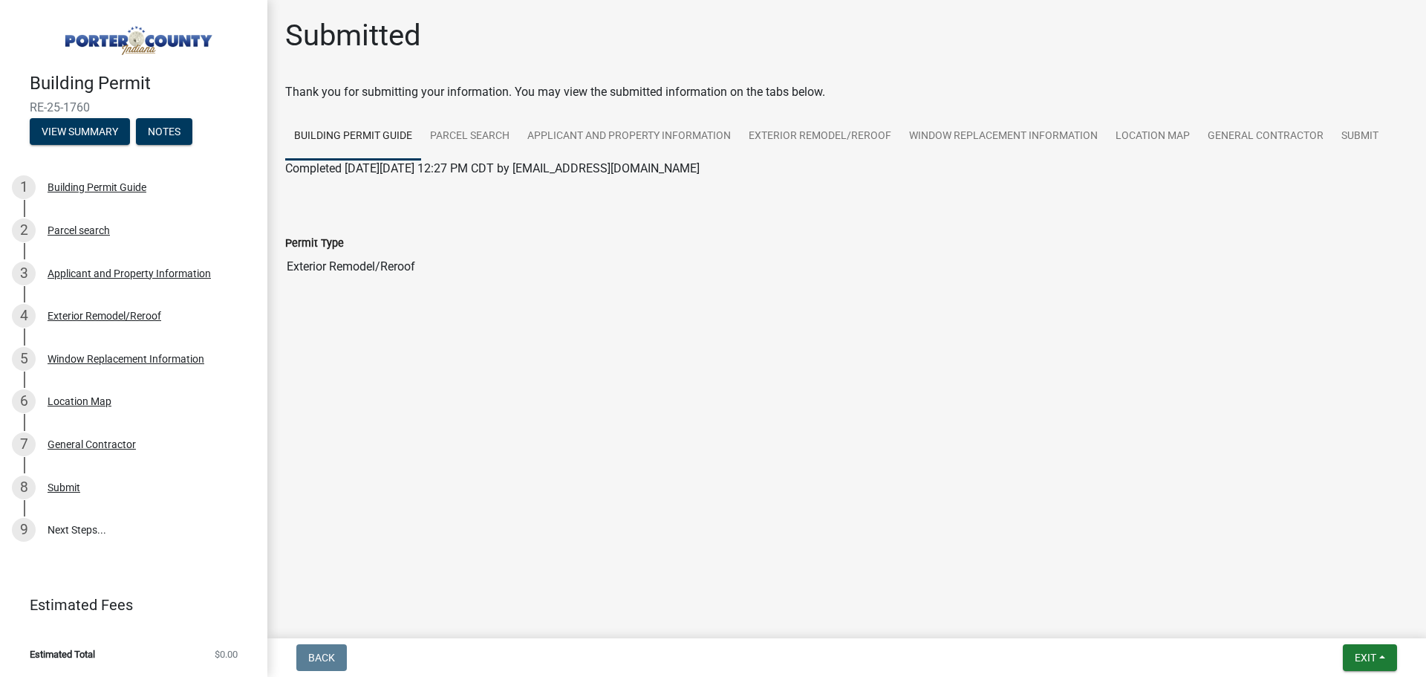
click at [319, 642] on nav "Back Exit Save Save & Exit" at bounding box center [846, 657] width 1159 height 39
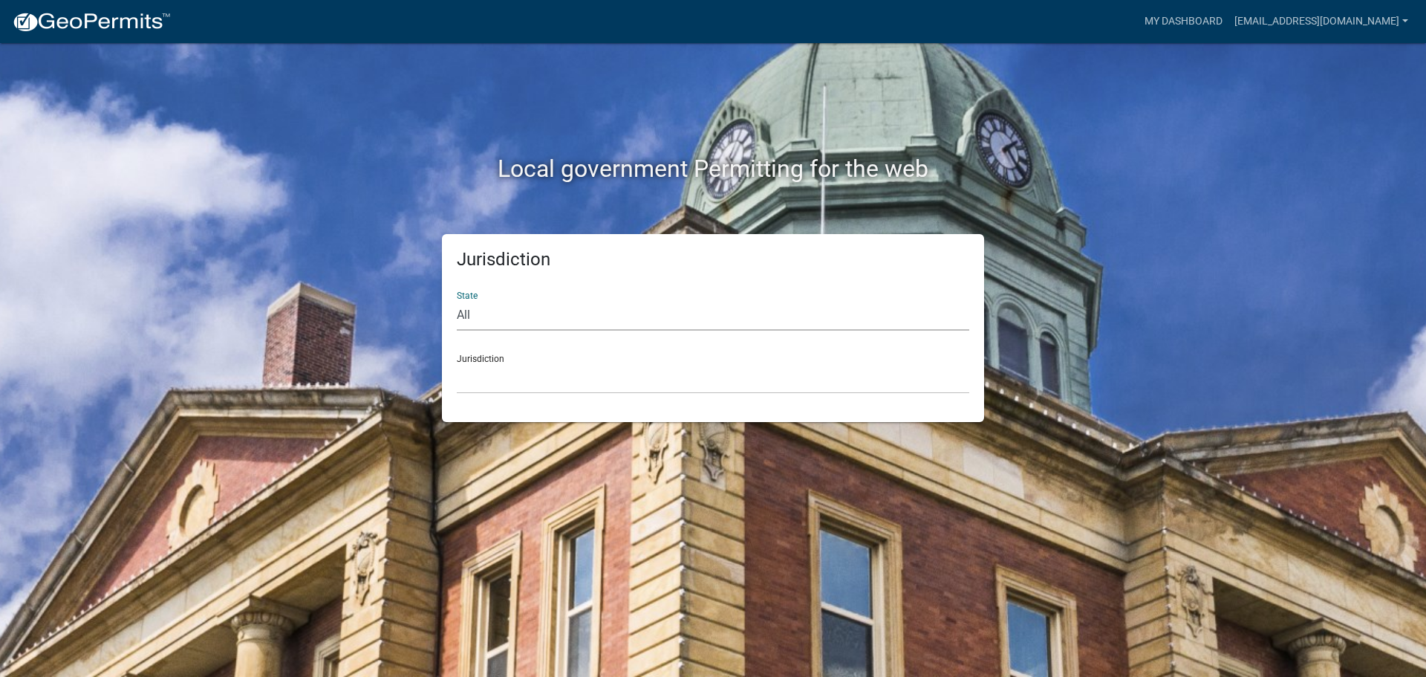
click at [499, 303] on select "All [US_STATE] [US_STATE] [US_STATE] [US_STATE] [US_STATE] [US_STATE] [US_STATE…" at bounding box center [713, 315] width 513 height 30
select select "[US_STATE]"
click at [457, 300] on select "All [US_STATE] [US_STATE] [US_STATE] [US_STATE] [US_STATE] [US_STATE] [US_STATE…" at bounding box center [713, 315] width 513 height 30
click at [498, 381] on select "City of [GEOGRAPHIC_DATA], [US_STATE] City of [GEOGRAPHIC_DATA], [US_STATE] Cit…" at bounding box center [713, 378] width 513 height 30
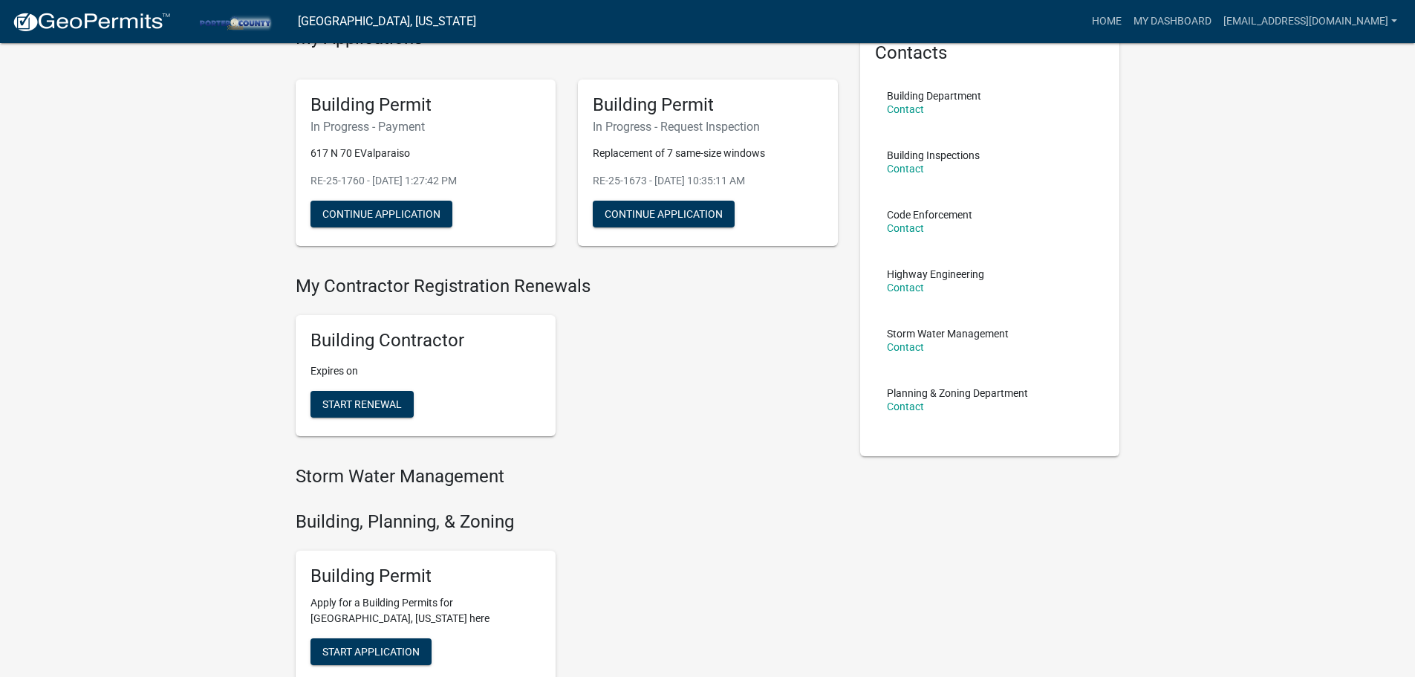
scroll to position [74, 0]
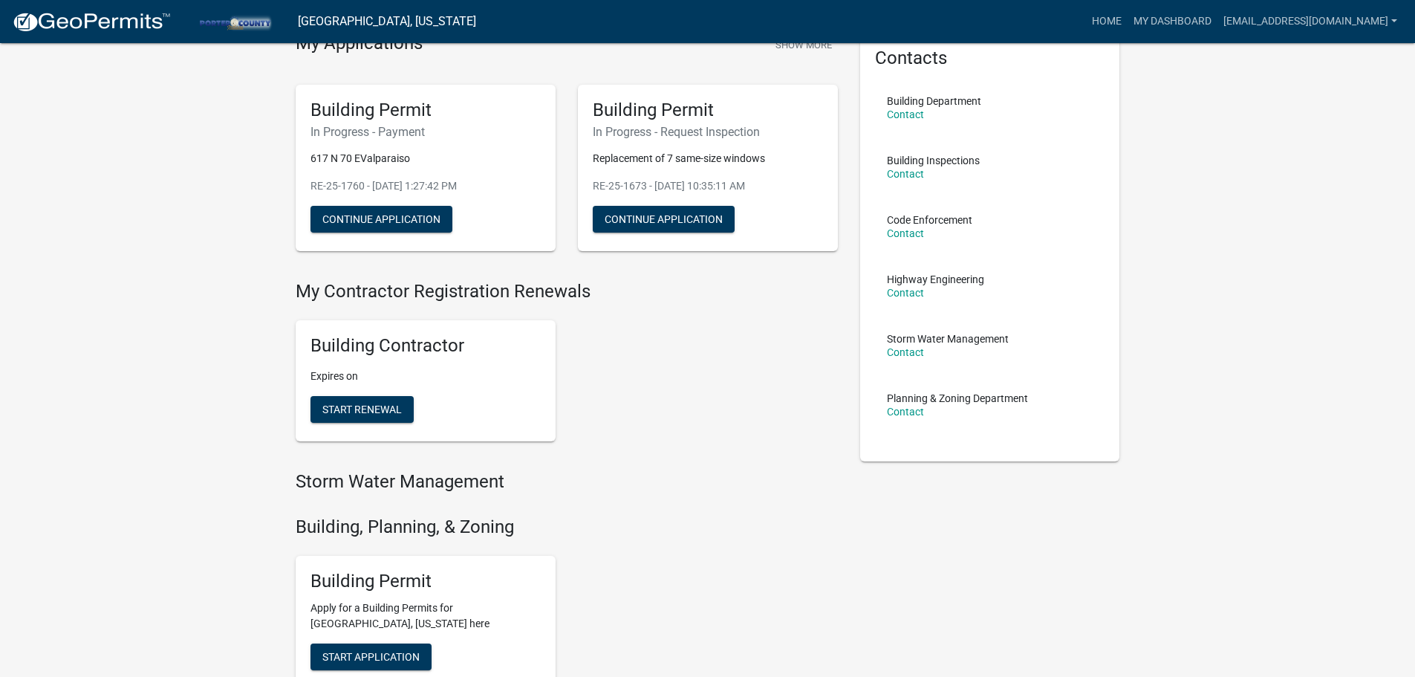
click at [372, 199] on div "Building Permit In Progress - Payment 617 N 70 EValparaiso RE-25-1760 - Sep 11,…" at bounding box center [426, 168] width 260 height 167
click at [376, 215] on button "Continue Application" at bounding box center [381, 219] width 142 height 27
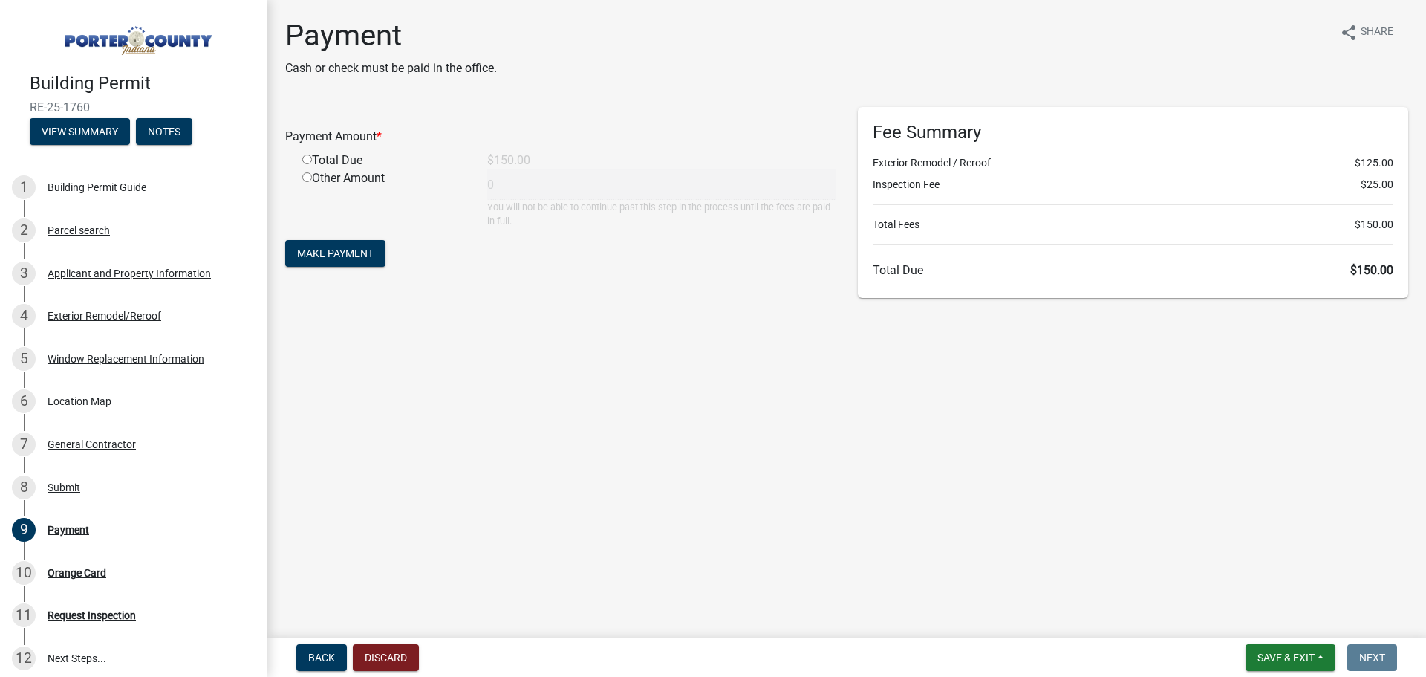
click at [308, 162] on input "radio" at bounding box center [307, 159] width 10 height 10
radio input "true"
type input "150"
click at [316, 251] on span "Make Payment" at bounding box center [335, 253] width 77 height 12
